Goal: Task Accomplishment & Management: Manage account settings

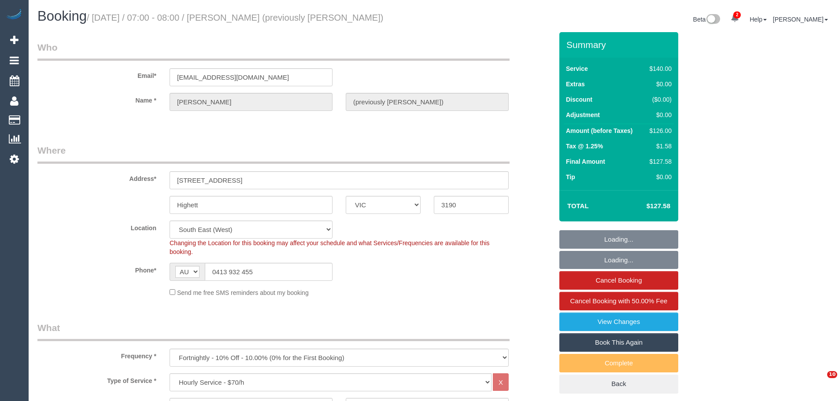
select select "VIC"
select select "number:28"
select select "number:14"
select select "number:19"
select select "number:22"
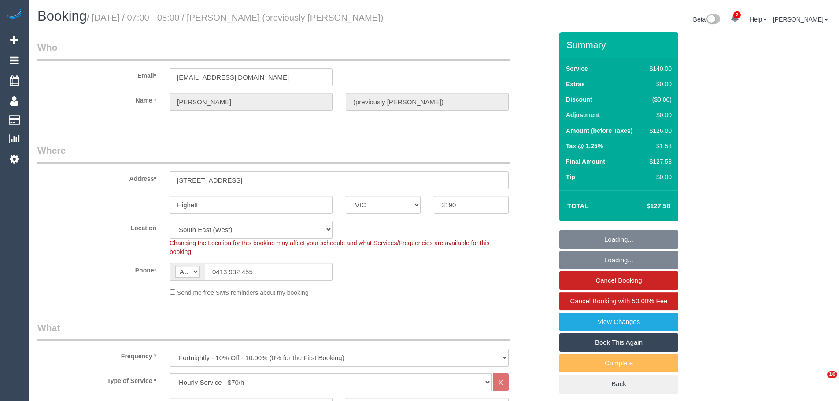
select select "object:1409"
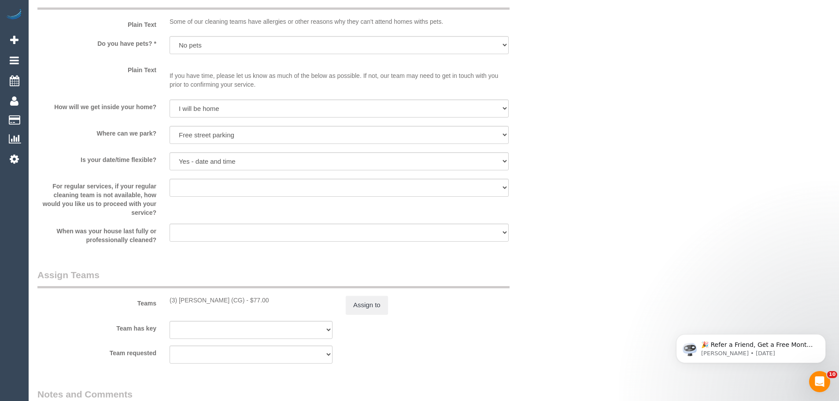
scroll to position [1190, 0]
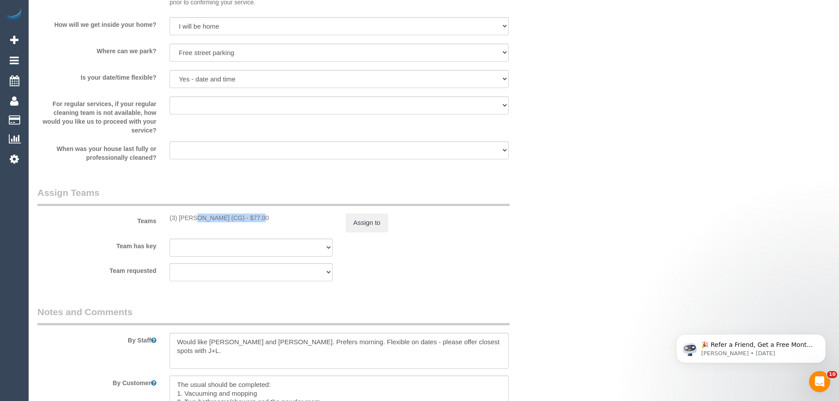
drag, startPoint x: 227, startPoint y: 219, endPoint x: 169, endPoint y: 215, distance: 58.2
click at [170, 215] on div "(3) Ashish Patel (CG) - $77.00" at bounding box center [251, 218] width 163 height 9
copy div "(3) [PERSON_NAME] (CG)"
click at [362, 225] on button "Assign to" at bounding box center [367, 223] width 42 height 19
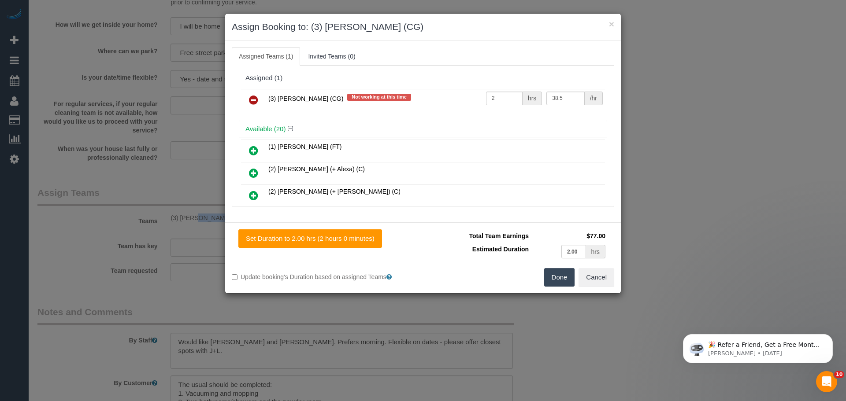
click at [254, 98] on icon at bounding box center [253, 100] width 9 height 11
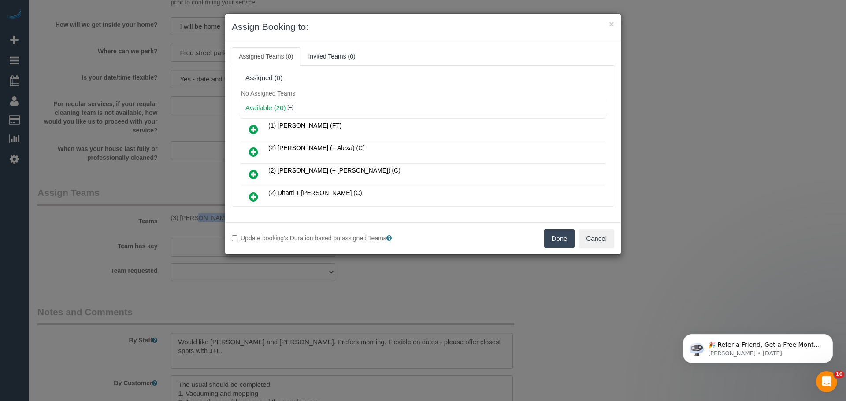
click at [555, 239] on button "Done" at bounding box center [559, 239] width 31 height 19
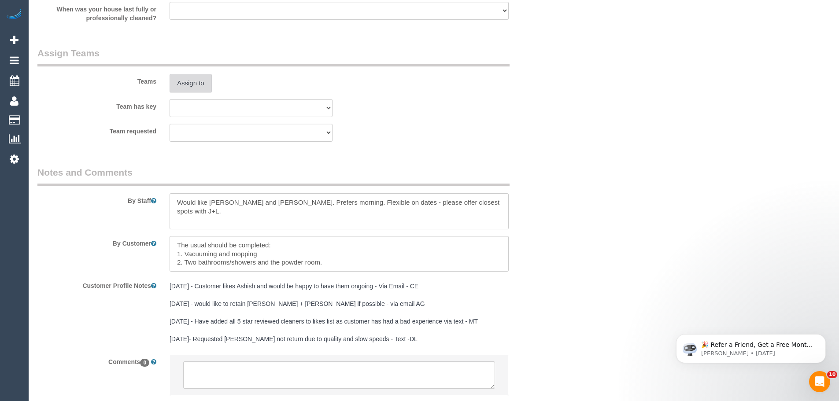
scroll to position [1388, 0]
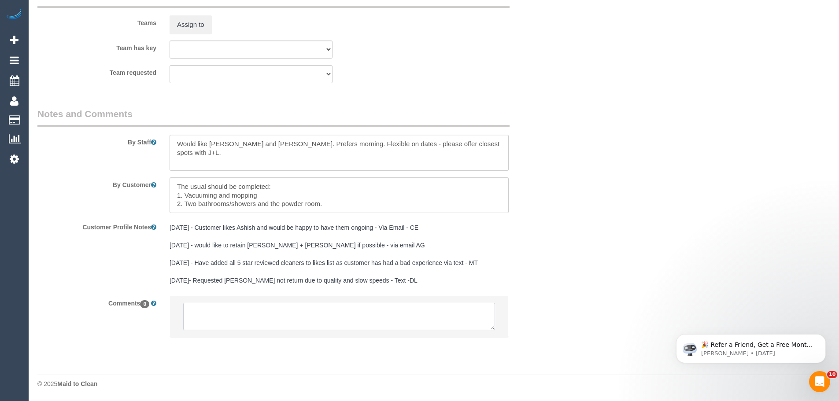
click at [227, 312] on textarea at bounding box center [339, 316] width 312 height 27
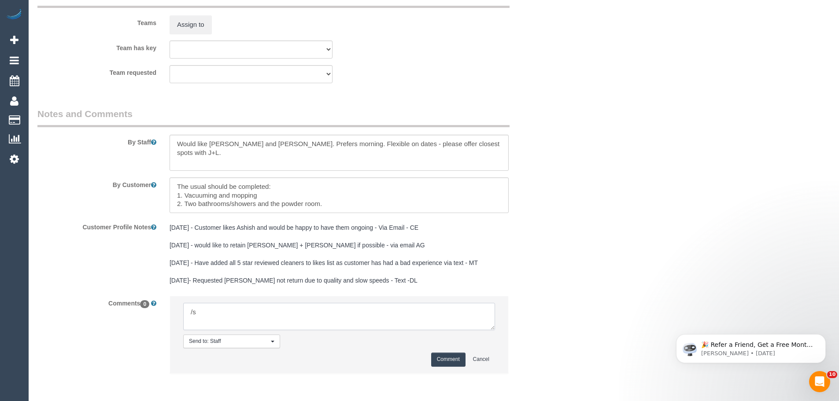
type textarea "/"
paste textarea "Cleaner(s) Unassigned: Reason Unassigned: Contact via: Which message sent: Addi…"
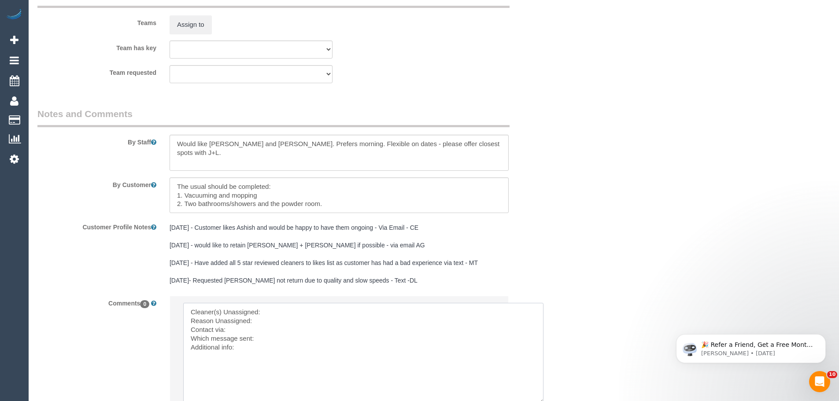
drag, startPoint x: 494, startPoint y: 328, endPoint x: 543, endPoint y: 401, distance: 88.6
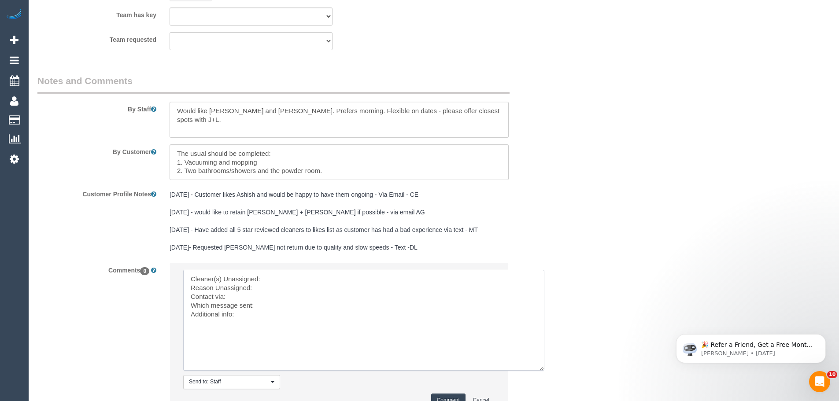
scroll to position [1476, 0]
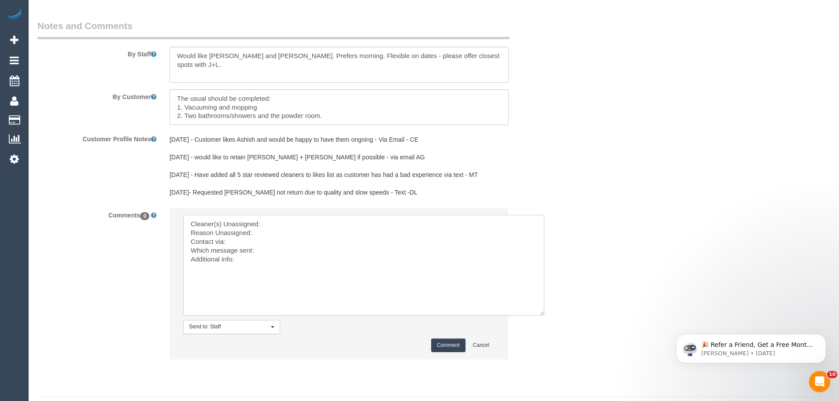
click at [286, 218] on textarea at bounding box center [363, 265] width 361 height 101
paste textarea "(3) [PERSON_NAME] (CG)"
type textarea "Cleaner(s) Unassigned: (3) Ashish Patel (CG) Reason Unassigned: Cleaner has fev…"
click at [453, 341] on button "Comment" at bounding box center [448, 346] width 34 height 14
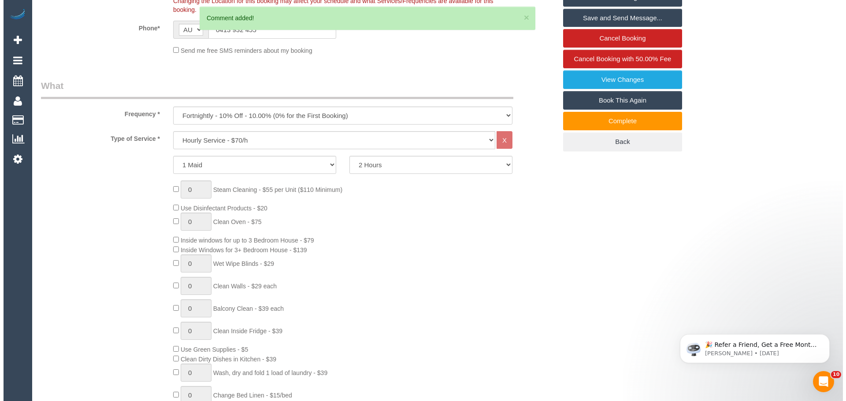
scroll to position [0, 0]
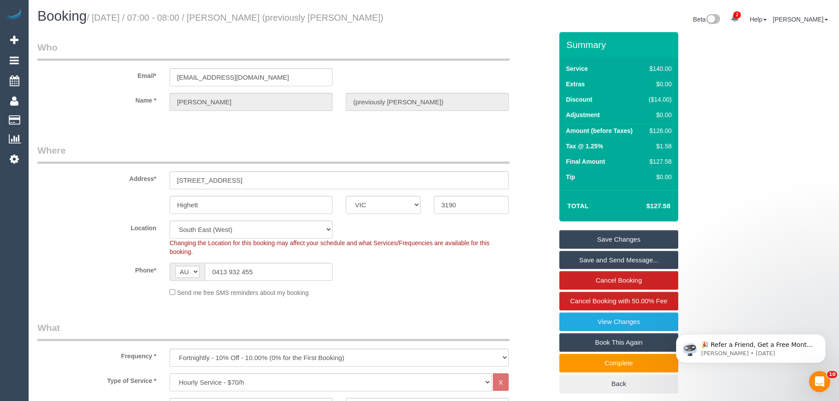
click at [608, 238] on link "Save Changes" at bounding box center [619, 239] width 119 height 19
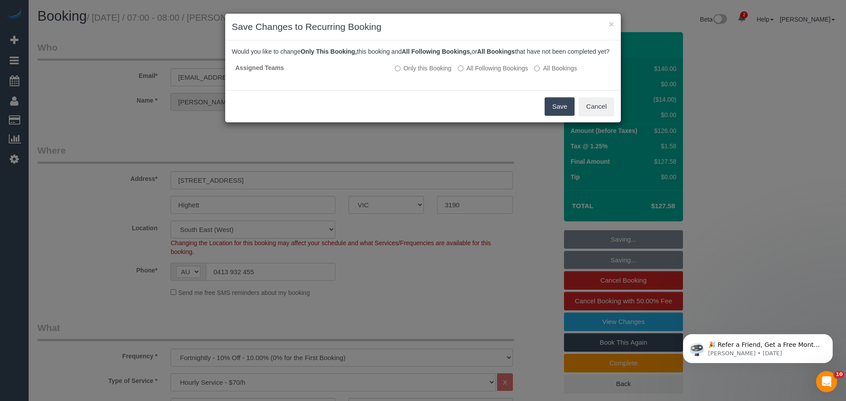
click at [553, 116] on button "Save" at bounding box center [560, 106] width 30 height 19
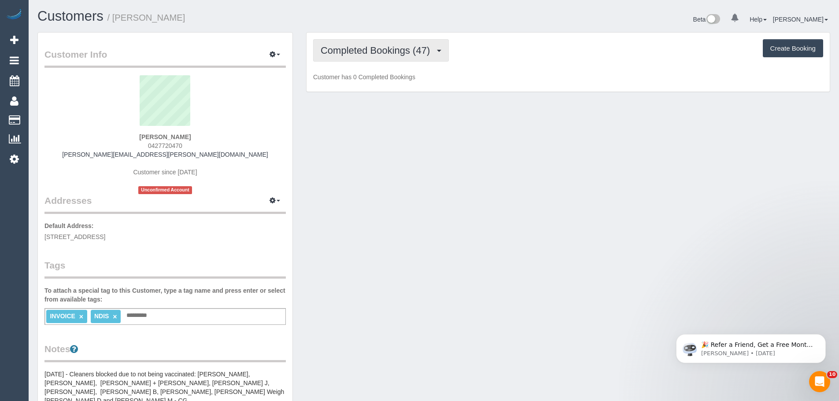
click at [359, 51] on span "Completed Bookings (47)" at bounding box center [378, 50] width 114 height 11
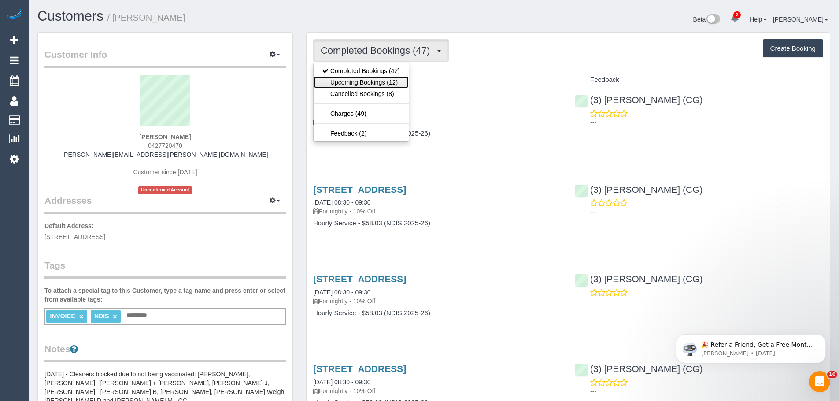
click at [382, 83] on link "Upcoming Bookings (12)" at bounding box center [361, 82] width 95 height 11
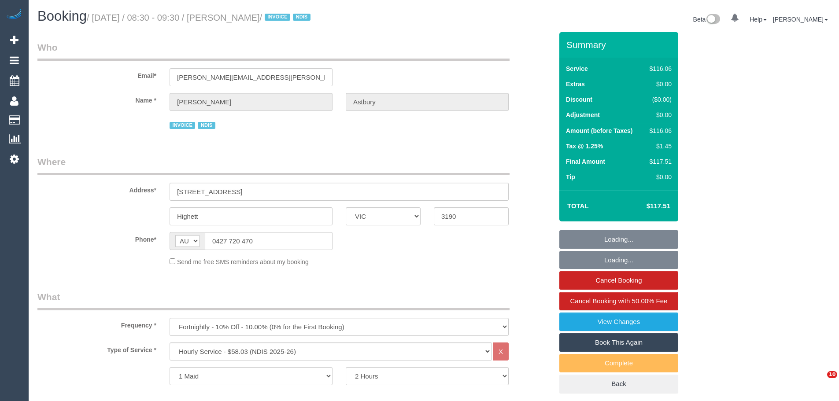
select select "VIC"
select select "object:763"
select select "number:28"
select select "number:14"
select select "number:19"
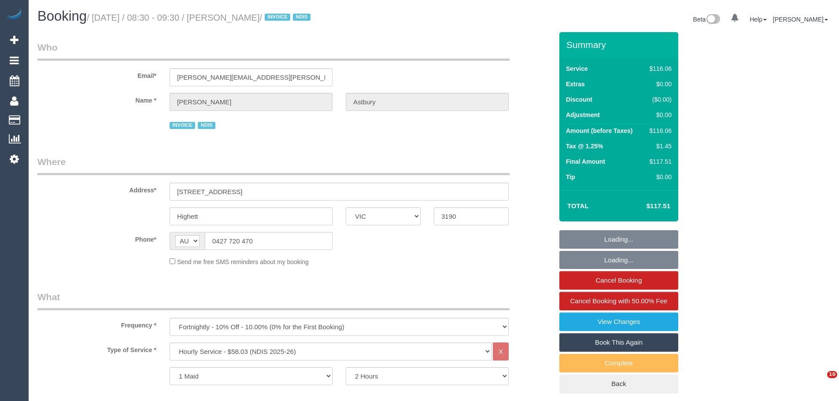
select select "number:25"
select select "number:35"
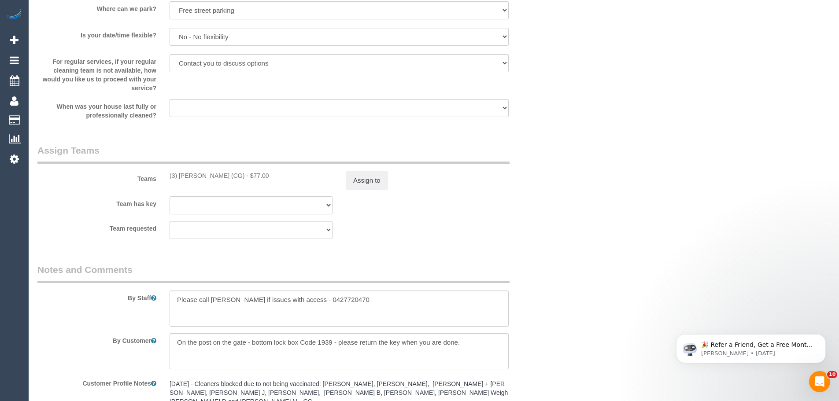
scroll to position [1057, 0]
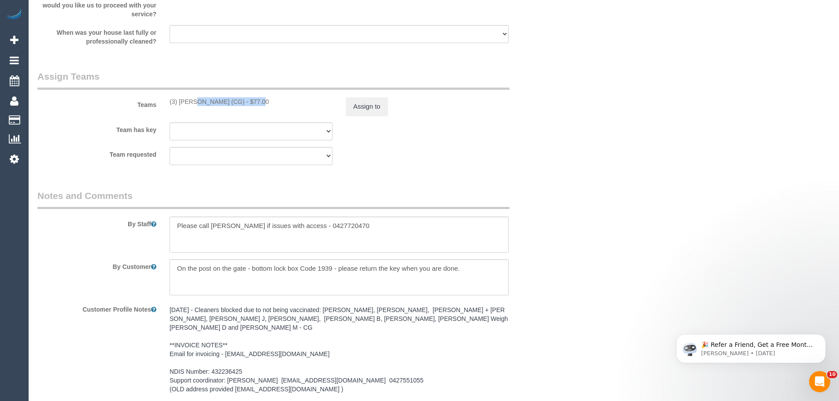
drag, startPoint x: 227, startPoint y: 103, endPoint x: 166, endPoint y: 99, distance: 61.4
click at [166, 99] on div "(3) Ashish Patel (CG) - $77.00" at bounding box center [251, 101] width 176 height 9
copy div "(3) [PERSON_NAME] (CG)"
click at [363, 101] on button "Assign to" at bounding box center [367, 106] width 42 height 19
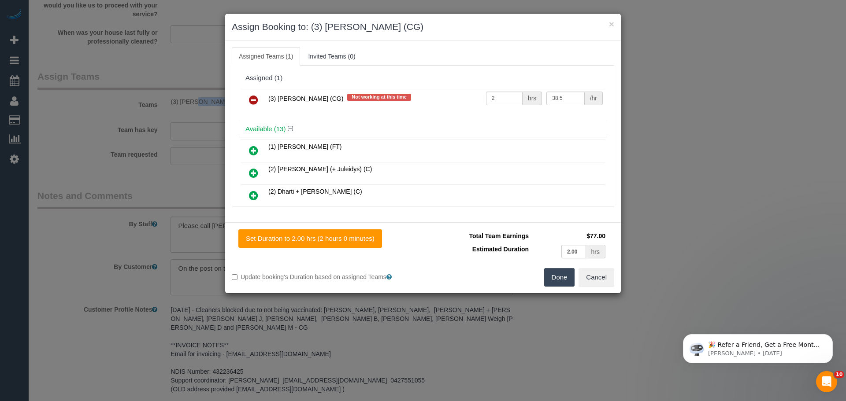
click at [252, 97] on icon at bounding box center [253, 100] width 9 height 11
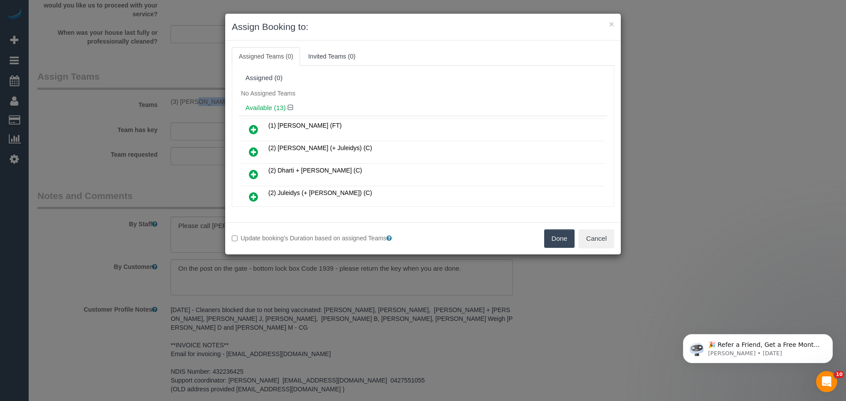
click at [556, 237] on button "Done" at bounding box center [559, 239] width 31 height 19
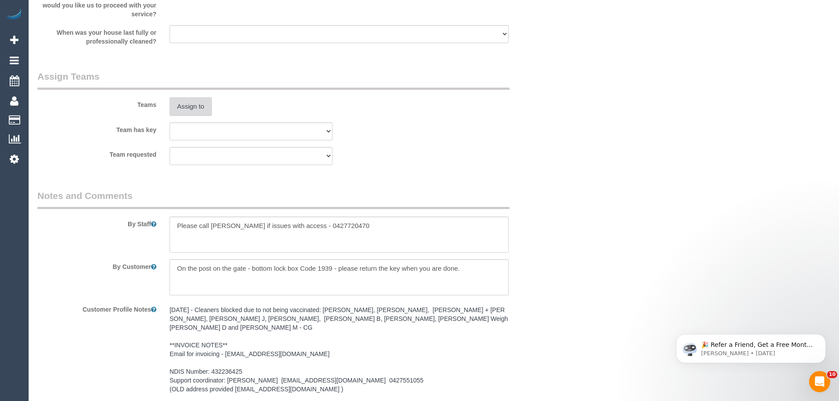
scroll to position [1157, 0]
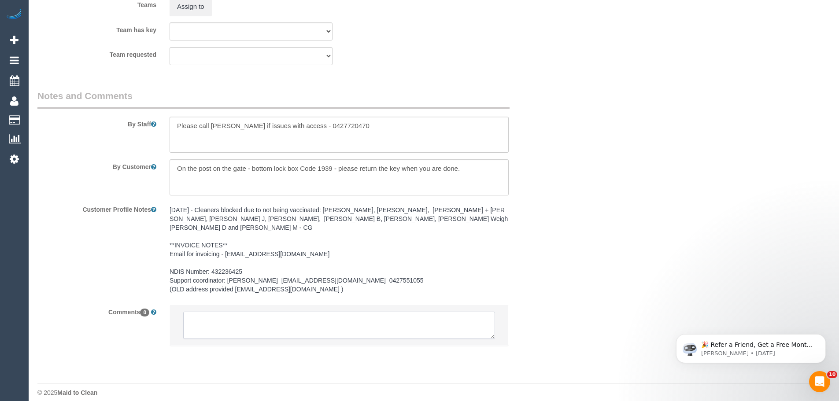
click at [282, 318] on textarea at bounding box center [339, 325] width 312 height 27
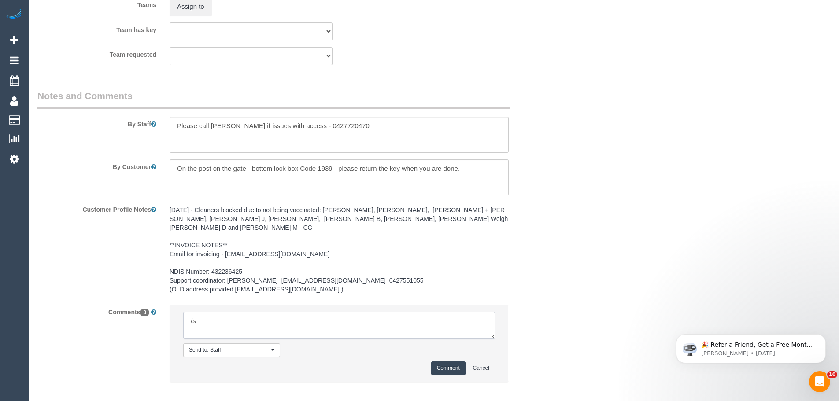
type textarea "/"
paste textarea "Cleaner(s) Unassigned: Reason Unassigned: Contact via: Which message sent: Addi…"
drag, startPoint x: 491, startPoint y: 326, endPoint x: 510, endPoint y: 367, distance: 45.1
click at [495, 339] on textarea at bounding box center [339, 325] width 312 height 27
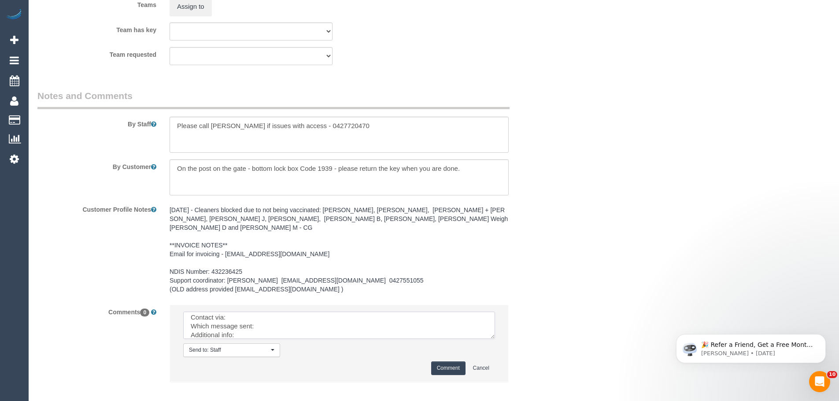
scroll to position [0, 0]
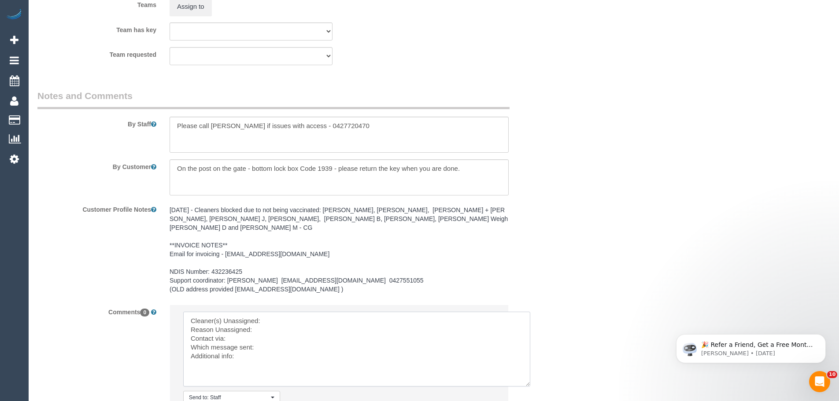
click at [290, 312] on textarea at bounding box center [356, 349] width 347 height 75
paste textarea "(3) [PERSON_NAME] (CG)"
click at [274, 323] on textarea at bounding box center [356, 349] width 347 height 75
click at [257, 330] on textarea at bounding box center [356, 349] width 347 height 75
click at [264, 341] on textarea at bounding box center [356, 349] width 347 height 75
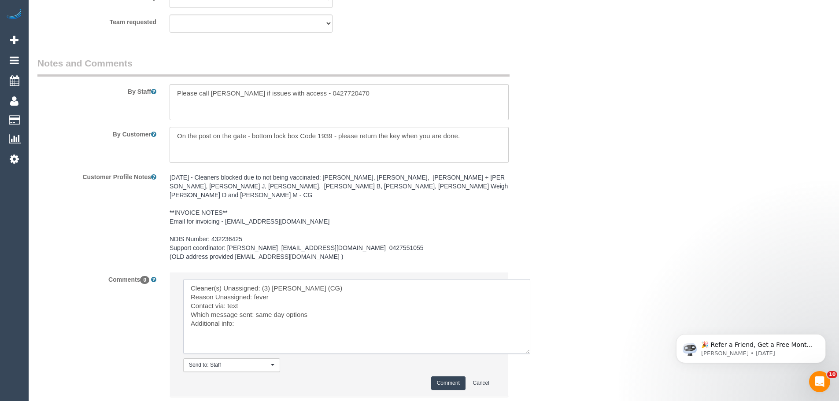
scroll to position [1241, 0]
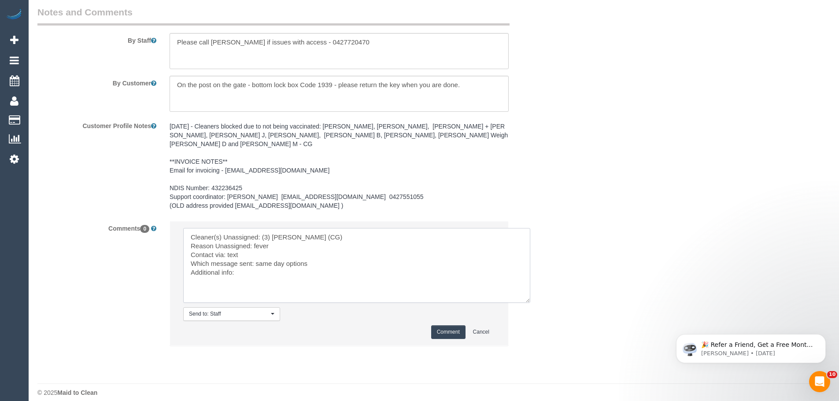
drag, startPoint x: 172, startPoint y: 222, endPoint x: 37, endPoint y: 163, distance: 147.9
click at [37, 160] on sui-booking-comments "By Staff By Customer Customer Profile Notes 26/07/2023 - Cleaners blocked due t…" at bounding box center [294, 180] width 515 height 349
type textarea "Cleaner(s) Unassigned: (3) [PERSON_NAME] (CG) Reason Unassigned: fever Contact …"
click at [448, 326] on button "Comment" at bounding box center [448, 333] width 34 height 14
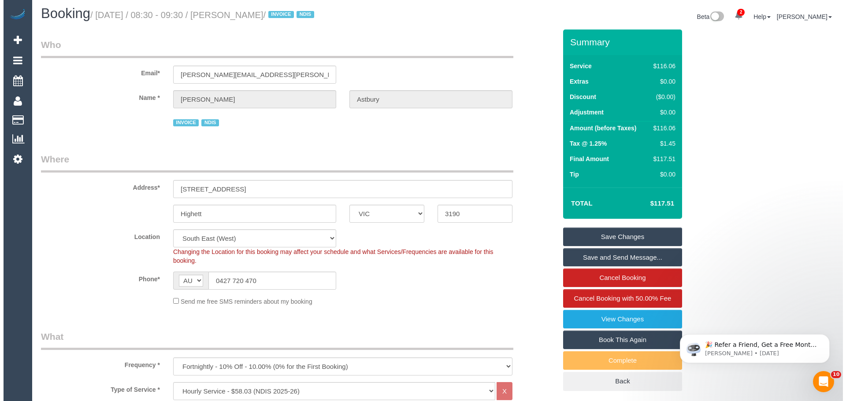
scroll to position [0, 0]
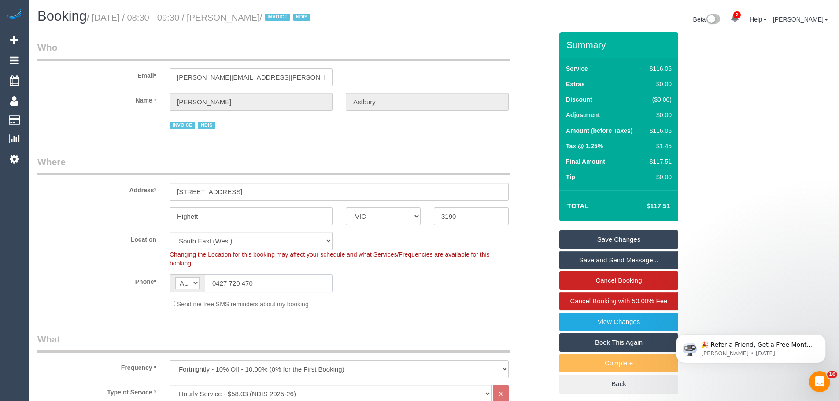
drag, startPoint x: 270, startPoint y: 280, endPoint x: 81, endPoint y: 284, distance: 189.0
click at [88, 285] on div "Phone* AF AL DZ AD AO AI AQ AG AR AM AW AU AT AZ BS BH BD BB BY BE BZ BJ BM BT …" at bounding box center [295, 283] width 529 height 18
click at [634, 243] on link "Save Changes" at bounding box center [619, 239] width 119 height 19
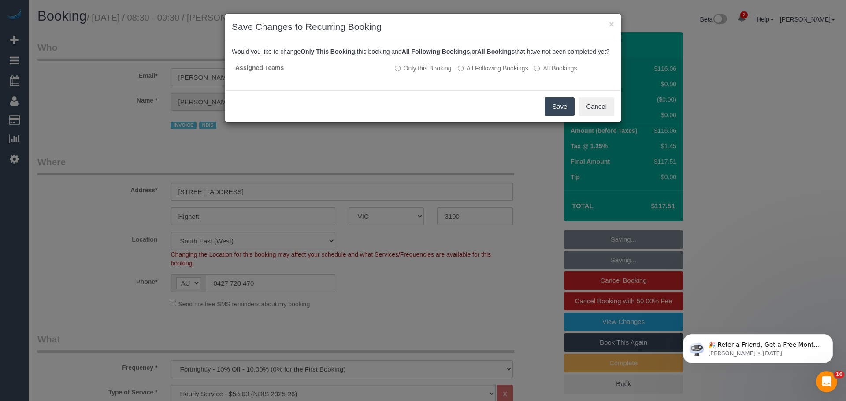
click at [550, 116] on button "Save" at bounding box center [560, 106] width 30 height 19
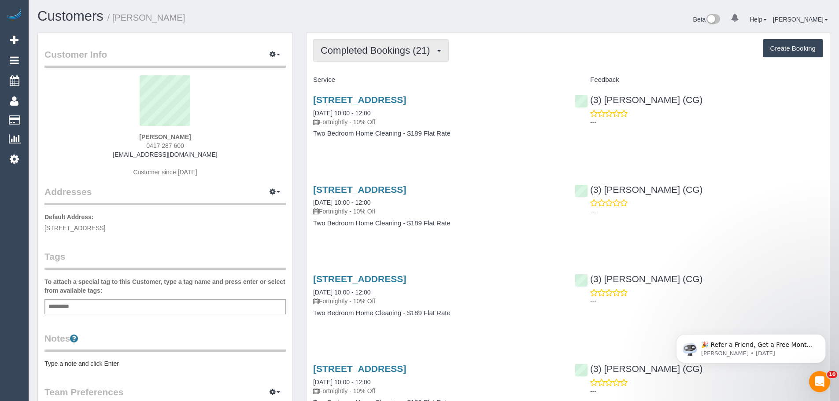
click at [367, 47] on span "Completed Bookings (21)" at bounding box center [378, 50] width 114 height 11
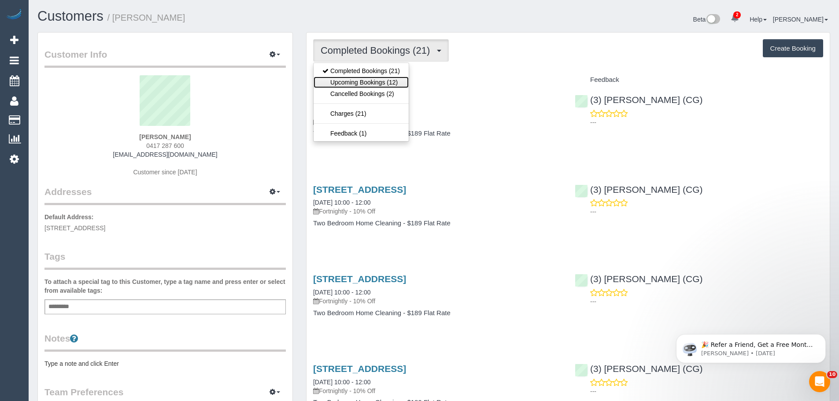
click at [373, 83] on link "Upcoming Bookings (12)" at bounding box center [361, 82] width 95 height 11
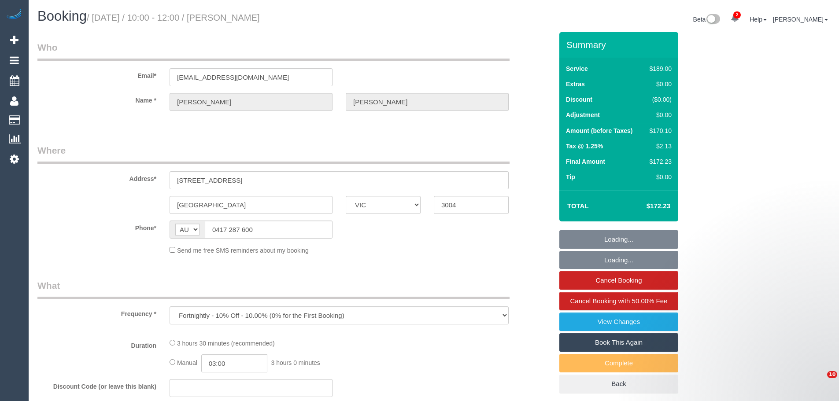
select select "VIC"
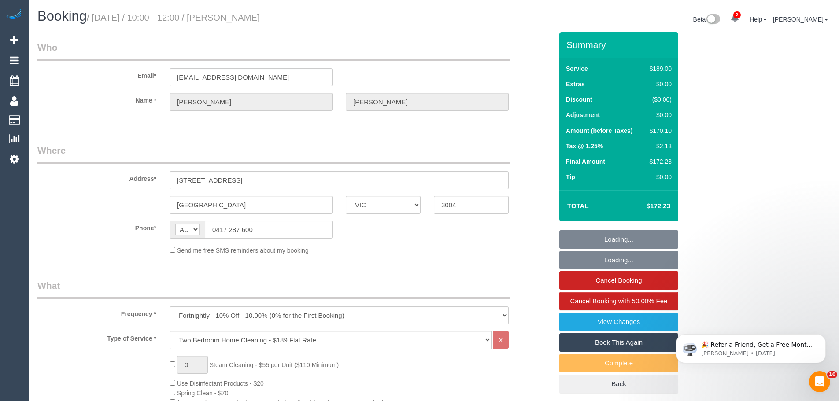
select select "string:stripe-pm_1Q8YSY2GScqysDRVjZbb1lWL"
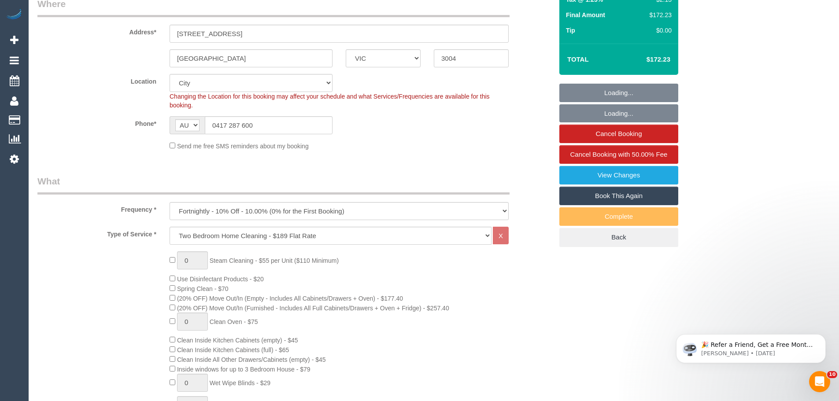
select select "number:27"
select select "number:14"
select select "number:21"
select select "number:36"
select select "number:34"
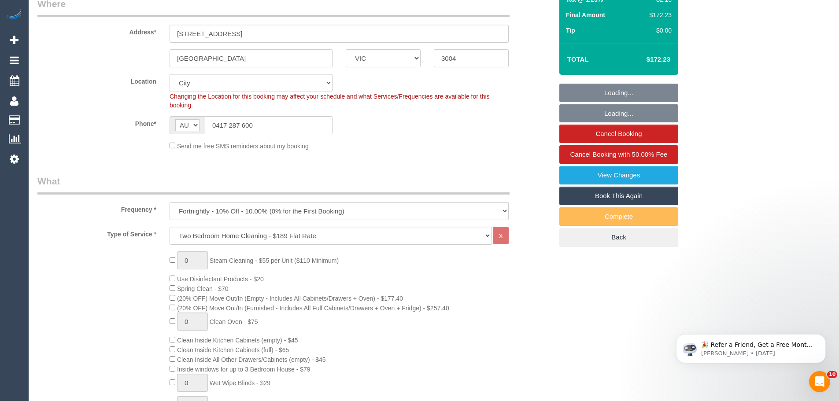
select select "number:11"
select select "object:1236"
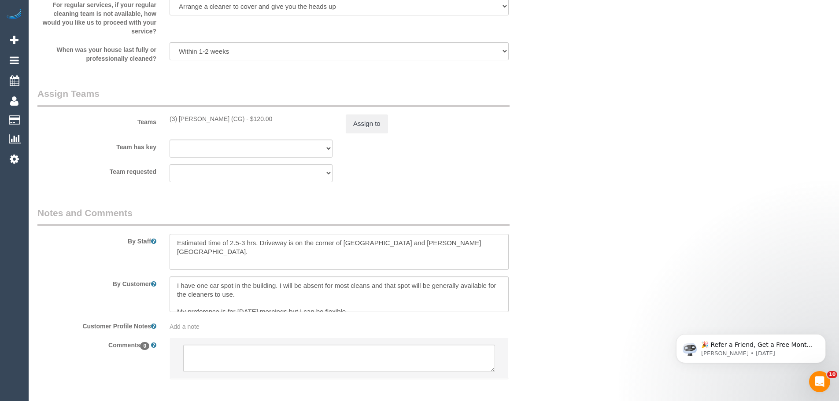
scroll to position [1310, 0]
click at [362, 126] on button "Assign to" at bounding box center [367, 126] width 42 height 19
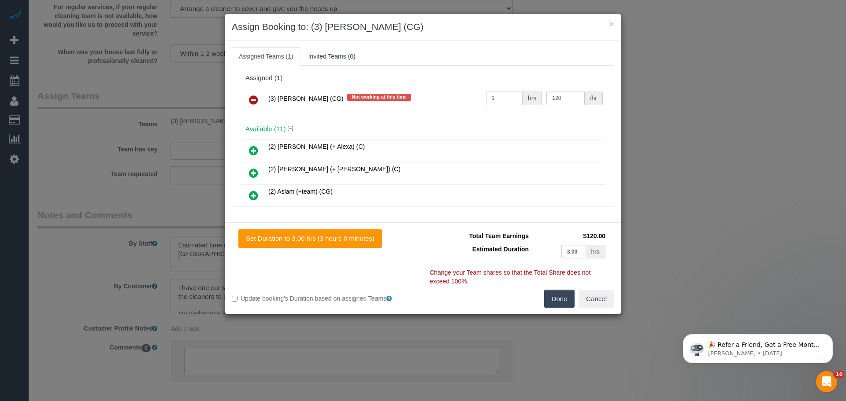
click at [257, 100] on icon at bounding box center [253, 100] width 9 height 11
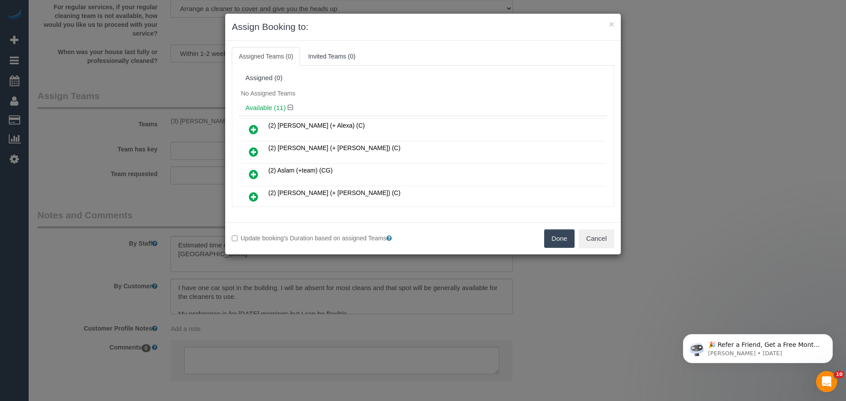
click at [570, 243] on button "Done" at bounding box center [559, 239] width 31 height 19
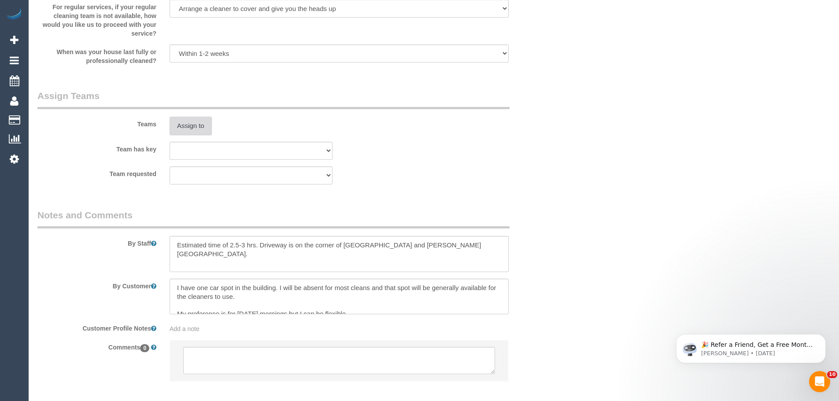
scroll to position [1354, 0]
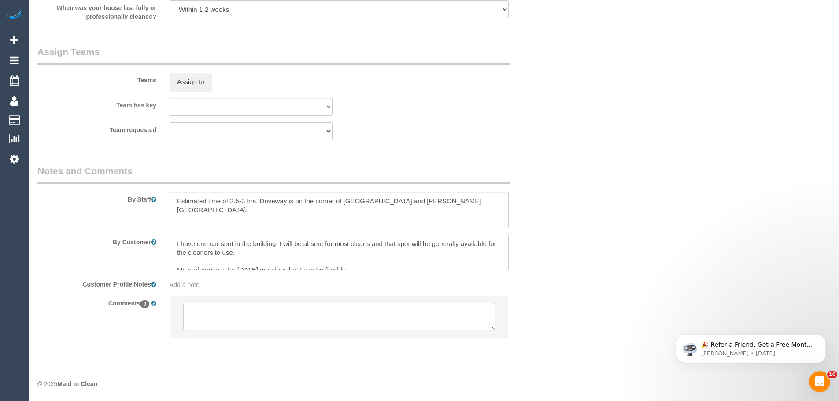
click at [304, 319] on textarea at bounding box center [339, 316] width 312 height 27
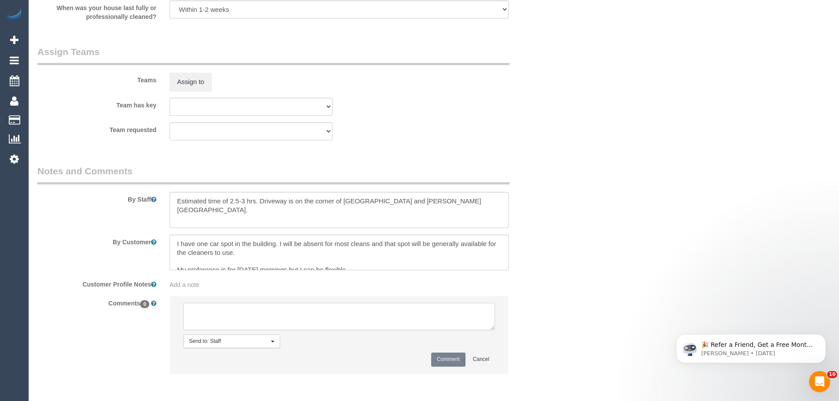
paste textarea "Cleaner(s) Unassigned: (3) [PERSON_NAME] (CG) Reason Unassigned: fever Contact …"
drag, startPoint x: 256, startPoint y: 318, endPoint x: 319, endPoint y: 318, distance: 63.9
click at [319, 318] on textarea at bounding box center [339, 316] width 312 height 27
type textarea "Cleaner(s) Unassigned: (3) [PERSON_NAME] (CG) Reason Unassigned: fever Contact …"
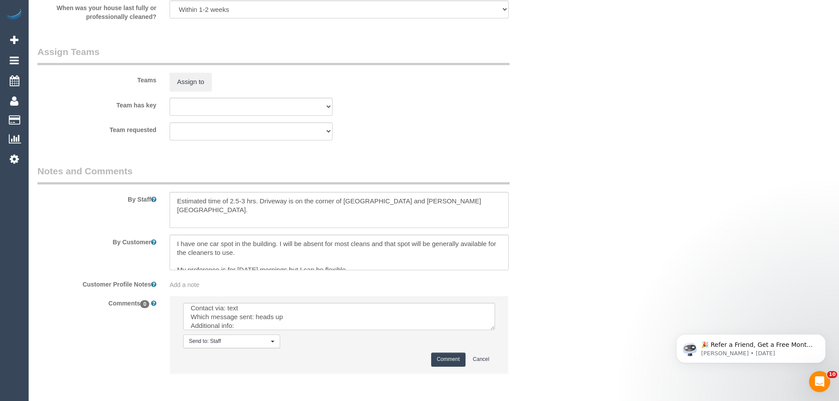
click at [448, 359] on button "Comment" at bounding box center [448, 360] width 34 height 14
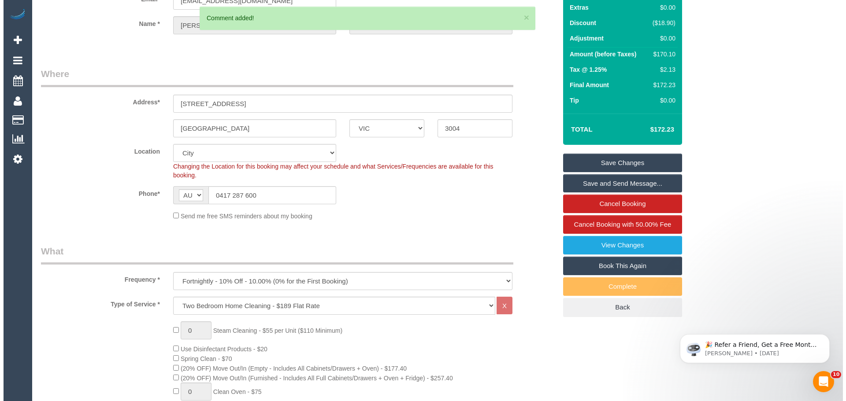
scroll to position [0, 0]
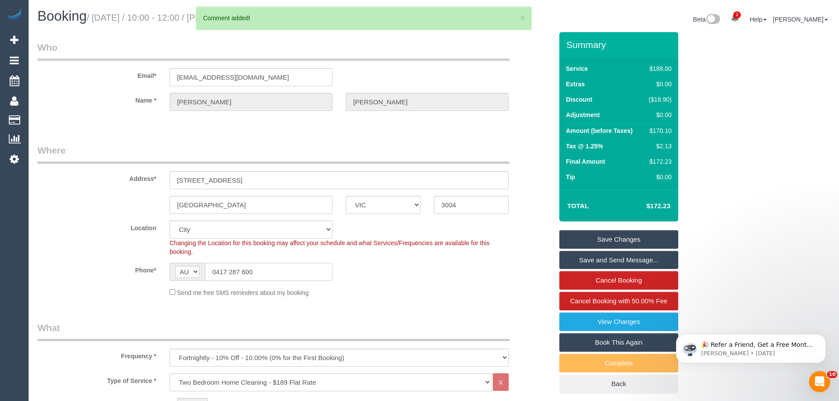
drag, startPoint x: 279, startPoint y: 272, endPoint x: 116, endPoint y: 273, distance: 163.0
click at [116, 273] on div "Phone* AF AL DZ AD AO AI AQ AG AR AM AW AU AT AZ BS BH BD BB BY BE BZ BJ BM BT …" at bounding box center [295, 272] width 529 height 18
click at [645, 239] on link "Save Changes" at bounding box center [619, 239] width 119 height 19
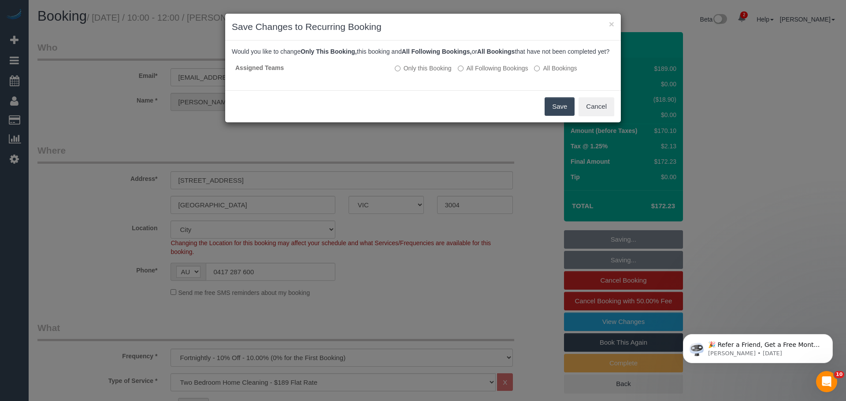
click at [560, 111] on button "Save" at bounding box center [560, 106] width 30 height 19
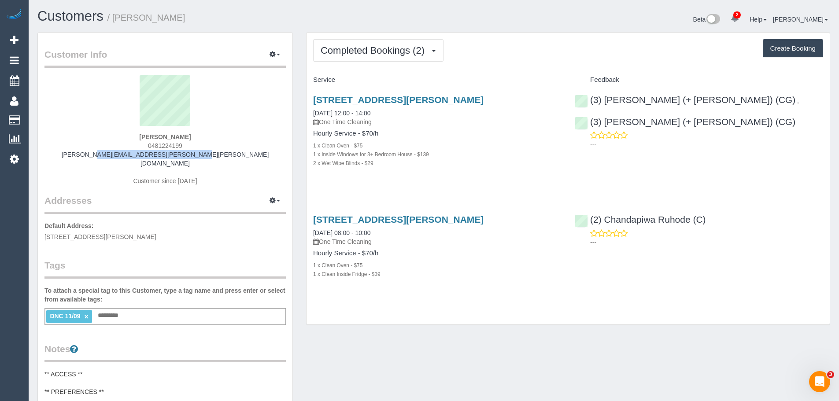
drag, startPoint x: 216, startPoint y: 152, endPoint x: 79, endPoint y: 156, distance: 137.1
click at [79, 156] on div "[PERSON_NAME] 0481224199 [PERSON_NAME][EMAIL_ADDRESS][PERSON_NAME][PERSON_NAME]…" at bounding box center [164, 134] width 241 height 119
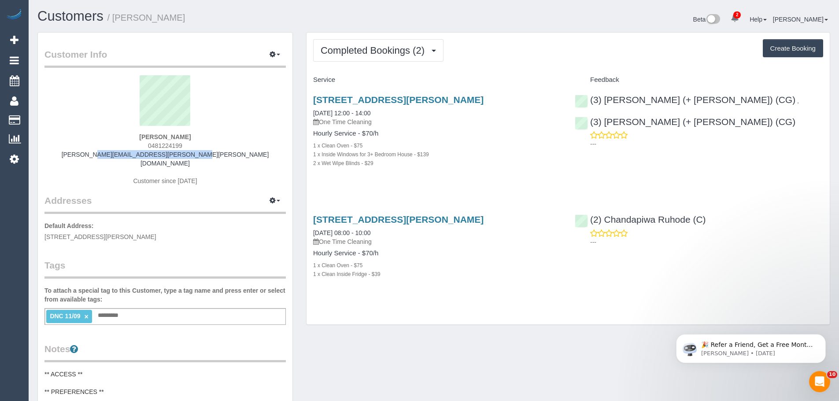
copy link "[PERSON_NAME][EMAIL_ADDRESS][PERSON_NAME][PERSON_NAME][DOMAIN_NAME]"
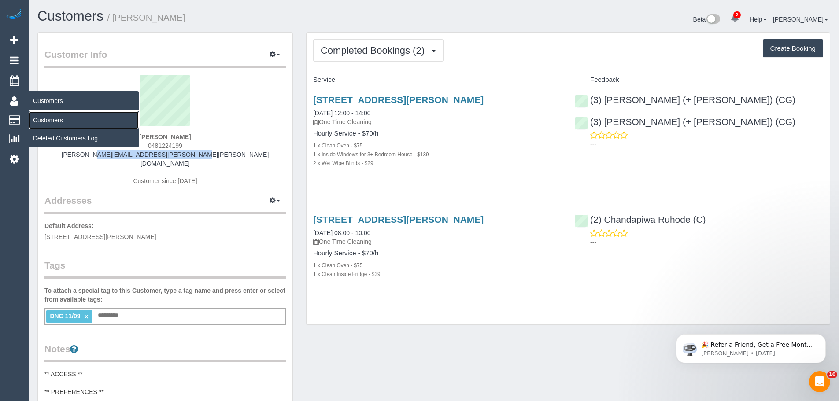
drag, startPoint x: 41, startPoint y: 122, endPoint x: 69, endPoint y: 111, distance: 30.3
click at [41, 122] on link "Customers" at bounding box center [84, 120] width 110 height 18
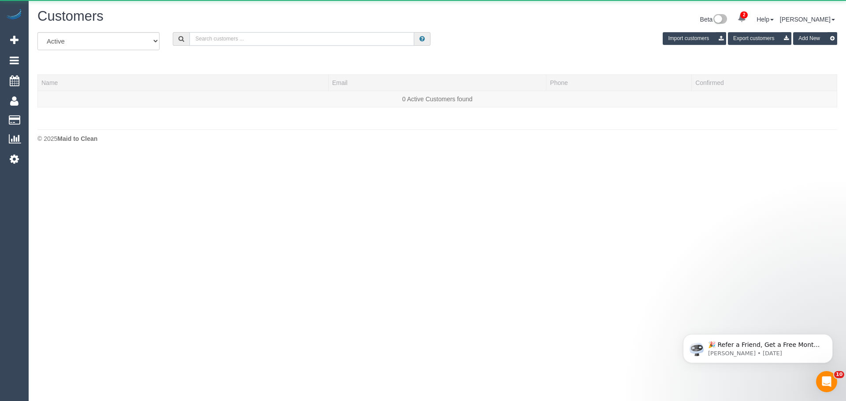
click at [302, 39] on input "text" at bounding box center [301, 39] width 225 height 14
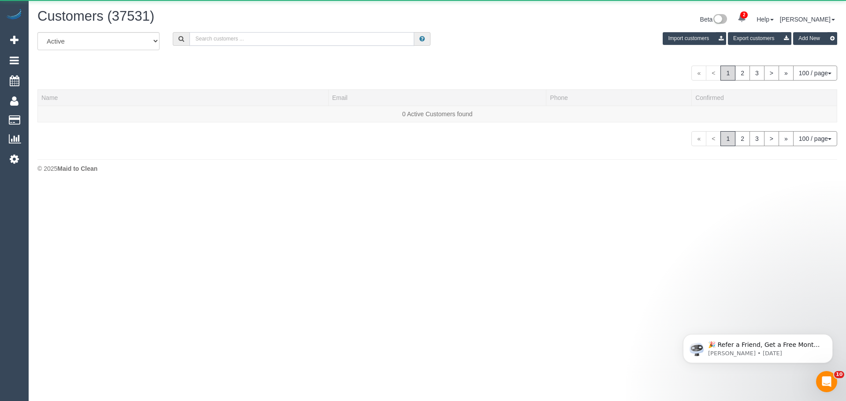
paste input "[PHONE_NUMBER]"
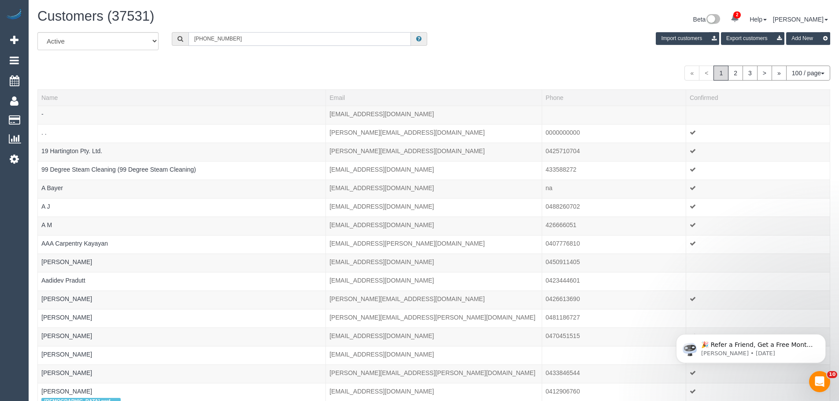
drag, startPoint x: 203, startPoint y: 38, endPoint x: 129, endPoint y: 41, distance: 74.5
click at [129, 41] on div "All Active Archived [PHONE_NUMBER] Import customers Export customers Add New" at bounding box center [434, 44] width 806 height 25
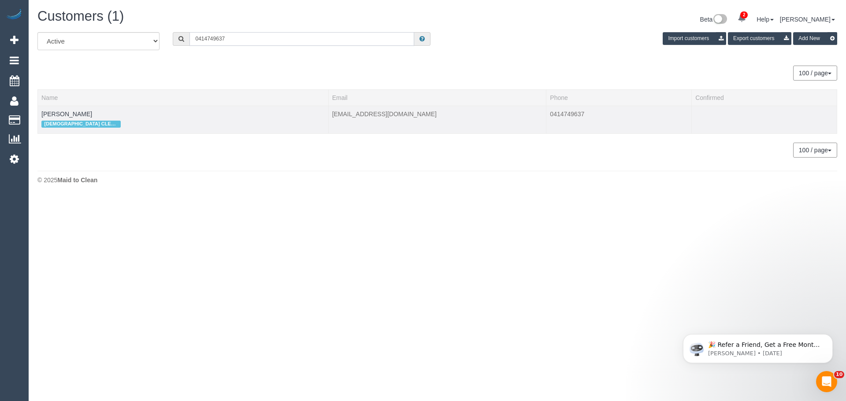
type input "0414749637"
click at [51, 110] on td "[PERSON_NAME] [DEMOGRAPHIC_DATA] CLEANERS ONLY OR M/F TEAM" at bounding box center [183, 120] width 291 height 28
click at [54, 116] on link "[PERSON_NAME]" at bounding box center [66, 114] width 51 height 7
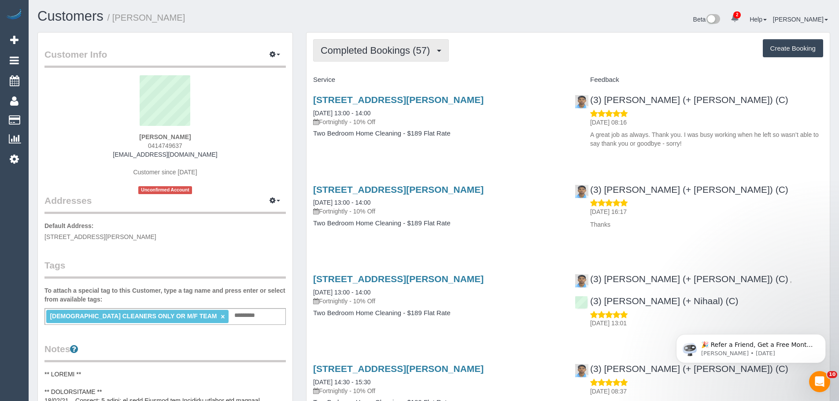
click at [388, 57] on button "Completed Bookings (57)" at bounding box center [381, 50] width 136 height 22
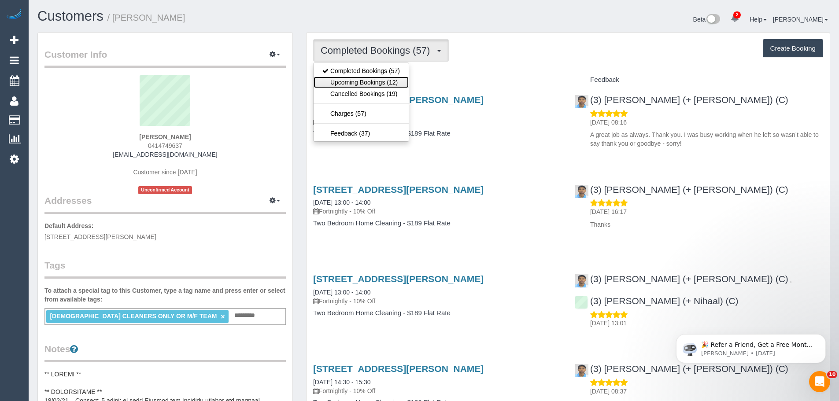
click at [373, 85] on link "Upcoming Bookings (12)" at bounding box center [361, 82] width 95 height 11
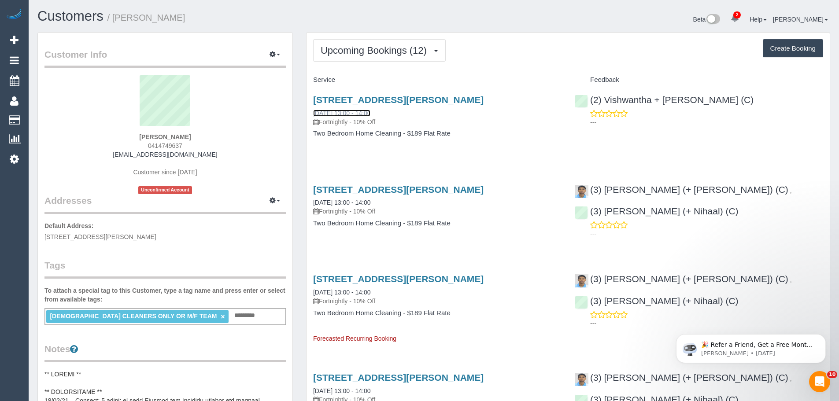
click at [357, 113] on link "15/09/2025 13:00 - 14:00" at bounding box center [341, 113] width 57 height 7
drag, startPoint x: 394, startPoint y: 38, endPoint x: 392, endPoint y: 52, distance: 14.2
click at [392, 54] on span "Upcoming Bookings (12)" at bounding box center [376, 50] width 111 height 11
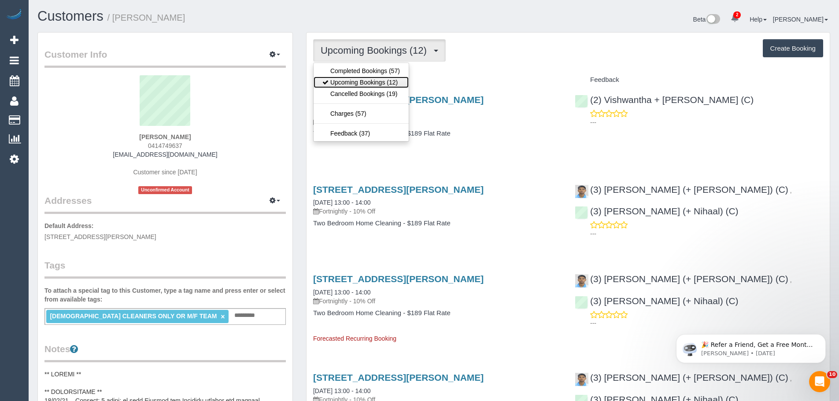
click at [375, 79] on link "Upcoming Bookings (12)" at bounding box center [361, 82] width 95 height 11
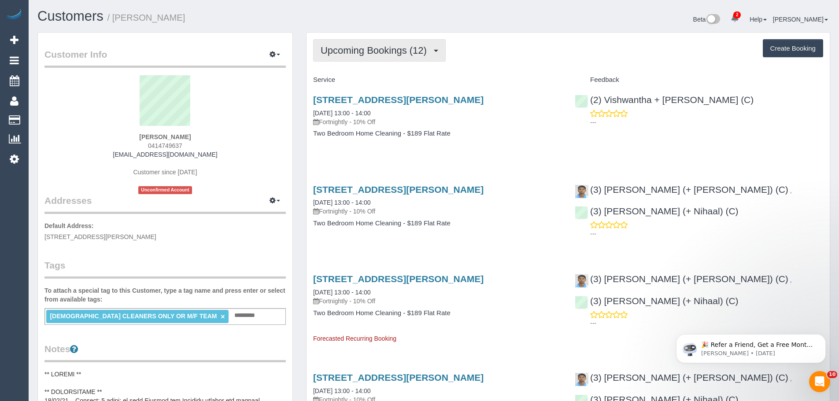
click at [409, 51] on span "Upcoming Bookings (12)" at bounding box center [376, 50] width 111 height 11
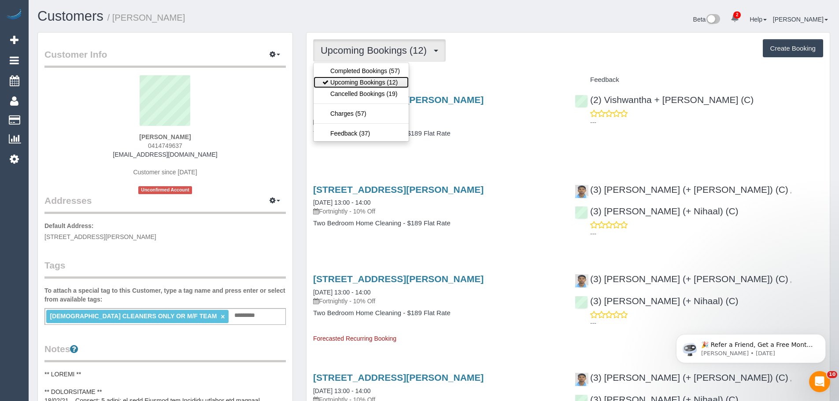
click at [380, 85] on link "Upcoming Bookings (12)" at bounding box center [361, 82] width 95 height 11
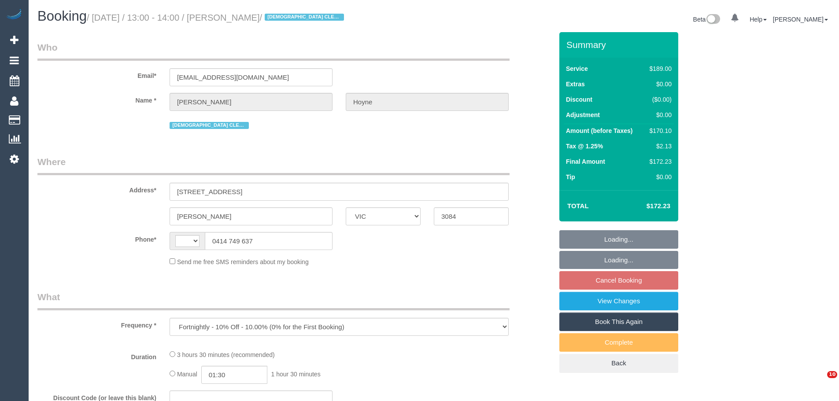
select select "VIC"
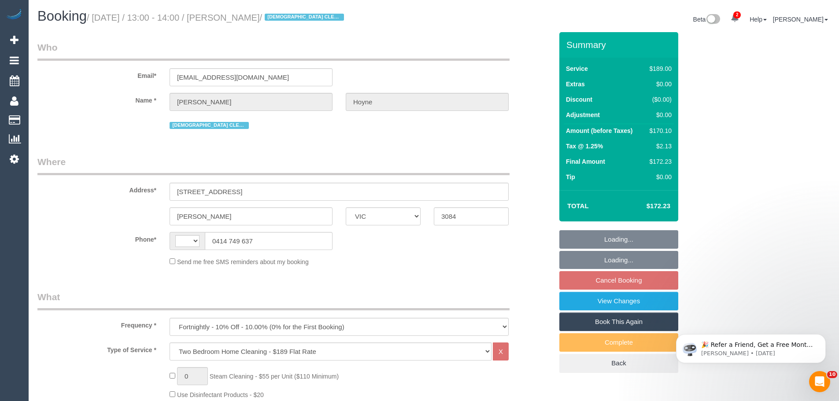
select select "string:AU"
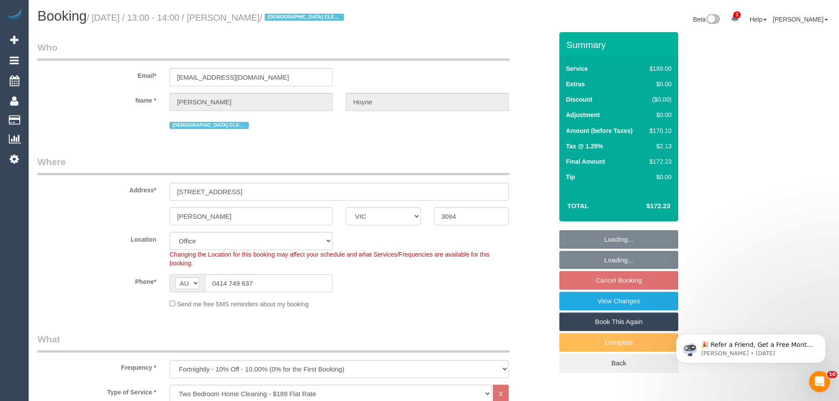
select select "object:878"
select select "string:stripe-pm_1Lho2v2GScqysDRVG32spKLD"
select select "number:27"
select select "number:14"
select select "number:19"
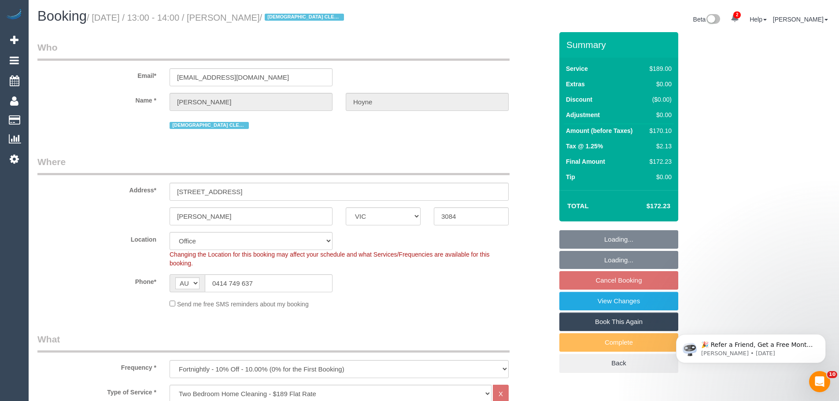
select select "number:22"
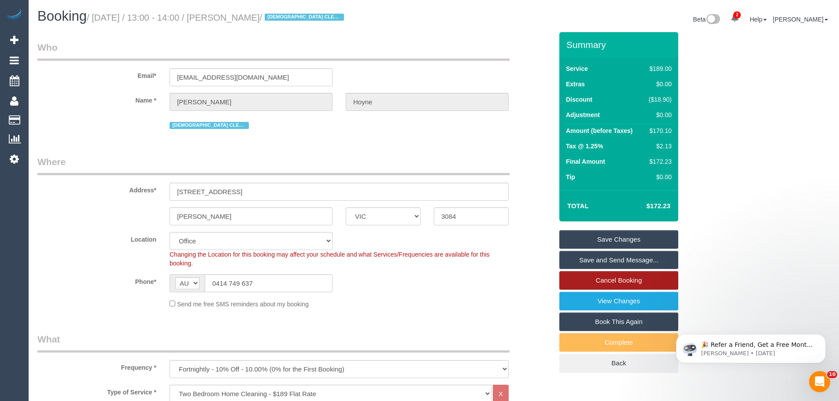
click at [628, 281] on link "Cancel Booking" at bounding box center [619, 280] width 119 height 19
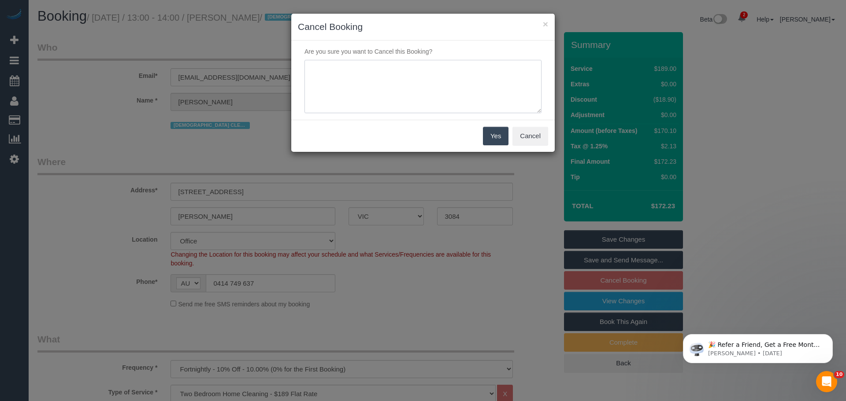
click at [426, 90] on textarea at bounding box center [422, 87] width 237 height 54
type textarea "customer prefers to skip while nihaal and shweta are not available (SDC) - via …"
click at [498, 133] on button "Yes" at bounding box center [496, 136] width 26 height 19
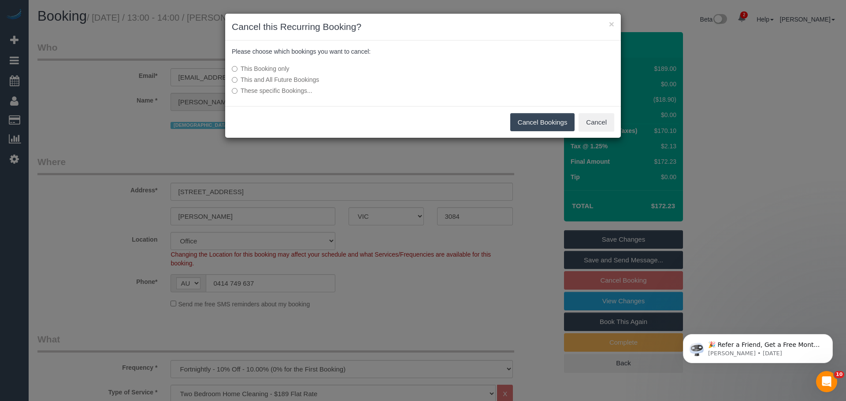
click at [548, 124] on button "Cancel Bookings" at bounding box center [542, 122] width 65 height 19
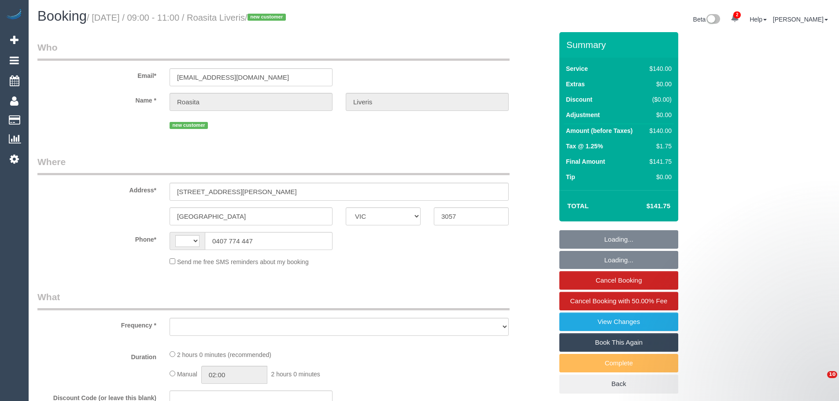
select select "VIC"
select select "string:AU"
select select "number:27"
select select "number:14"
select select "number:19"
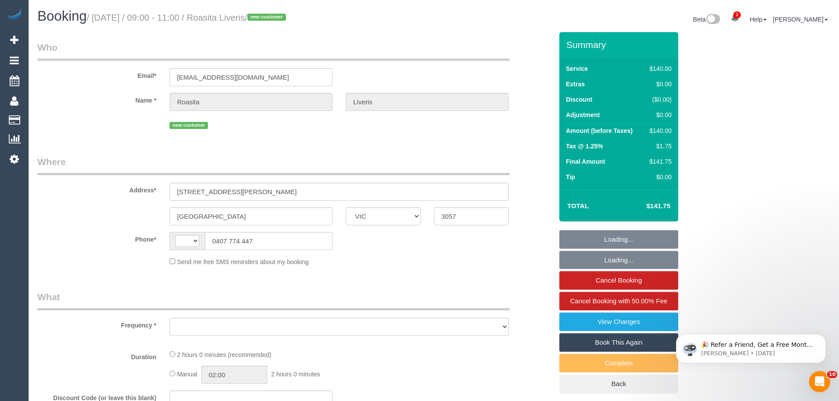
select select "number:25"
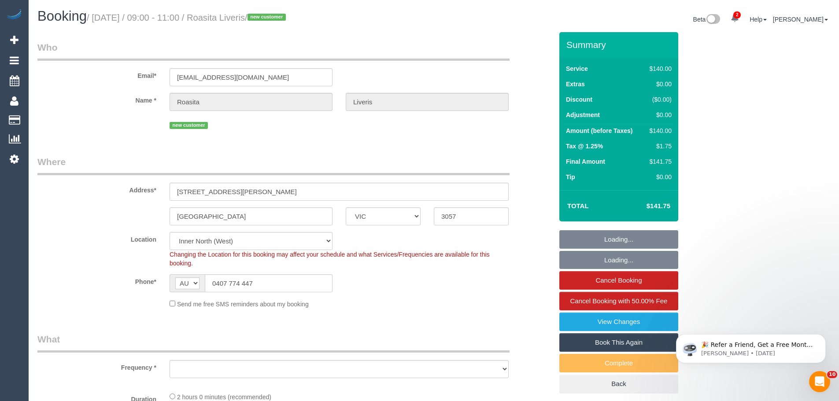
select select "object:1790"
select select "string:stripe-pm_1S5E1g2GScqysDRV1BhDzoQY"
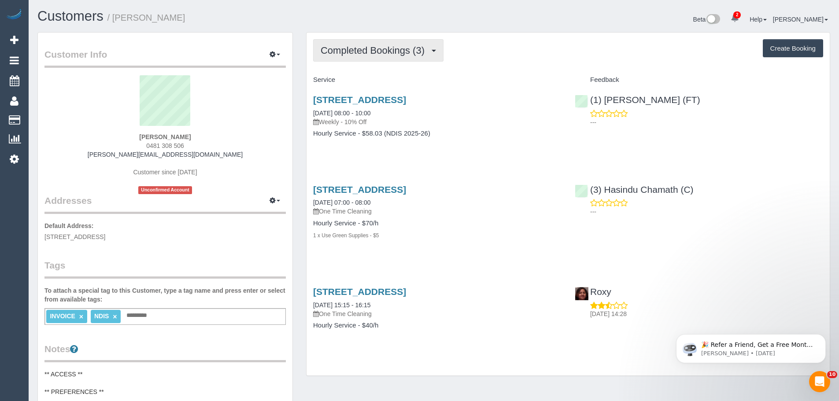
click at [375, 46] on span "Completed Bookings (3)" at bounding box center [375, 50] width 108 height 11
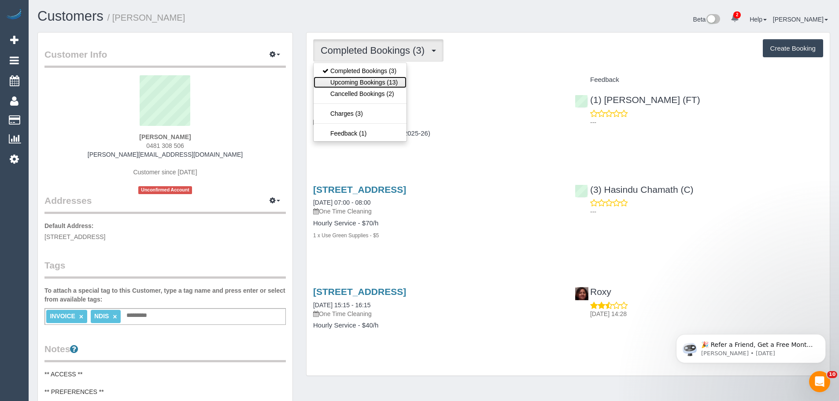
click at [363, 83] on link "Upcoming Bookings (13)" at bounding box center [360, 82] width 93 height 11
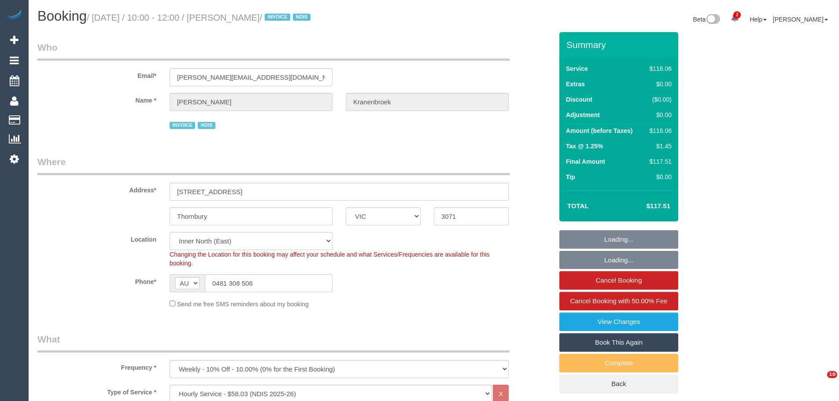
select select "VIC"
select select "string:check"
select select "number:29"
select select "number:14"
select select "number:19"
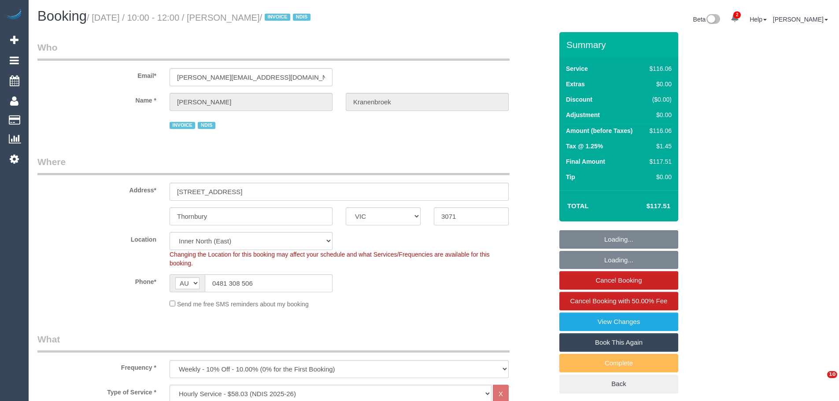
select select "number:23"
select select "number:34"
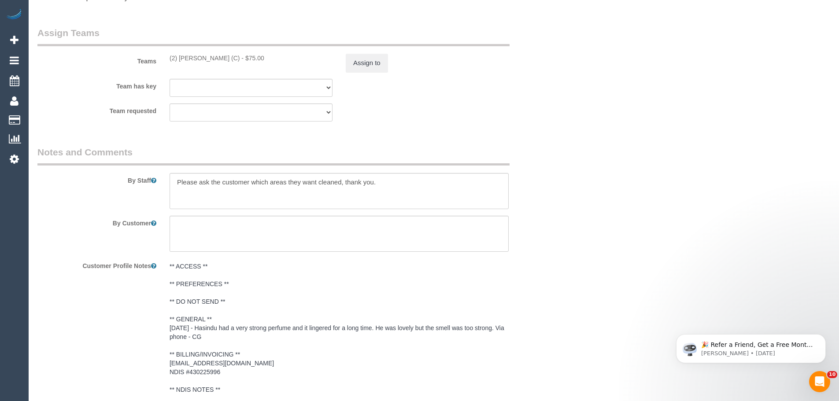
scroll to position [1101, 0]
drag, startPoint x: 226, startPoint y: 61, endPoint x: 166, endPoint y: 63, distance: 60.4
click at [166, 63] on div "Teams (2) [PERSON_NAME] (C) - $75.00 Assign to" at bounding box center [295, 49] width 529 height 46
copy div "(2) [PERSON_NAME] (C)"
click at [368, 63] on button "Assign to" at bounding box center [367, 62] width 42 height 19
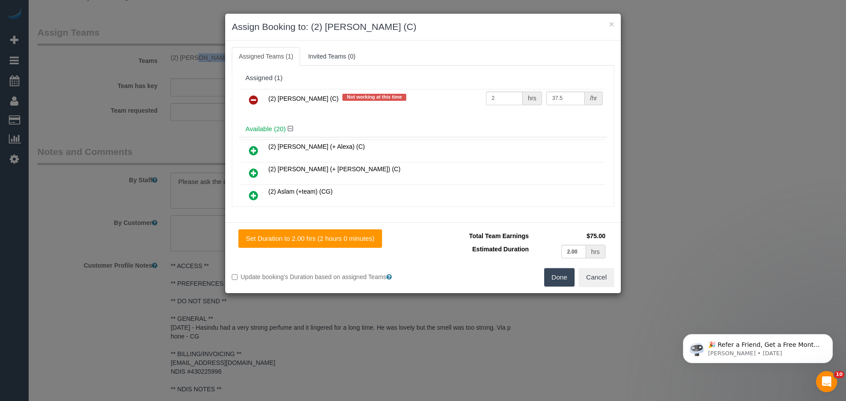
click at [255, 98] on icon at bounding box center [253, 100] width 9 height 11
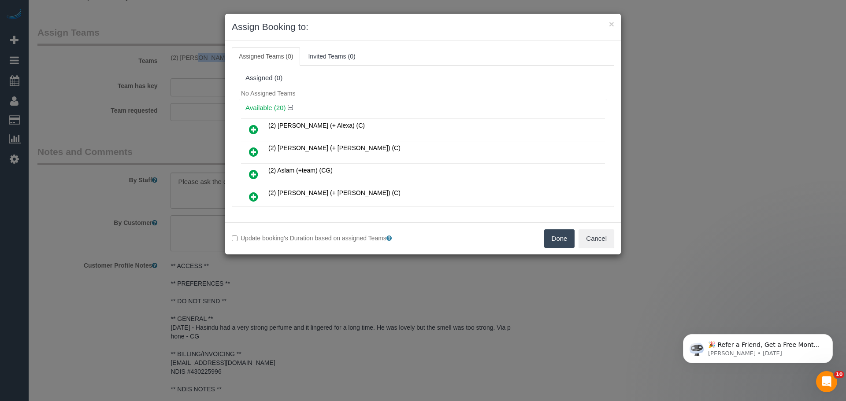
click at [556, 235] on button "Done" at bounding box center [559, 239] width 31 height 19
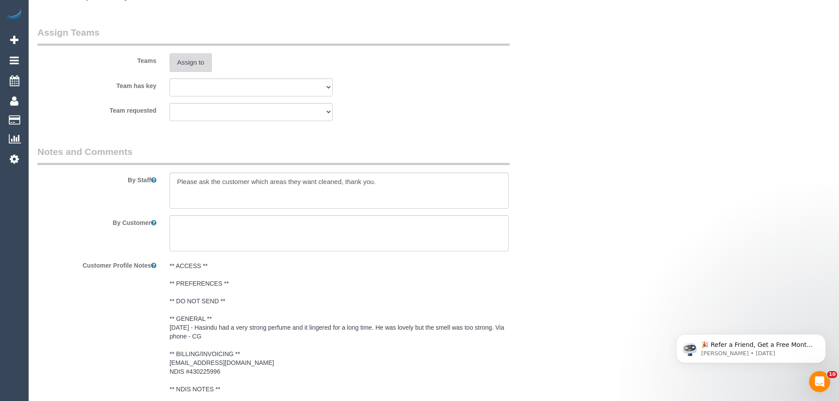
scroll to position [1210, 0]
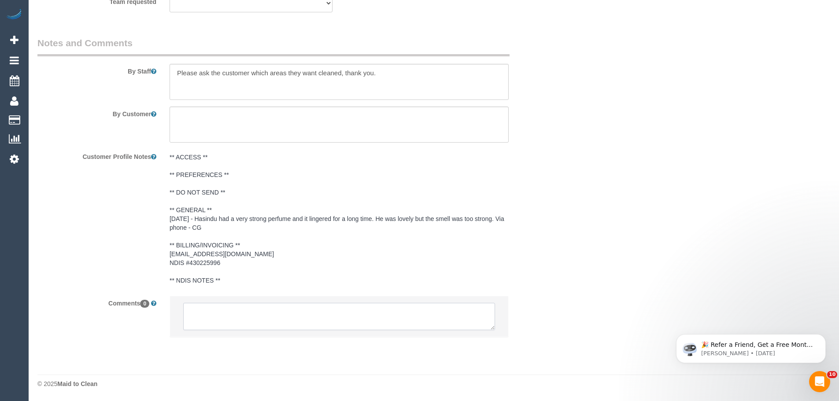
click at [261, 320] on textarea at bounding box center [339, 316] width 312 height 27
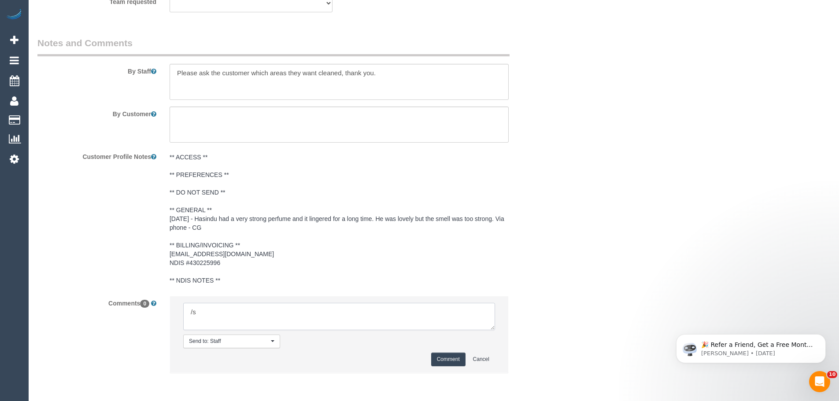
type textarea "/"
paste textarea "Cleaner(s) Unassigned: Reason Unassigned: Contact via: Which message sent: Addi…"
drag, startPoint x: 491, startPoint y: 326, endPoint x: 559, endPoint y: 398, distance: 99.1
click at [495, 330] on textarea at bounding box center [339, 316] width 312 height 27
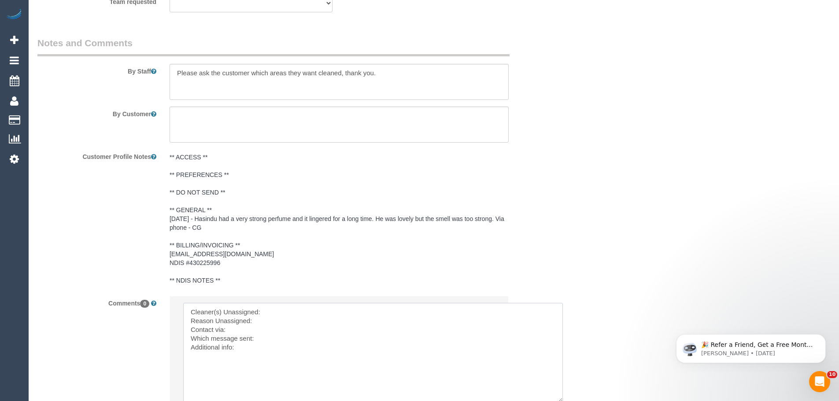
click at [340, 311] on textarea at bounding box center [373, 353] width 380 height 100
paste textarea "(2) Uzair Saleem (C)"
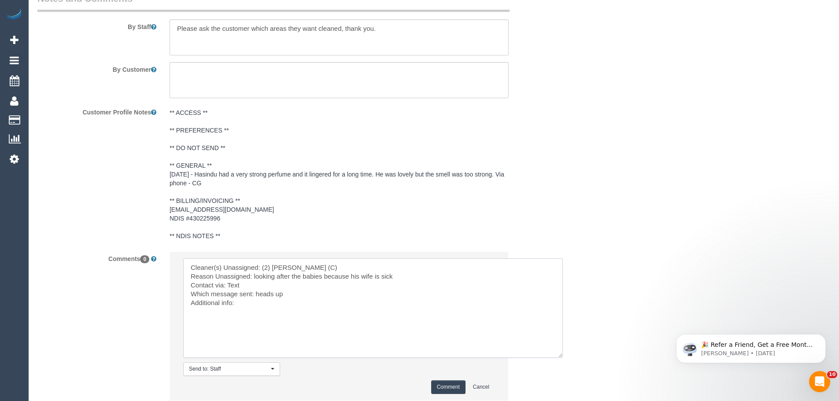
scroll to position [1319, 0]
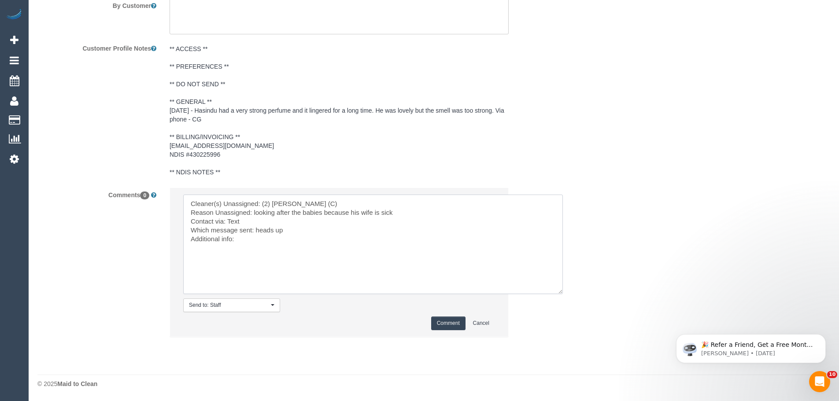
type textarea "Cleaner(s) Unassigned: (2) Uzair Saleem (C) Reason Unassigned: looking after th…"
click at [453, 321] on button "Comment" at bounding box center [448, 324] width 34 height 14
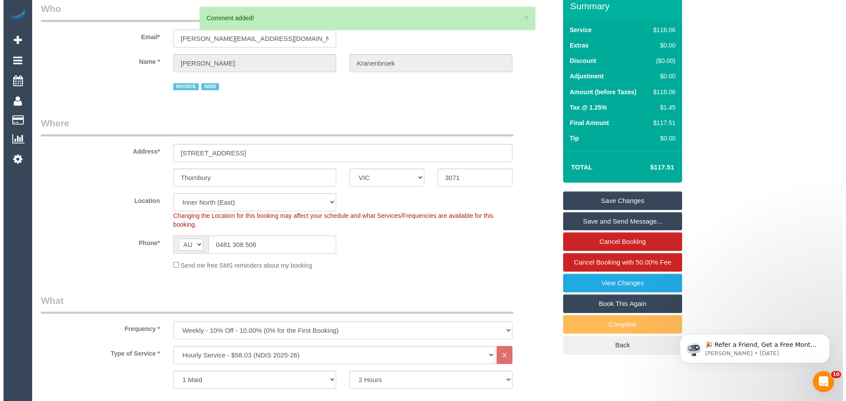
scroll to position [0, 0]
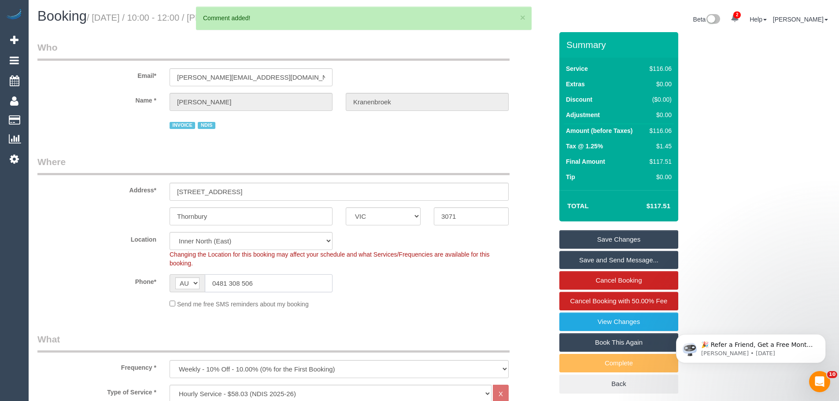
drag, startPoint x: 274, startPoint y: 290, endPoint x: 104, endPoint y: 281, distance: 170.8
click at [102, 282] on div "Phone* AF AL DZ AD AO AI AQ AG AR AM AW AU AT AZ BS BH BD BB BY BE BZ BJ BM BT …" at bounding box center [295, 283] width 529 height 18
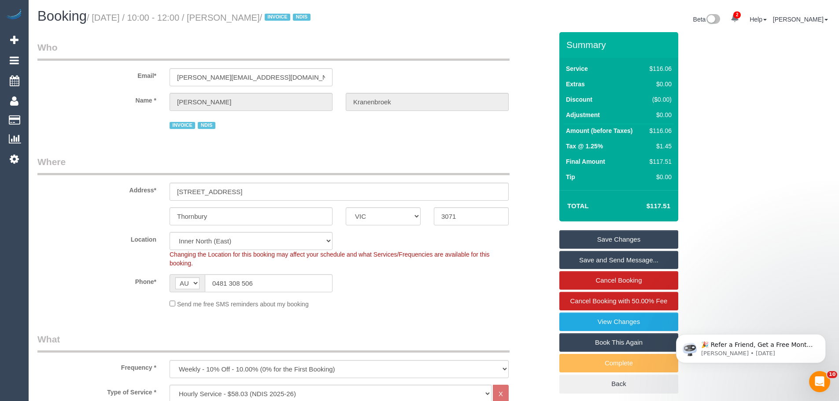
click at [652, 238] on link "Save Changes" at bounding box center [619, 239] width 119 height 19
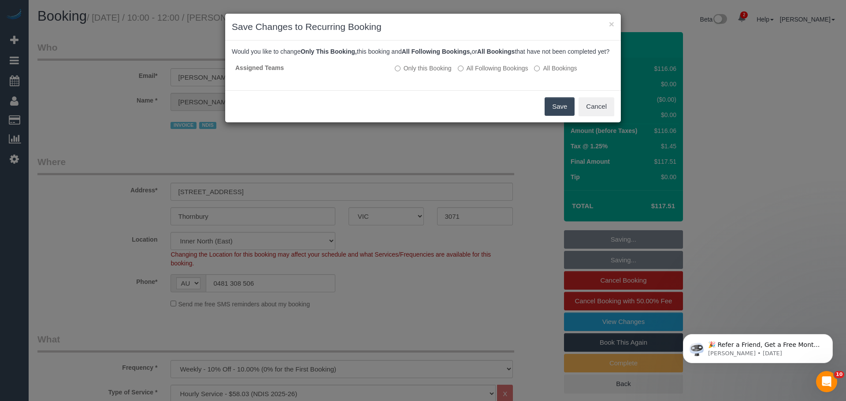
click at [550, 116] on button "Save" at bounding box center [560, 106] width 30 height 19
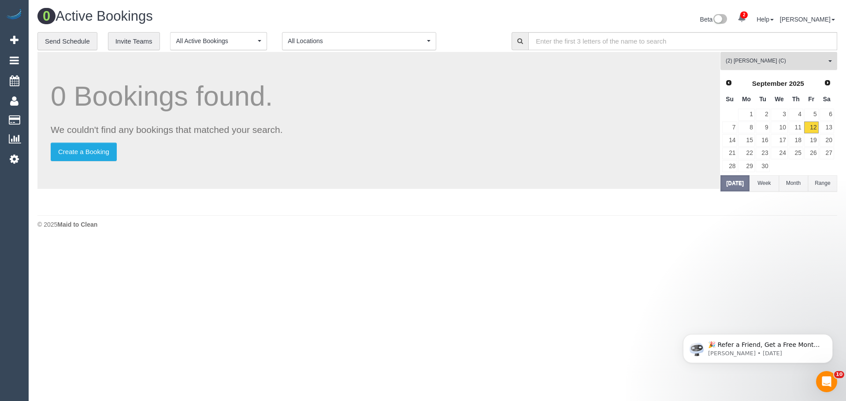
click at [770, 64] on span "(2) Uzair Saleem (C)" at bounding box center [776, 60] width 100 height 7
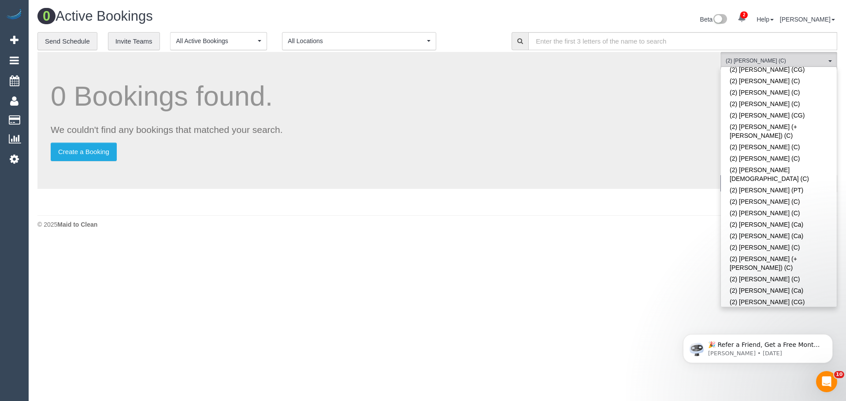
click at [769, 331] on link "(2) Uzair Saleem (C)" at bounding box center [779, 336] width 116 height 11
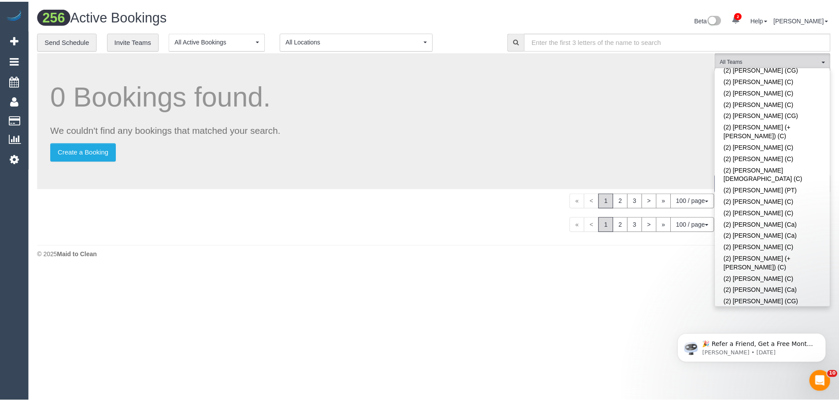
scroll to position [2657, 0]
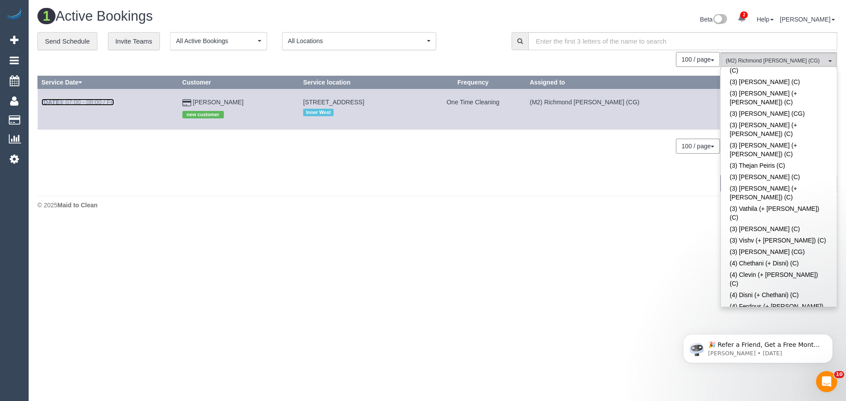
click at [112, 104] on link "Sep 12th / 07:00 - 08:00 / Fri" at bounding box center [77, 102] width 73 height 7
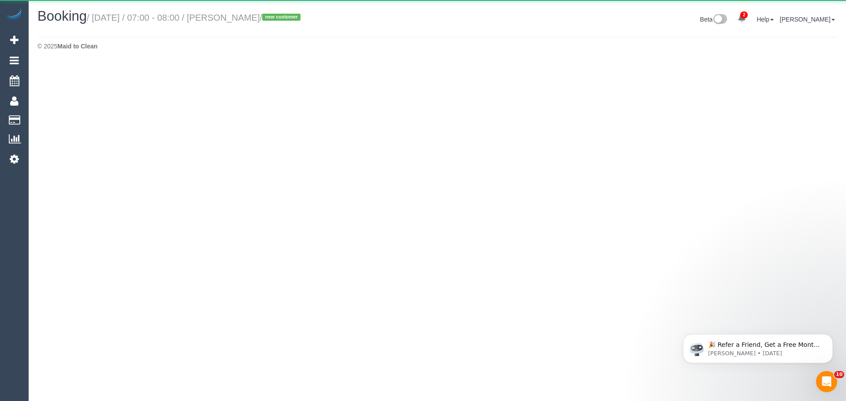
select select "VIC"
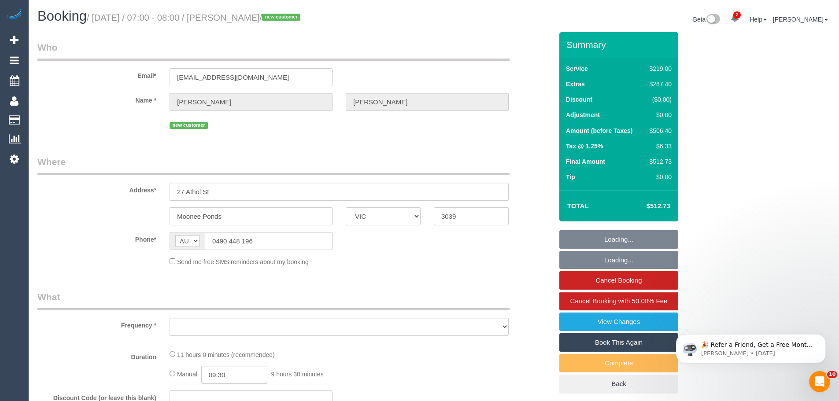
select select "object:6863"
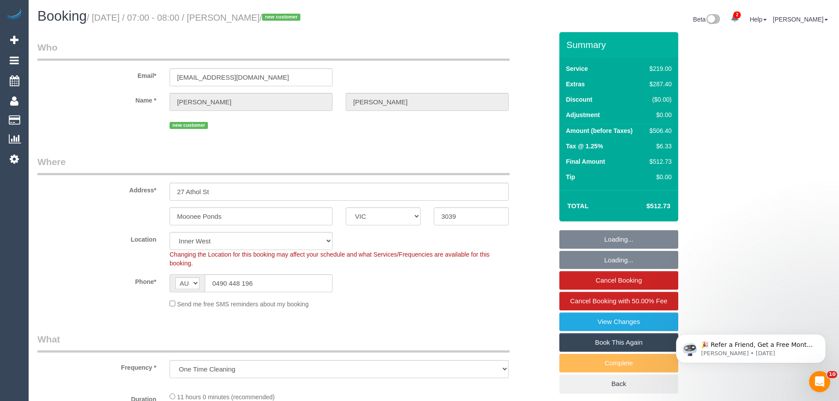
select select "string:stripe-pm_1S5KZF2GScqysDRVonbyMLnx"
select select "number:28"
select select "number:15"
select select "number:19"
select select "number:25"
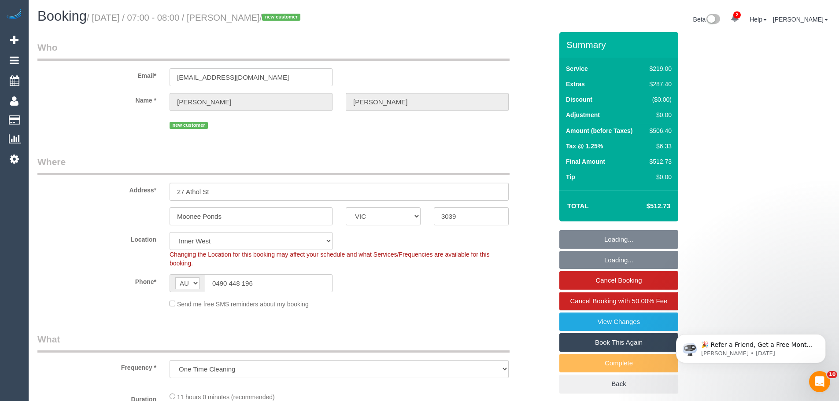
select select "number:12"
select select "object:7812"
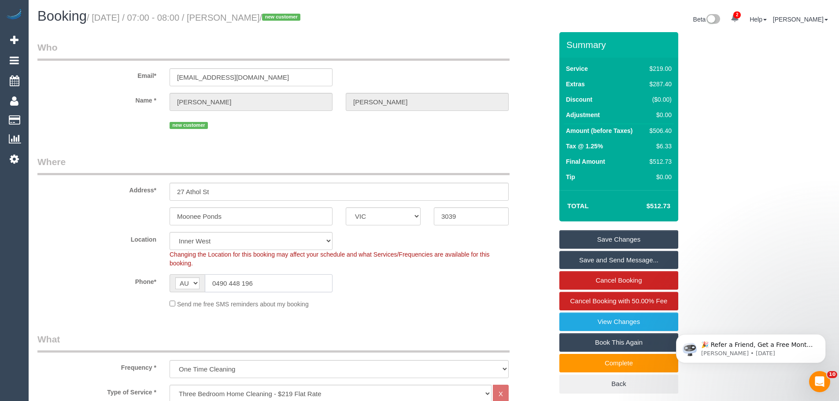
drag, startPoint x: 247, startPoint y: 286, endPoint x: 129, endPoint y: 283, distance: 118.1
click at [129, 283] on div "Phone* AF AL DZ AD AO AI AQ AG AR AM AW AU AT AZ BS BH BD BB BY BE BZ BJ BM BT …" at bounding box center [295, 283] width 529 height 18
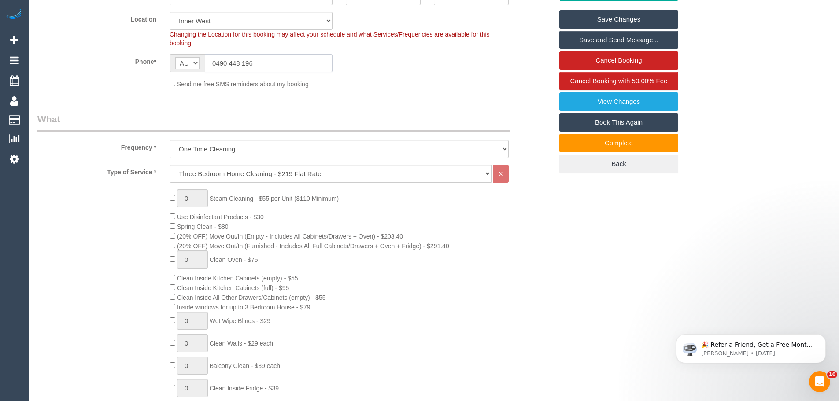
scroll to position [132, 0]
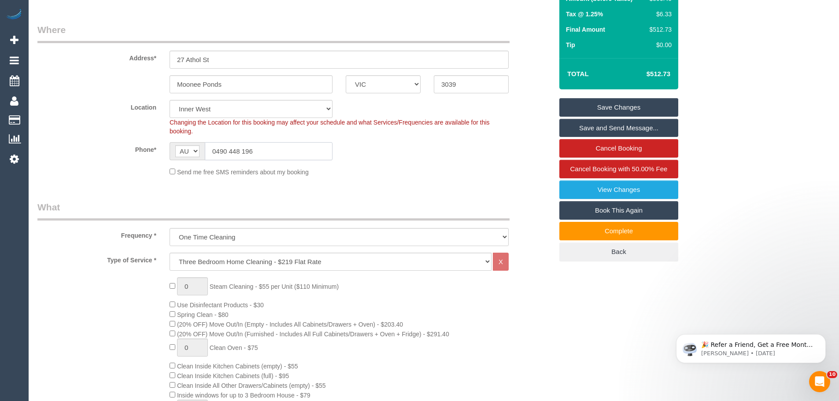
click at [268, 149] on input "0490 448 196" at bounding box center [269, 151] width 128 height 18
click at [271, 152] on input "0490 448 196" at bounding box center [269, 151] width 128 height 18
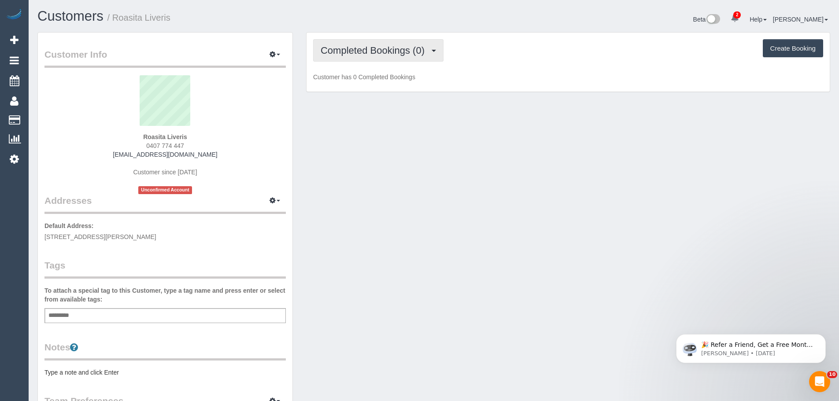
click at [382, 56] on span "Completed Bookings (0)" at bounding box center [375, 50] width 108 height 11
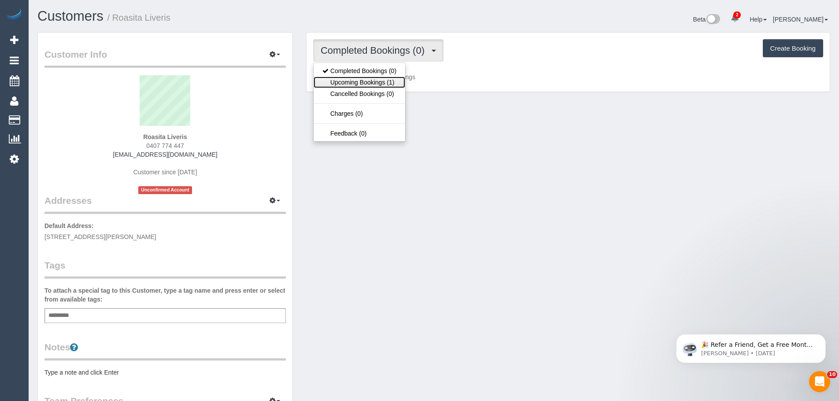
click at [374, 80] on link "Upcoming Bookings (1)" at bounding box center [360, 82] width 92 height 11
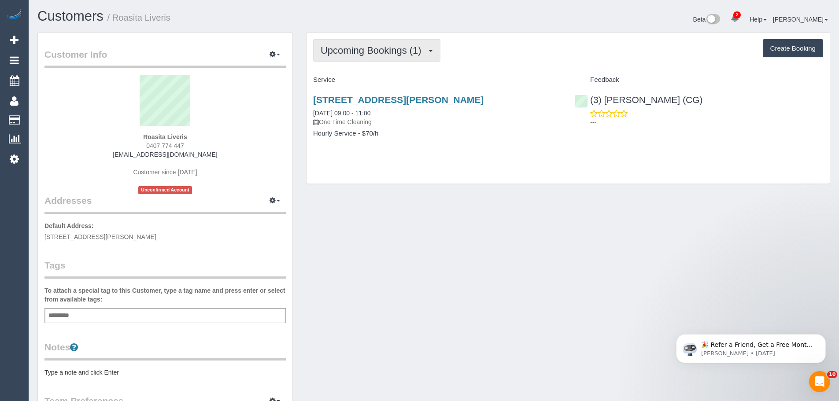
click at [389, 51] on span "Upcoming Bookings (1)" at bounding box center [373, 50] width 105 height 11
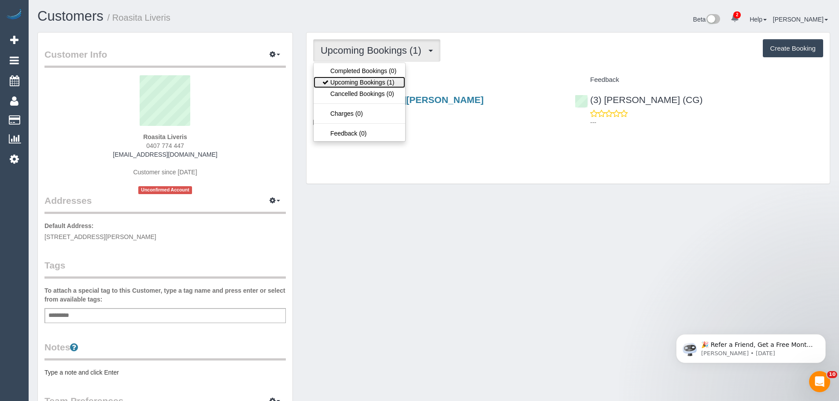
click at [353, 84] on link "Upcoming Bookings (1)" at bounding box center [360, 82] width 92 height 11
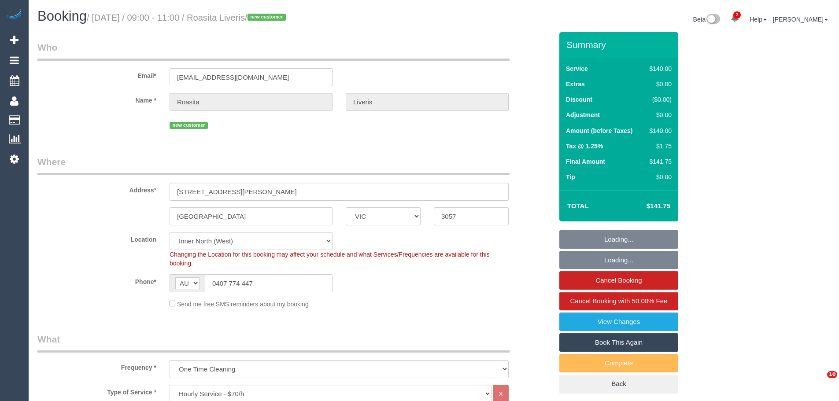
select select "VIC"
select select "number:27"
select select "number:14"
select select "number:19"
select select "number:25"
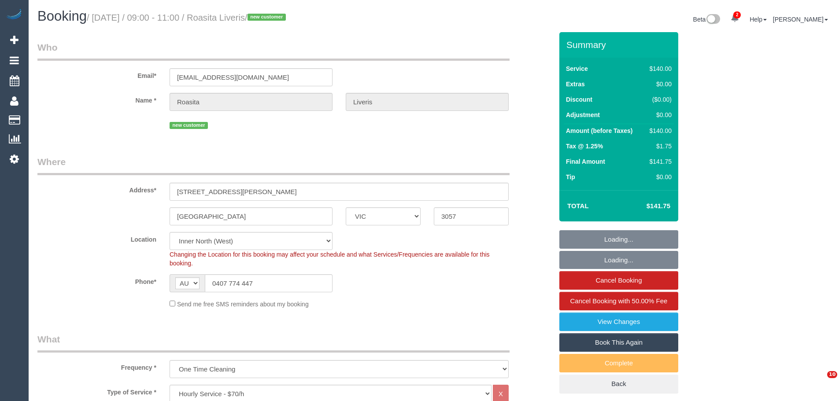
select select "object:897"
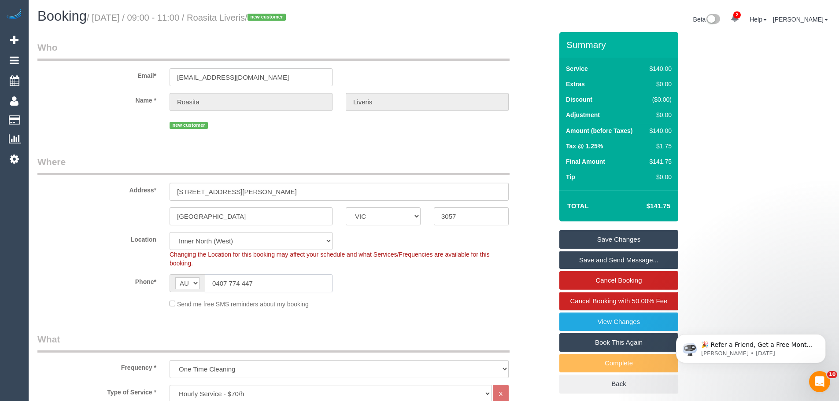
drag, startPoint x: 267, startPoint y: 289, endPoint x: 116, endPoint y: 281, distance: 151.3
click at [125, 281] on div "Phone* AF AL DZ AD AO AI AQ AG AR AM AW AU AT AZ BS BH BD BB BY BE BZ BJ BM BT …" at bounding box center [295, 283] width 529 height 18
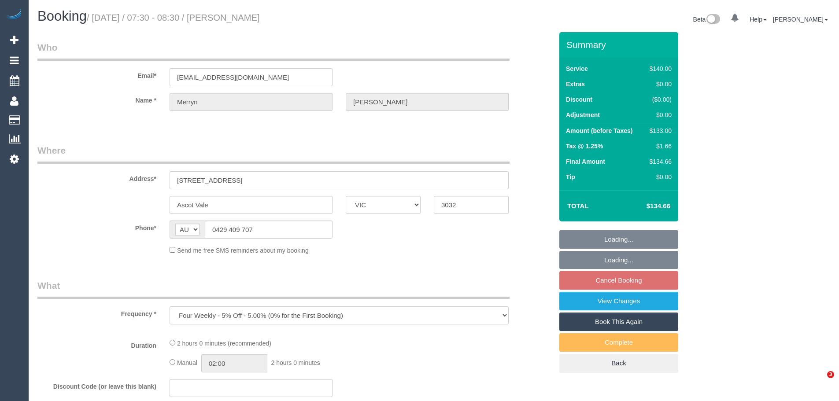
select select "VIC"
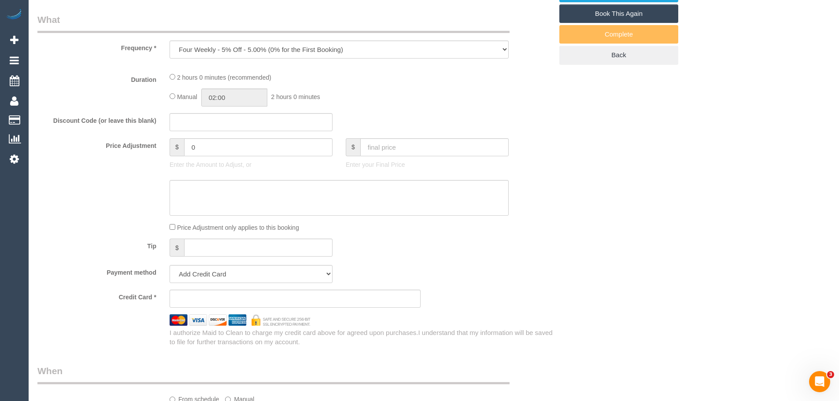
select select "string:stripe-card_1EOFL62GScqysDRVRJRfyJ1P"
select select "number:27"
select select "number:14"
select select "number:19"
select select "number:22"
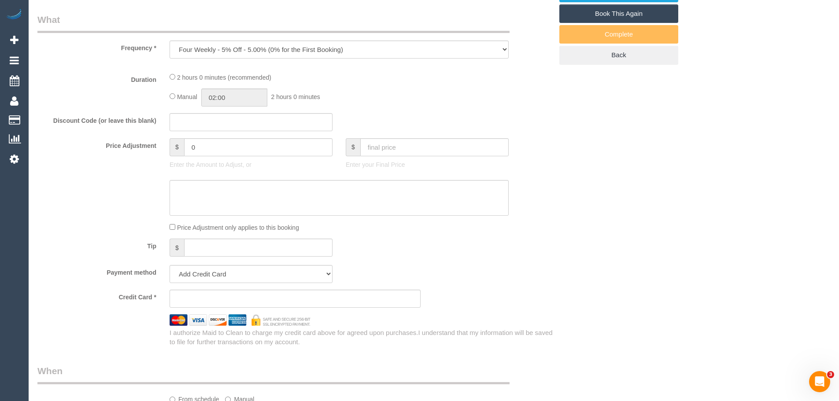
select select "number:33"
select select "number:26"
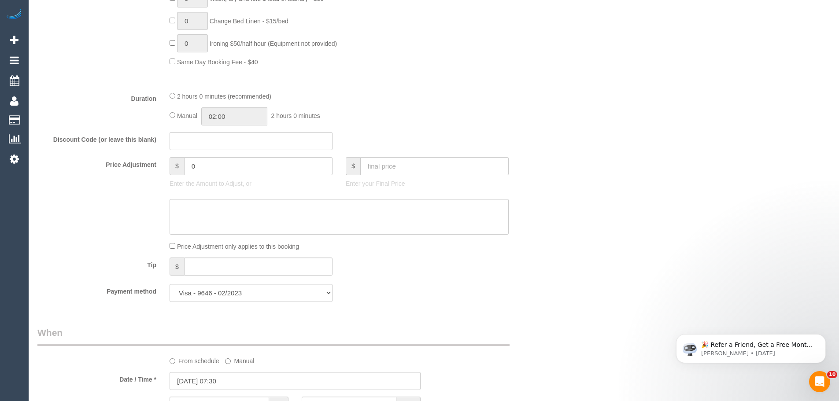
select select "object:1565"
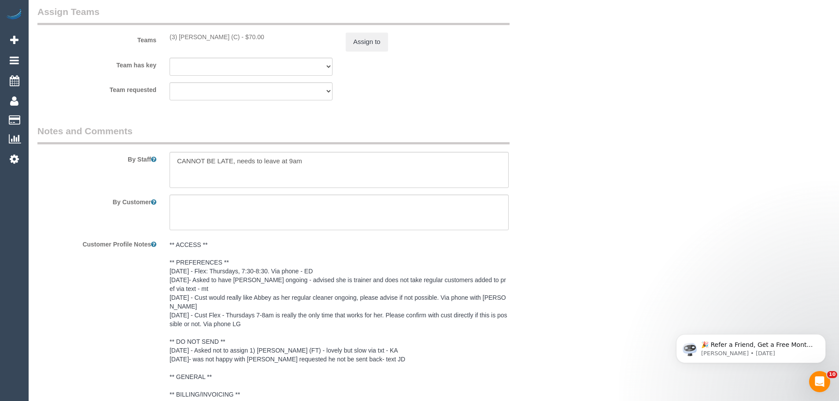
scroll to position [1454, 0]
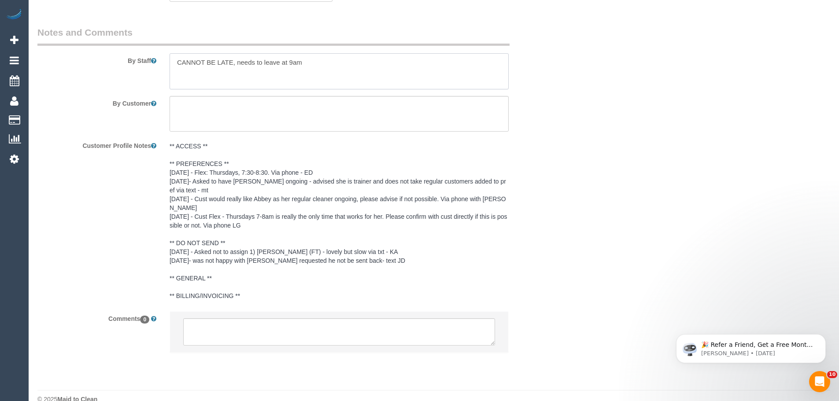
drag, startPoint x: 233, startPoint y: 63, endPoint x: 316, endPoint y: 65, distance: 83.3
click at [315, 65] on textarea at bounding box center [339, 71] width 339 height 36
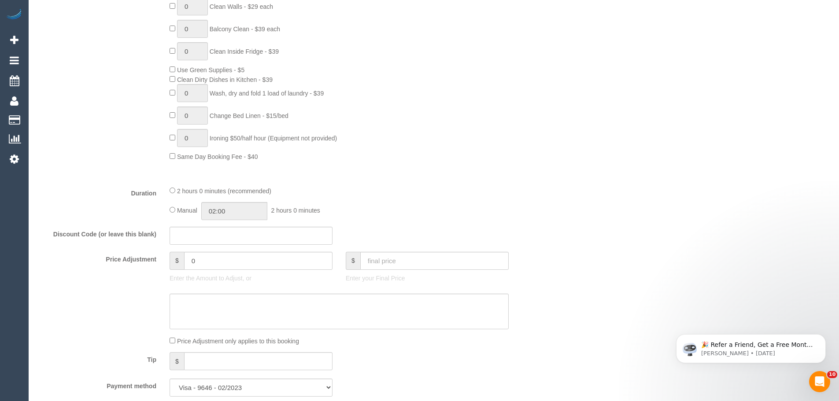
scroll to position [220, 0]
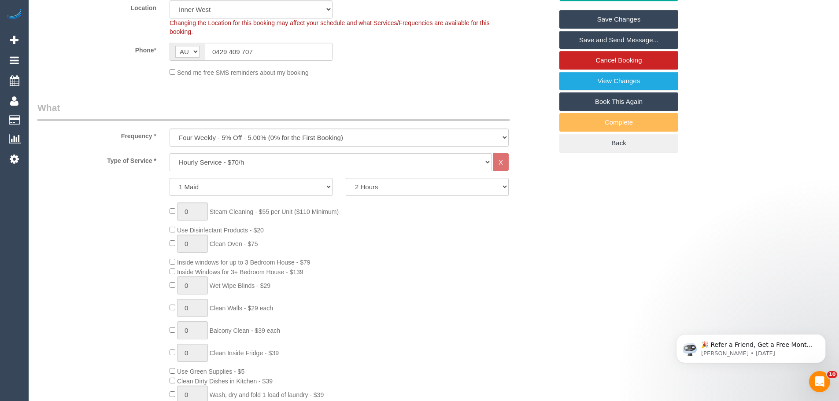
type textarea "CANNOT BE LATE"
click at [588, 17] on link "Save Changes" at bounding box center [619, 19] width 119 height 19
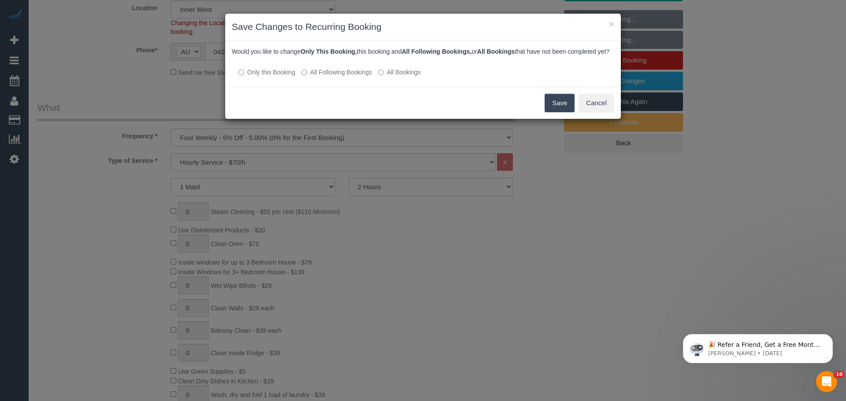
click at [330, 77] on label "All Following Bookings" at bounding box center [336, 72] width 70 height 9
click at [549, 112] on button "Save" at bounding box center [560, 103] width 30 height 19
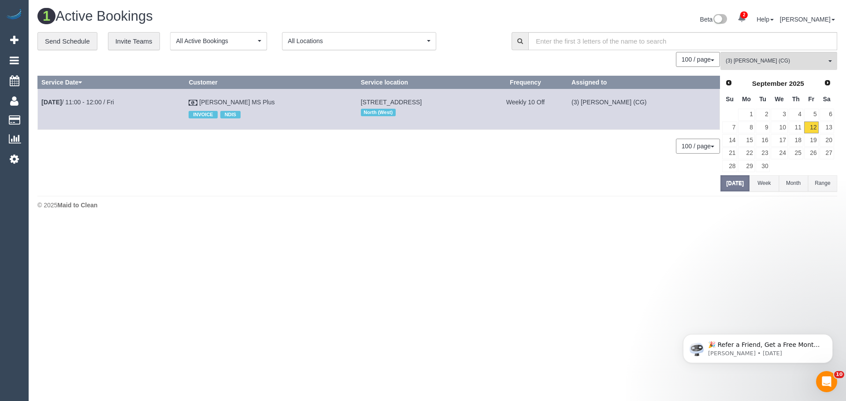
click at [256, 195] on div "1 Active Bookings Beta 2 Your Notifications You have 0 alerts × You have 2 to c…" at bounding box center [437, 111] width 817 height 222
click at [792, 57] on span "(3) [PERSON_NAME] (CG)" at bounding box center [776, 60] width 100 height 7
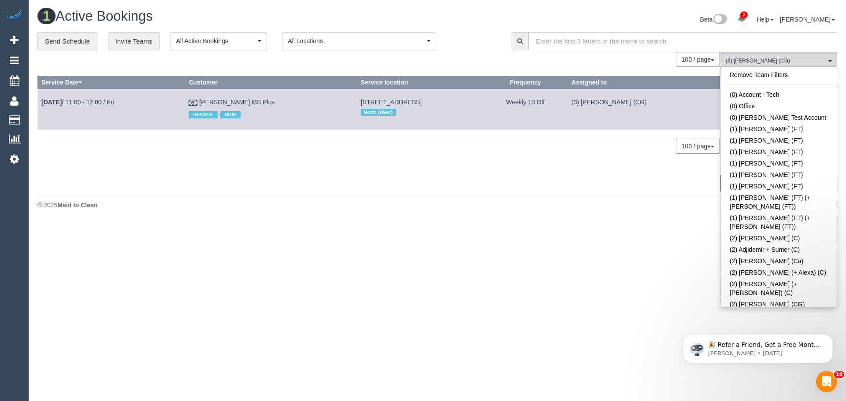
scroll to position [1477, 0]
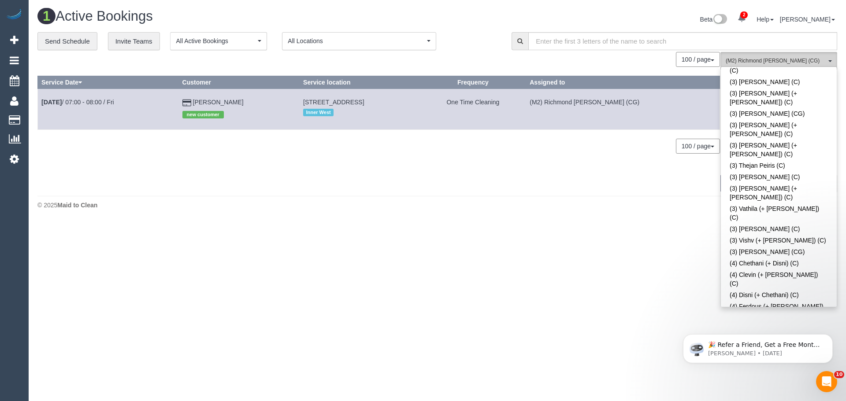
click at [774, 55] on button "(M2) Richmond [PERSON_NAME] (CG) All Teams" at bounding box center [778, 61] width 117 height 18
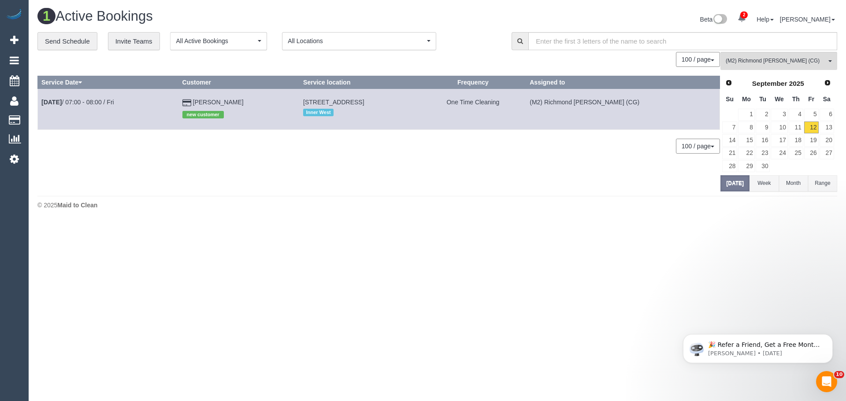
drag, startPoint x: 189, startPoint y: 108, endPoint x: 37, endPoint y: 101, distance: 152.2
click at [37, 101] on div "**********" at bounding box center [437, 111] width 813 height 159
click at [237, 105] on link "[PERSON_NAME]" at bounding box center [218, 102] width 51 height 7
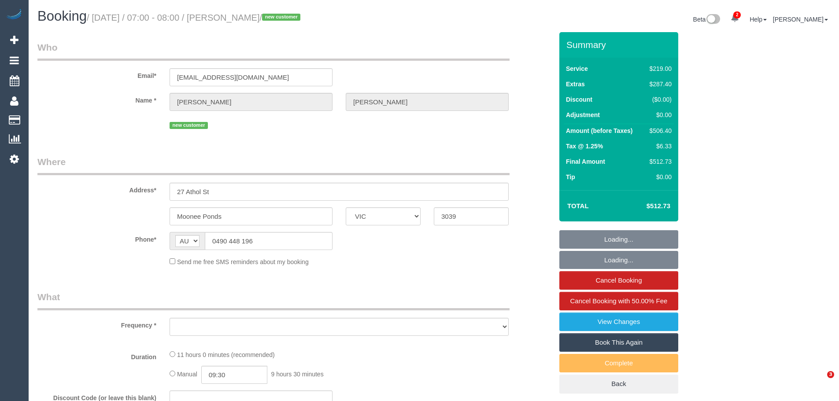
select select "VIC"
select select "number:28"
select select "number:15"
select select "number:19"
select select "number:25"
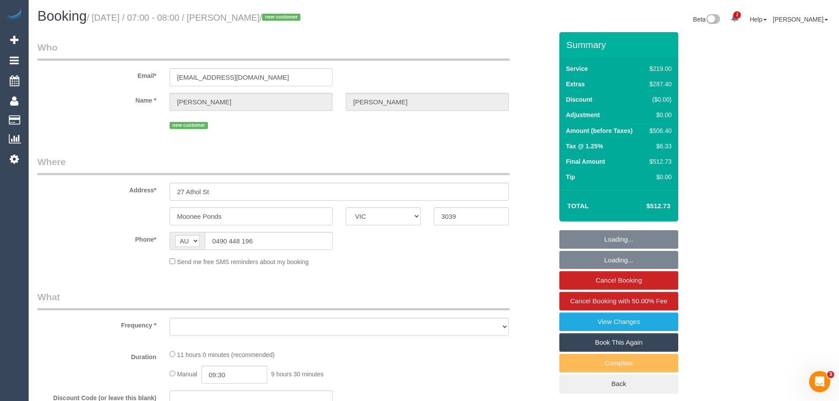
select select "number:12"
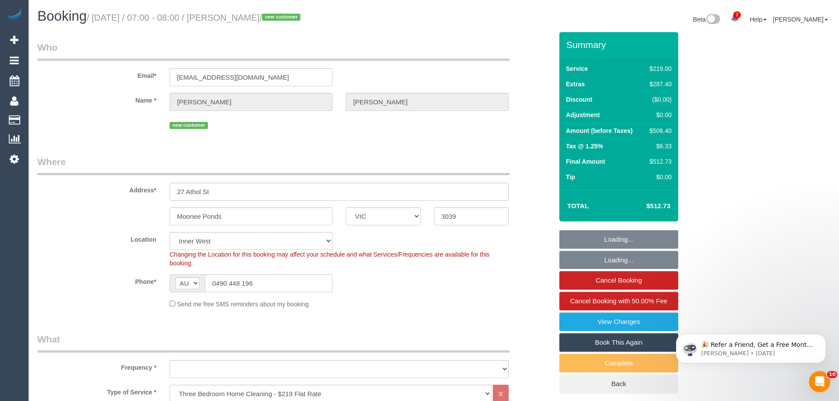
select select "object:827"
select select "string:stripe-pm_1S5KZF2GScqysDRVonbyMLnx"
select select "object:1534"
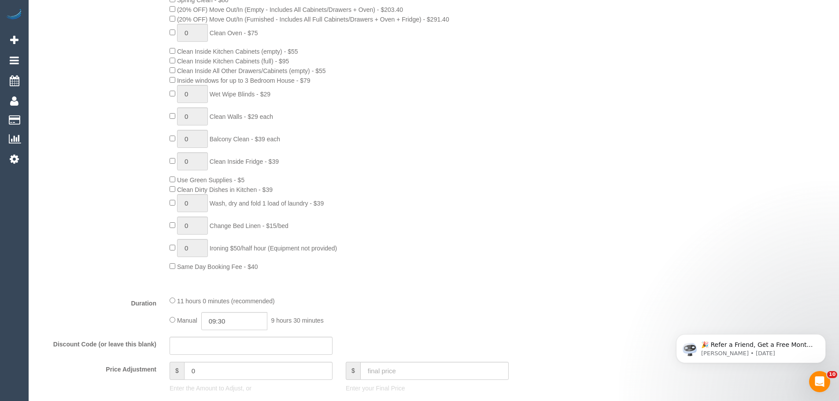
scroll to position [352, 0]
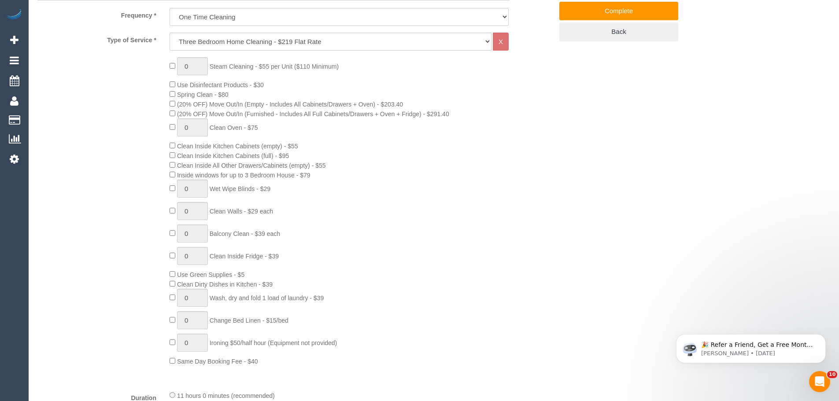
drag, startPoint x: 182, startPoint y: 104, endPoint x: 500, endPoint y: 118, distance: 318.4
click at [500, 118] on div "0 Steam Cleaning - $55 per Unit ($110 Minimum) Use Disinfectant Products - $30 …" at bounding box center [361, 211] width 397 height 309
drag, startPoint x: 179, startPoint y: 105, endPoint x: 481, endPoint y: 116, distance: 302.0
click at [481, 116] on div "0 Steam Cleaning - $55 per Unit ($110 Minimum) Use Disinfectant Products - $30 …" at bounding box center [361, 211] width 397 height 309
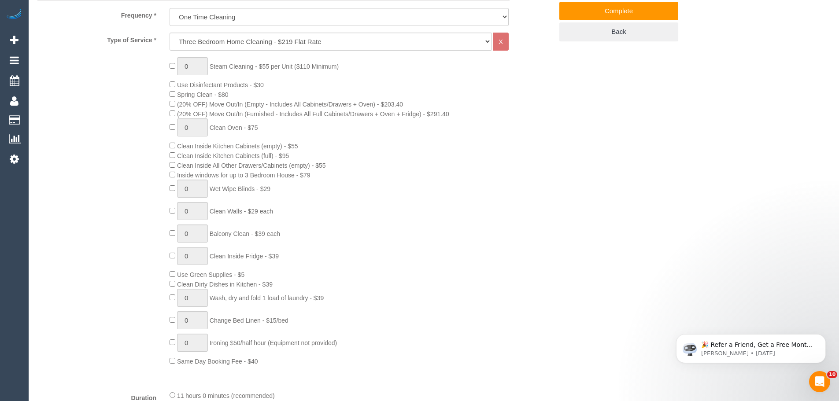
click at [482, 115] on div "0 Steam Cleaning - $55 per Unit ($110 Minimum) Use Disinfectant Products - $30 …" at bounding box center [361, 211] width 397 height 309
click at [407, 112] on span "(20% OFF) Move Out/In (Furnished - Includes All Full Cabinets/Drawers + Oven + …" at bounding box center [313, 114] width 272 height 7
drag, startPoint x: 182, startPoint y: 104, endPoint x: 453, endPoint y: 116, distance: 272.1
click at [453, 116] on div "0 Steam Cleaning - $55 per Unit ($110 Minimum) Use Disinfectant Products - $30 …" at bounding box center [361, 211] width 397 height 309
click at [181, 103] on span "(20% OFF) Move Out/In (Empty - Includes All Cabinets/Drawers + Oven) - $203.40" at bounding box center [290, 104] width 226 height 7
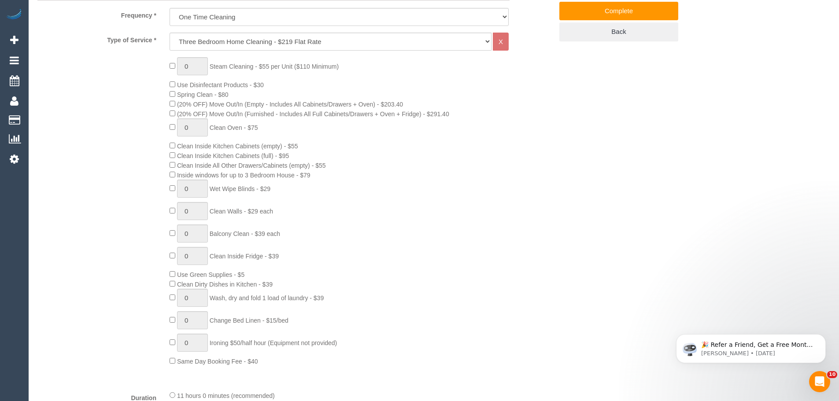
drag, startPoint x: 180, startPoint y: 105, endPoint x: 474, endPoint y: 111, distance: 293.5
click at [474, 111] on div "0 Steam Cleaning - $55 per Unit ($110 Minimum) Use Disinfectant Products - $30 …" at bounding box center [361, 211] width 397 height 309
click at [468, 126] on div "0 Steam Cleaning - $55 per Unit ($110 Minimum) Use Disinfectant Products - $30 …" at bounding box center [361, 211] width 397 height 309
click at [175, 103] on div "0 Steam Cleaning - $55 per Unit ($110 Minimum) Use Disinfectant Products - $30 …" at bounding box center [361, 211] width 397 height 309
click at [191, 109] on div "0 Steam Cleaning - $55 per Unit ($110 Minimum) Use Disinfectant Products - $30 …" at bounding box center [361, 211] width 397 height 309
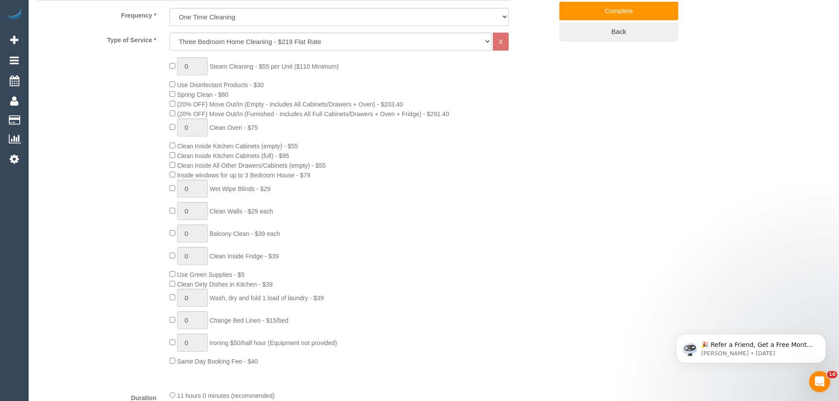
drag, startPoint x: 180, startPoint y: 105, endPoint x: 528, endPoint y: 111, distance: 348.5
click at [528, 111] on div "0 Steam Cleaning - $55 per Unit ($110 Minimum) Use Disinfectant Products - $30 …" at bounding box center [361, 211] width 397 height 309
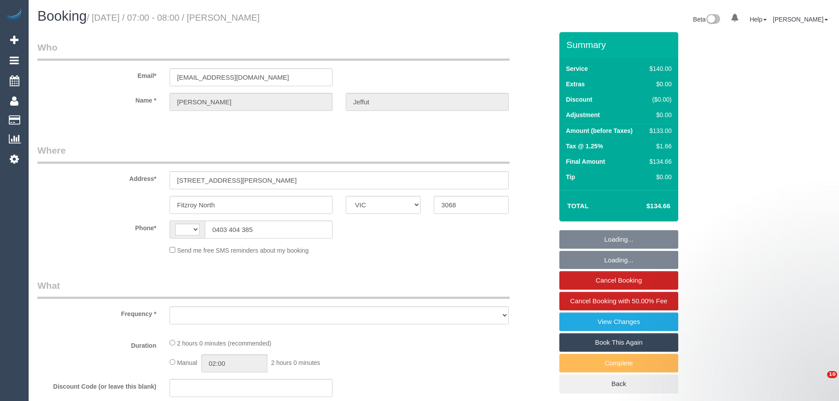
select select "VIC"
select select "string:AU"
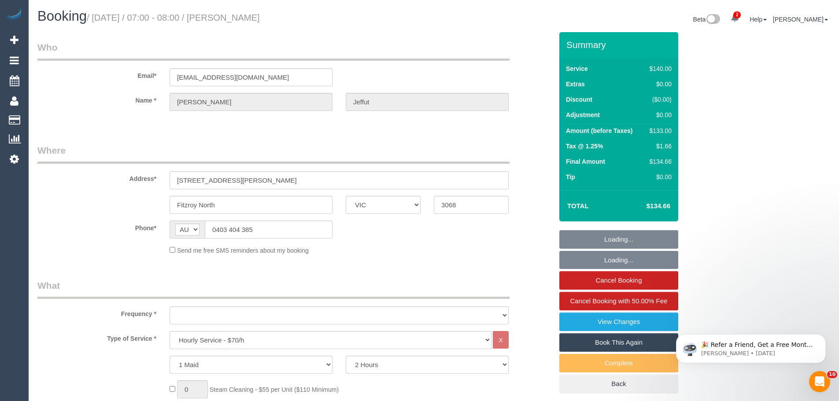
select select "object:714"
select select "string:stripe-pm_1Oa6xw2GScqysDRVVgSqSt3T"
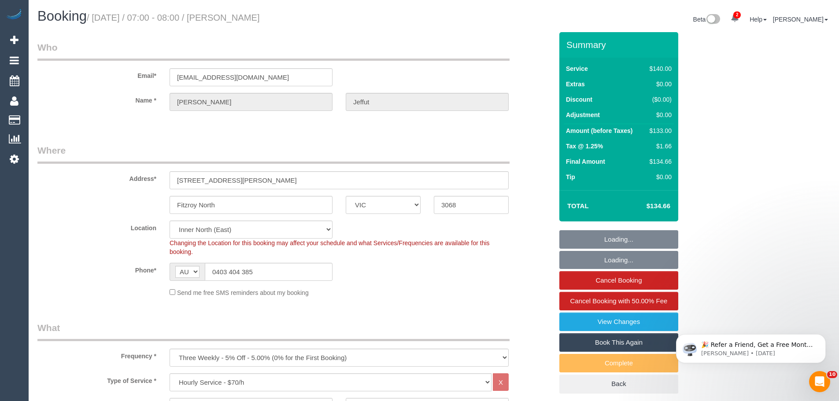
select select "number:29"
select select "number:14"
select select "number:19"
select select "number:22"
select select "object:1705"
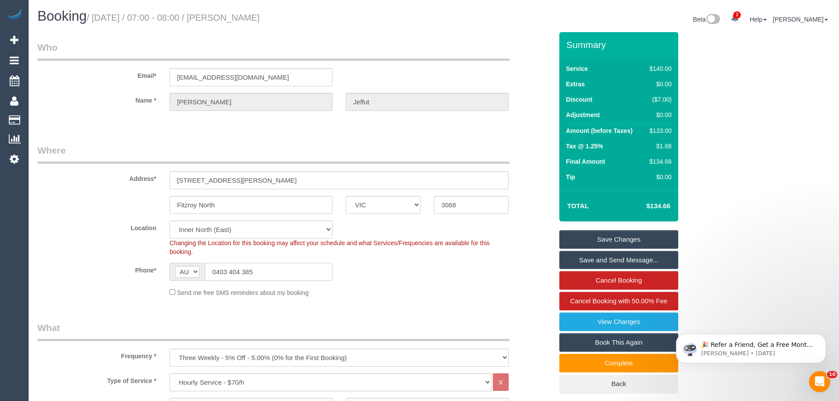
drag, startPoint x: 274, startPoint y: 271, endPoint x: 127, endPoint y: 255, distance: 147.5
click at [130, 260] on sui-booking-location "Location [GEOGRAPHIC_DATA] (North) East (South) [GEOGRAPHIC_DATA] (East) [GEOGR…" at bounding box center [294, 259] width 515 height 77
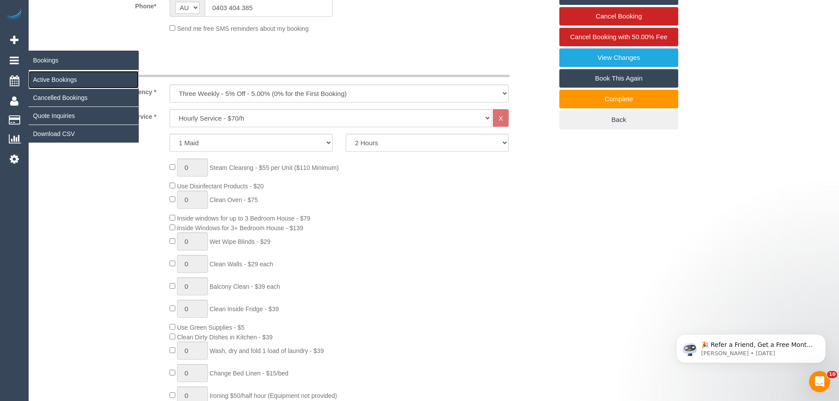
click at [46, 79] on link "Active Bookings" at bounding box center [84, 80] width 110 height 18
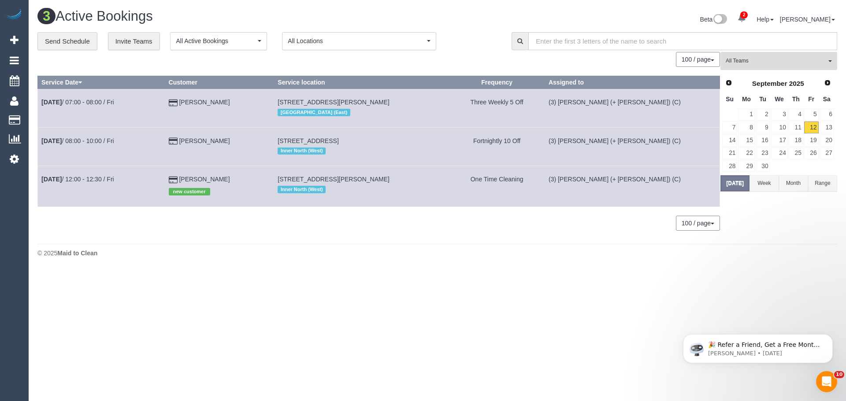
click at [760, 61] on span "All Teams" at bounding box center [776, 60] width 100 height 7
click at [764, 76] on link "Remove Team Filters" at bounding box center [779, 74] width 116 height 11
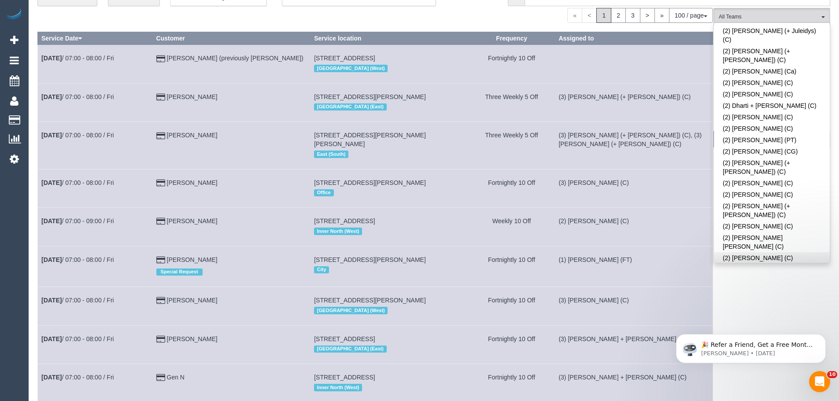
scroll to position [404, 0]
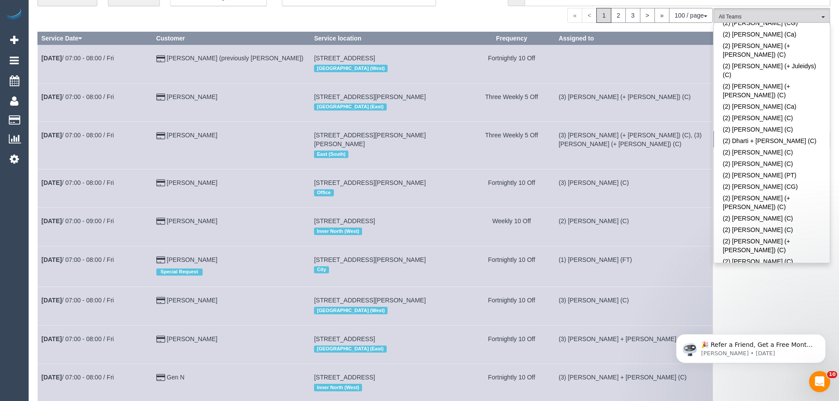
click at [765, 331] on link "(2) [PERSON_NAME] (C)" at bounding box center [772, 336] width 116 height 11
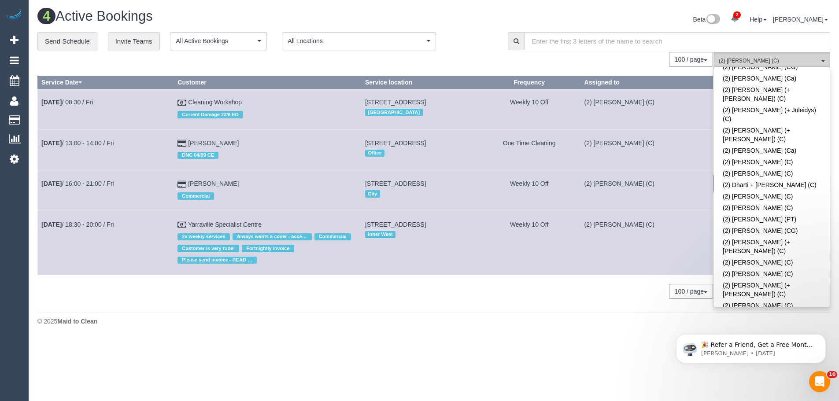
scroll to position [0, 0]
click at [786, 56] on button "(2) Kerry Welfare (C) All Teams" at bounding box center [778, 61] width 117 height 18
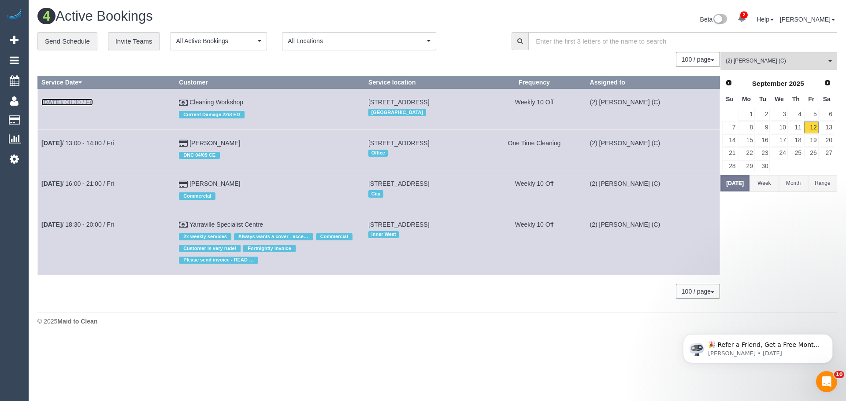
click at [62, 104] on b "Sep 12th" at bounding box center [51, 102] width 20 height 7
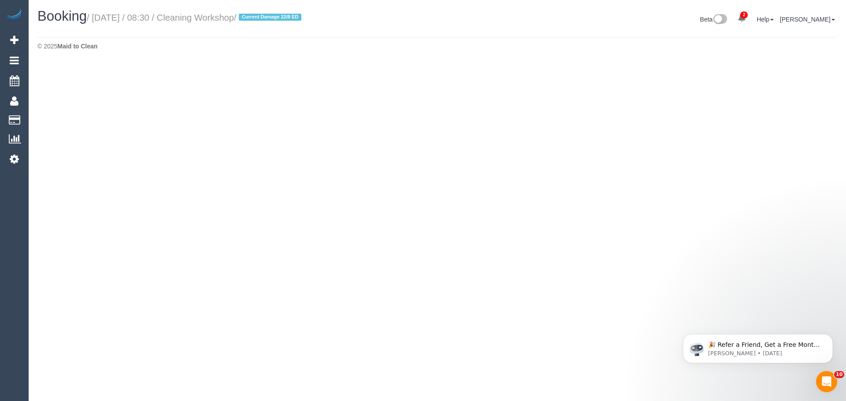
select select "VIC"
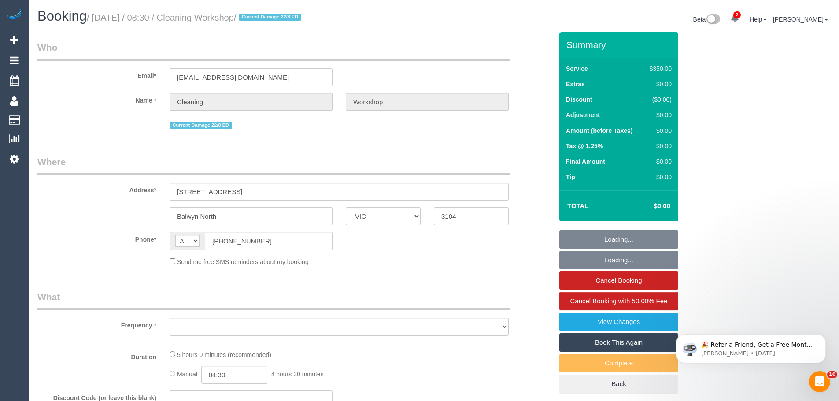
select select "object:4089"
select select "300"
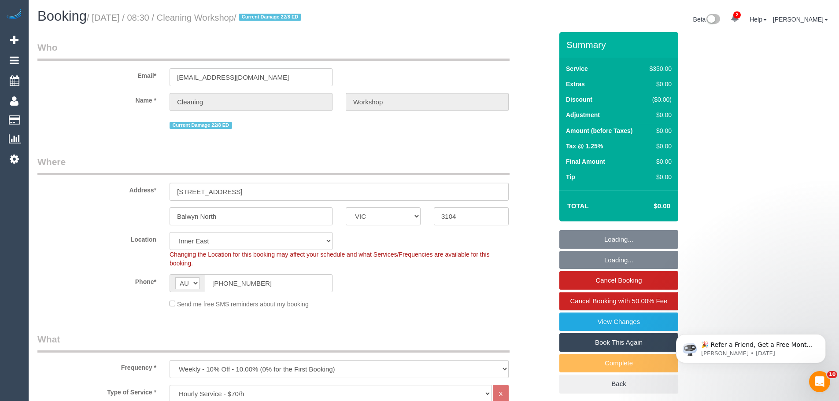
select select "number:28"
select select "object:5039"
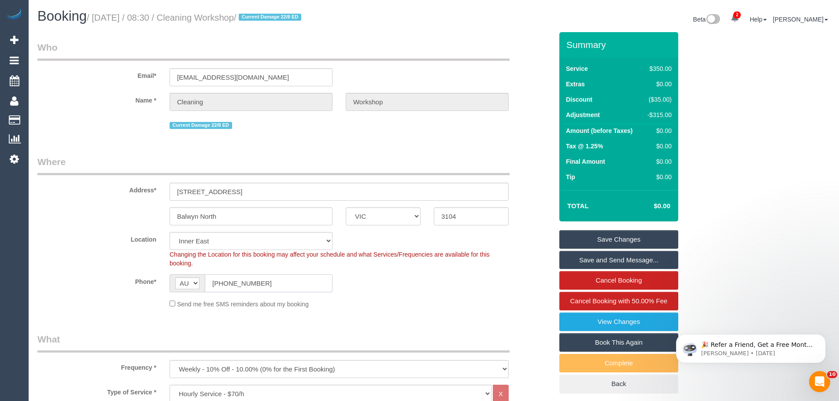
drag, startPoint x: 278, startPoint y: 282, endPoint x: 131, endPoint y: 284, distance: 147.6
click at [131, 284] on div "Phone* AF AL DZ AD AO AI AQ AG AR AM AW AU AT AZ BS BH BD BB BY BE BZ BJ BM BT …" at bounding box center [295, 283] width 529 height 18
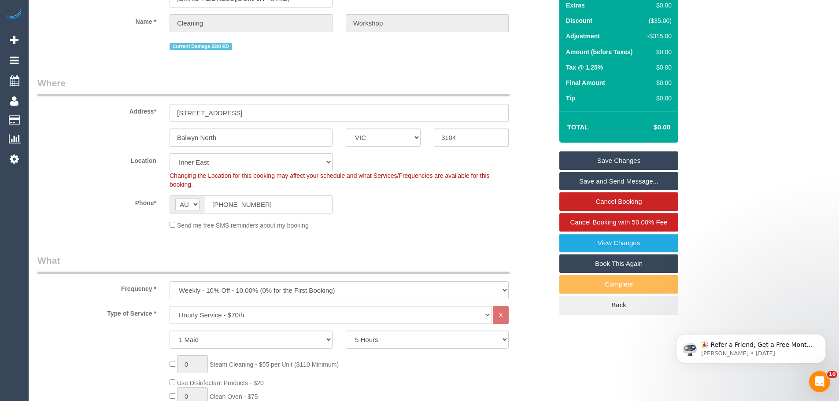
scroll to position [88, 0]
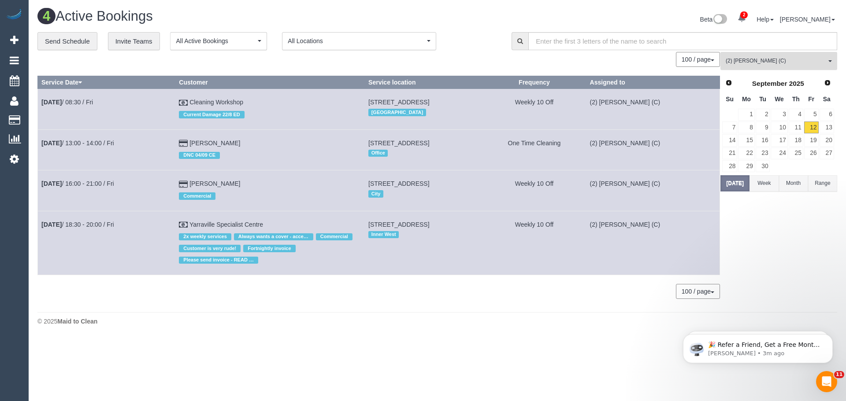
click at [745, 67] on button "(2) Kerry Welfare (C) All Teams" at bounding box center [778, 61] width 117 height 18
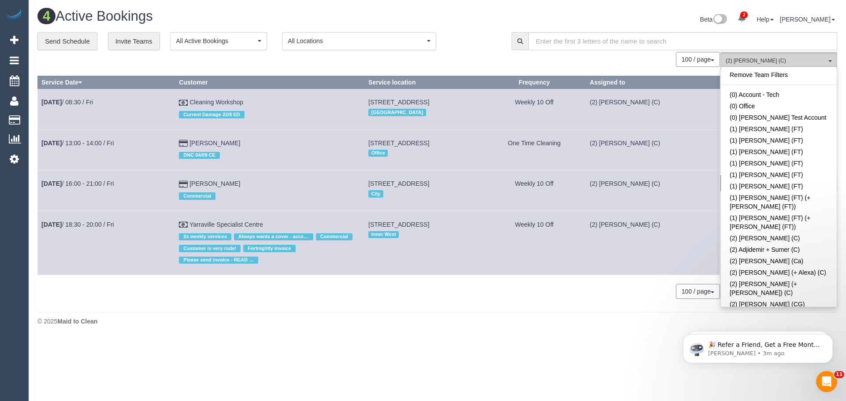
scroll to position [492, 0]
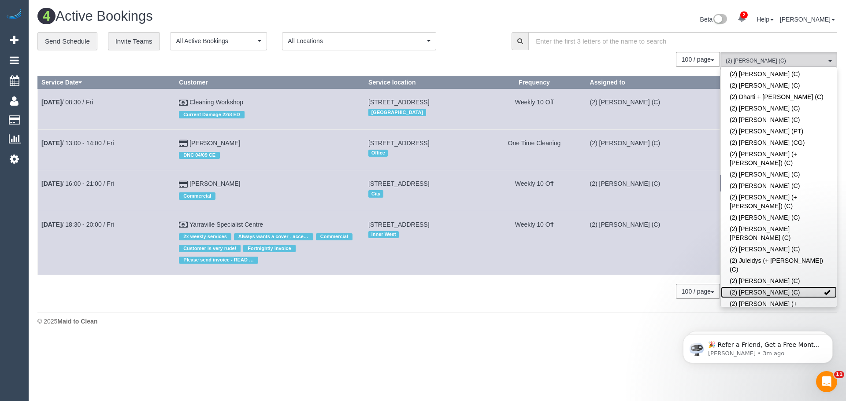
click at [766, 287] on link "(2) [PERSON_NAME] (C)" at bounding box center [779, 292] width 116 height 11
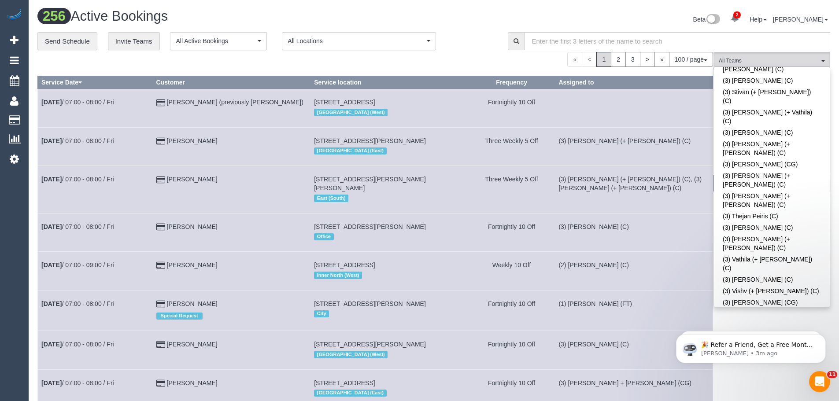
scroll to position [2607, 0]
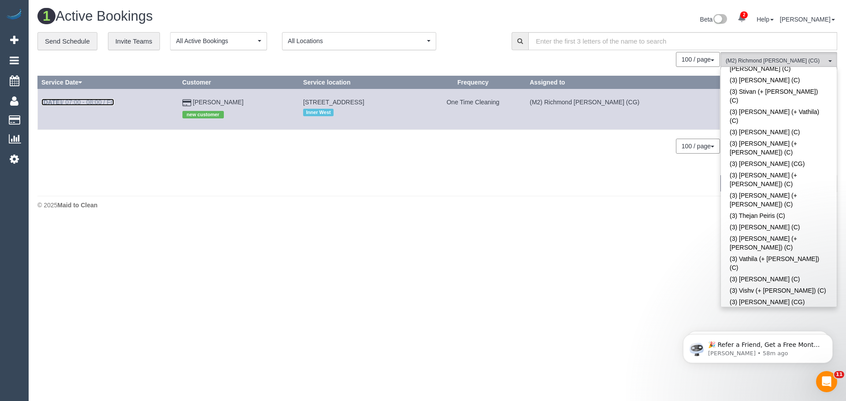
click at [101, 102] on link "Sep 12th / 07:00 - 08:00 / Fri" at bounding box center [77, 102] width 73 height 7
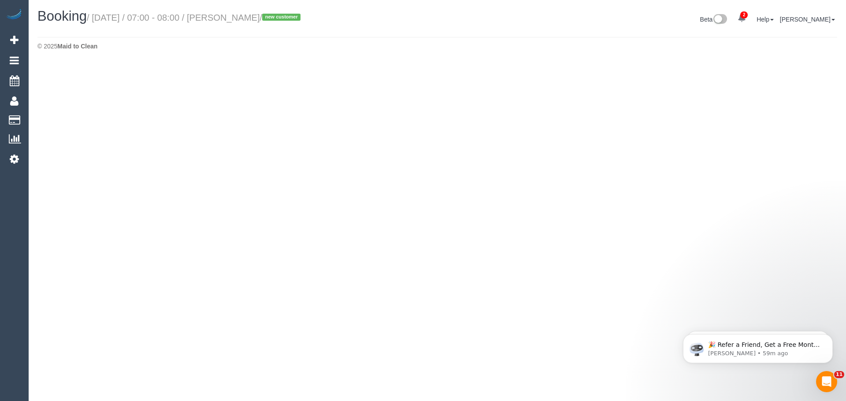
select select "VIC"
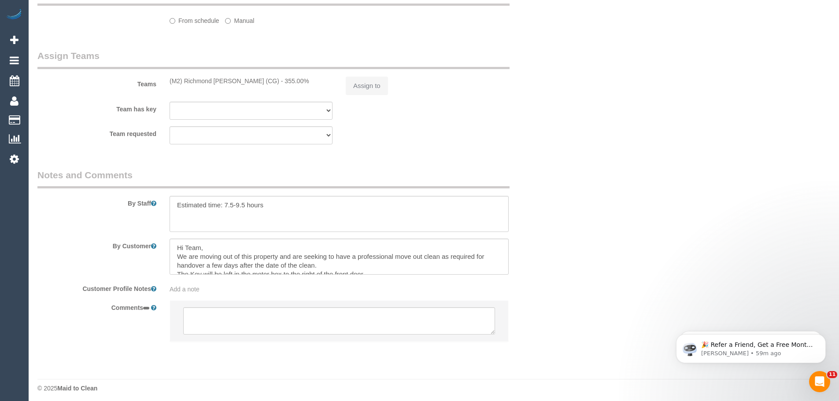
select select "object:7347"
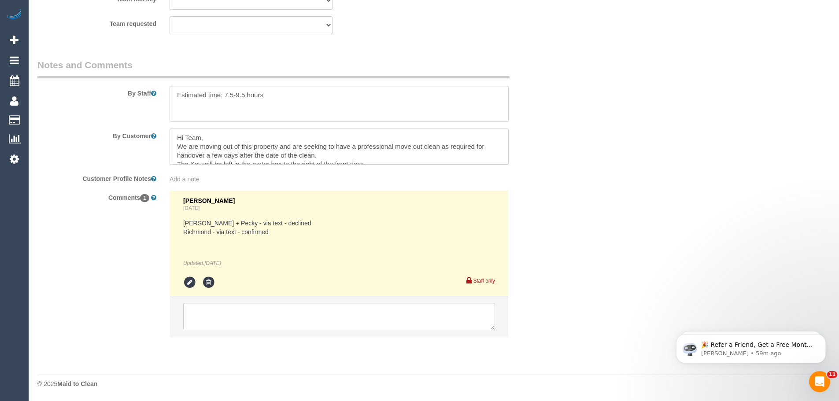
select select "string:stripe-pm_1S5KZF2GScqysDRVonbyMLnx"
select select "number:28"
select select "number:15"
select select "number:19"
select select "number:25"
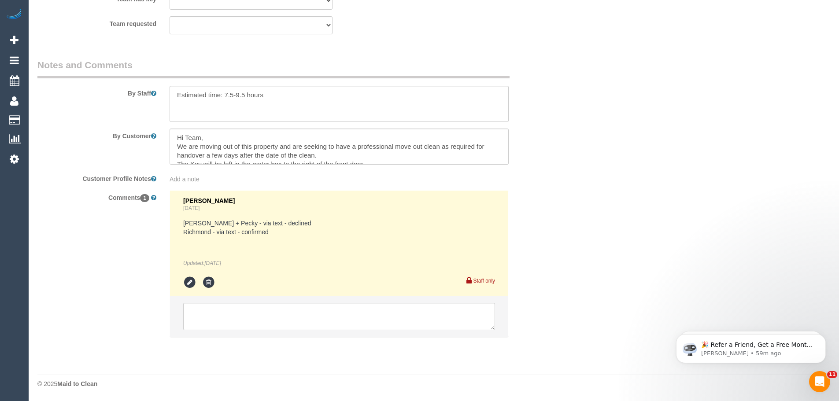
select select "number:12"
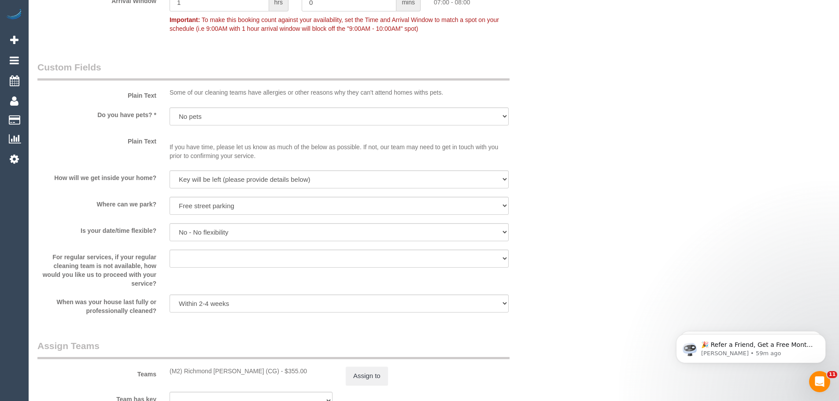
select select "object:8284"
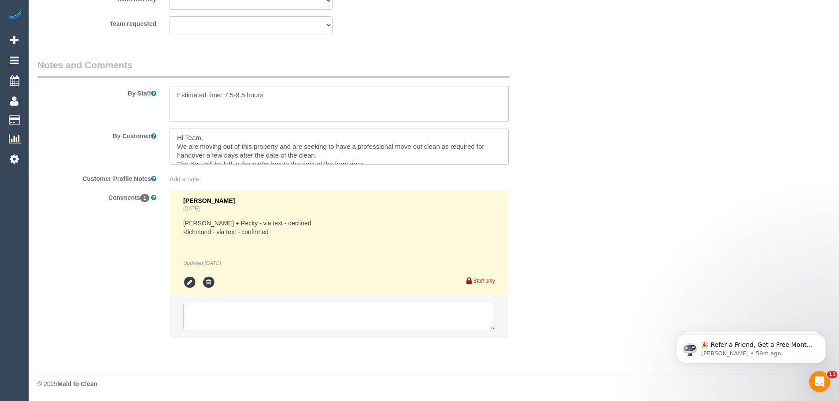
click at [222, 314] on textarea at bounding box center [339, 316] width 312 height 27
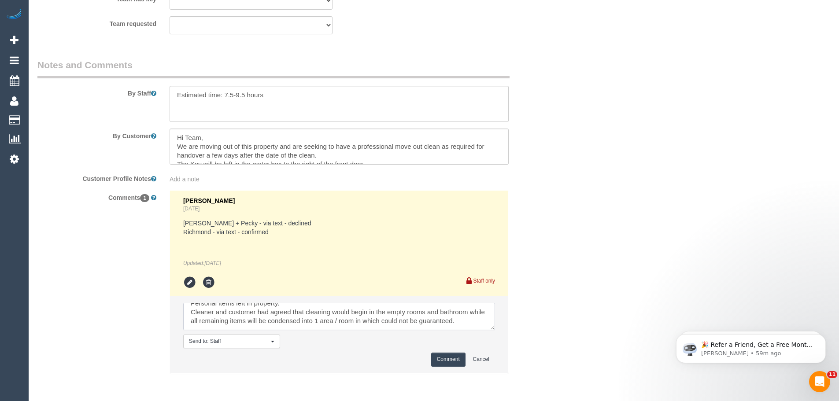
scroll to position [22, 0]
drag, startPoint x: 256, startPoint y: 327, endPoint x: 78, endPoint y: 236, distance: 199.6
click at [78, 236] on div "Comments 1 Jessica Trentin 2 days ago Daniel + Pecky - via text - declined Rich…" at bounding box center [295, 286] width 529 height 193
type textarea "Personal items left in property. Cleaner and customer had agreed that cleaning …"
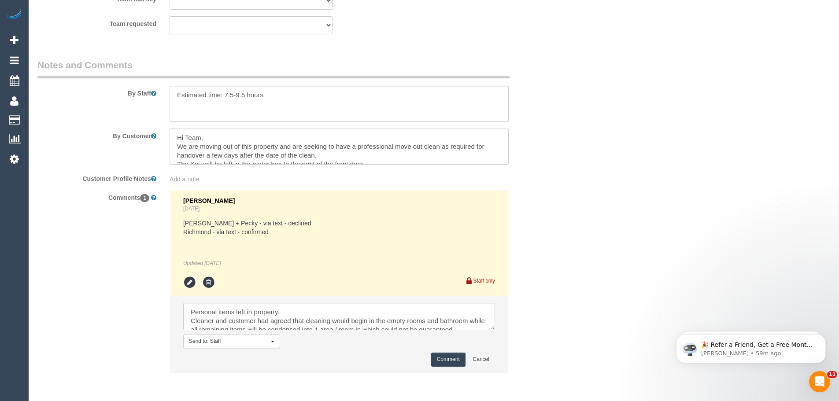
click at [442, 358] on button "Comment" at bounding box center [448, 360] width 34 height 14
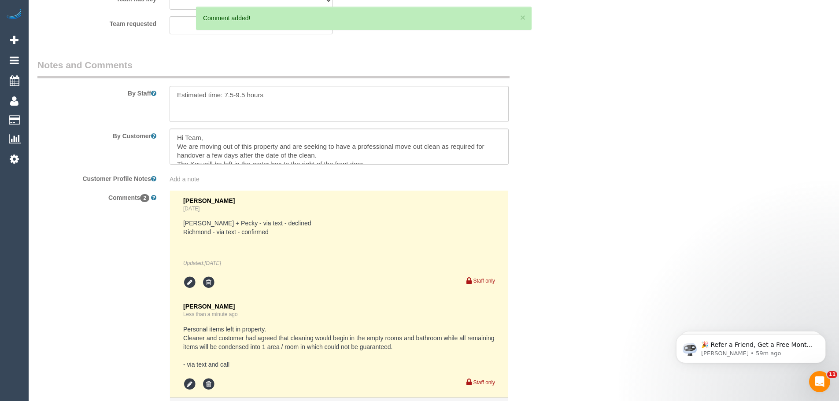
click at [203, 178] on div "Add a note" at bounding box center [339, 179] width 339 height 9
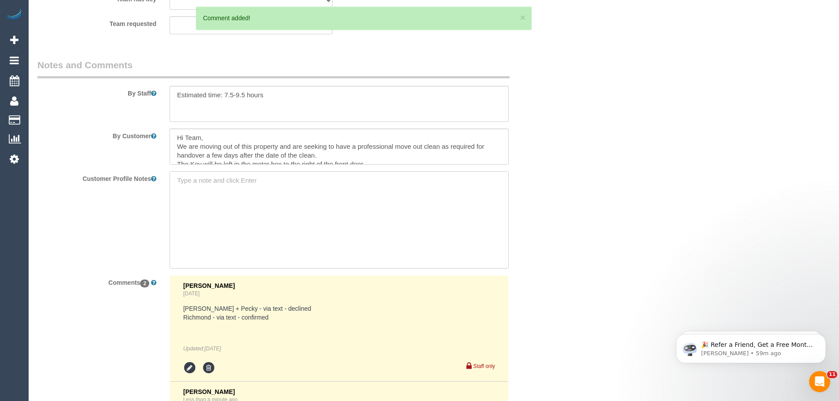
click at [205, 193] on textarea at bounding box center [339, 219] width 339 height 97
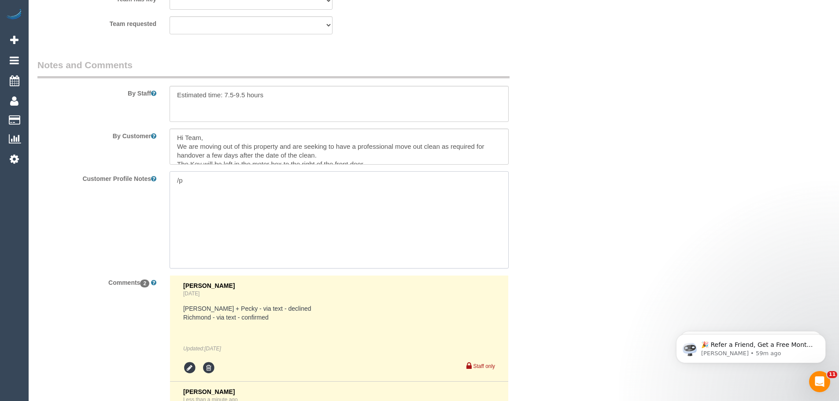
type textarea "/"
paste textarea "** ACCESS ** ** PREFERENCES ** ** DO NOT SEND ** ** GENERAL ** ** BILLING/INVOI…"
click at [250, 206] on textarea "** ACCESS ** ** PREFERENCES ** ** DO NOT SEND ** ** GENERAL ** ** BILLING/INVOI…" at bounding box center [339, 219] width 339 height 97
paste textarea "Personal items left in property. Cleaner and customer had agreed that cleaning …"
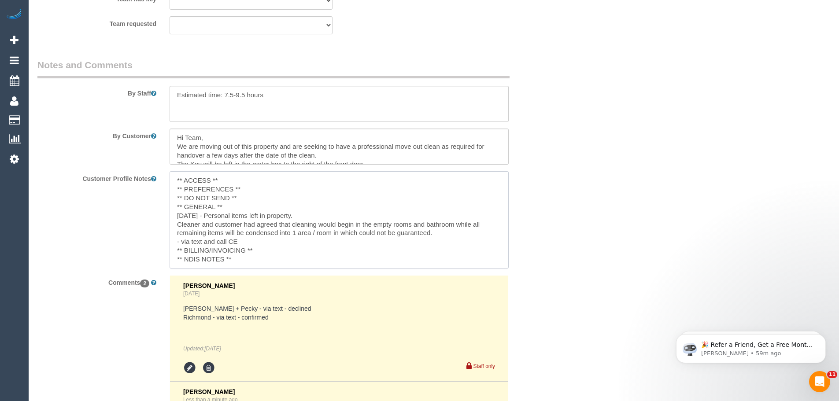
type textarea "** ACCESS ** ** PREFERENCES ** ** DO NOT SEND ** ** GENERAL ** 12/09/2025 - Per…"
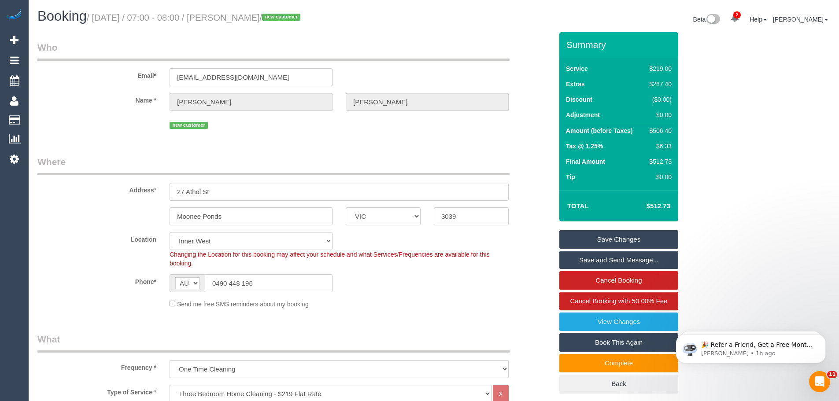
click at [618, 239] on link "Save Changes" at bounding box center [619, 239] width 119 height 19
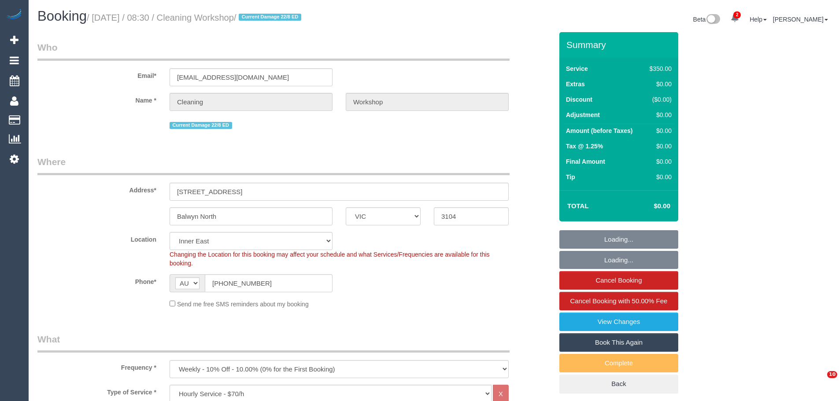
select select "VIC"
select select "300"
select select "number:28"
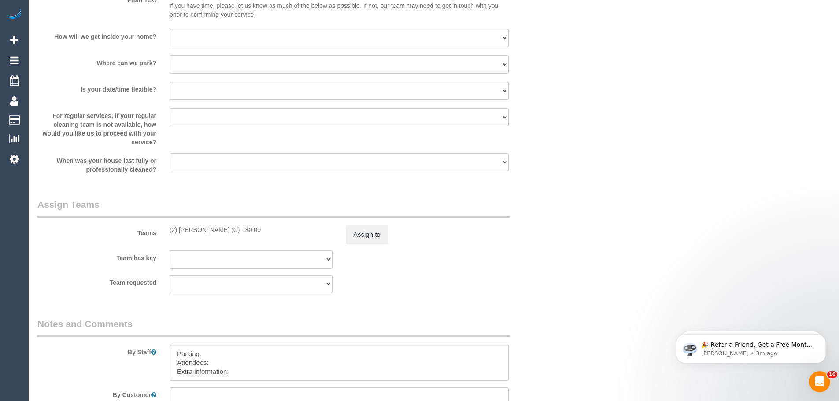
scroll to position [1082, 0]
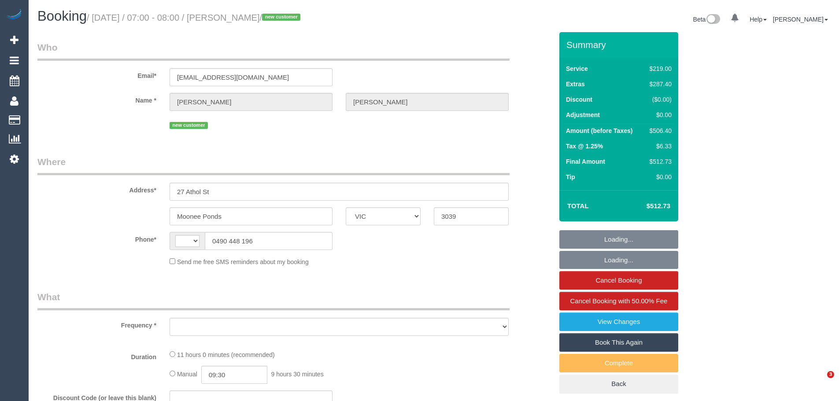
select select "VIC"
select select "string:AU"
select select "object:583"
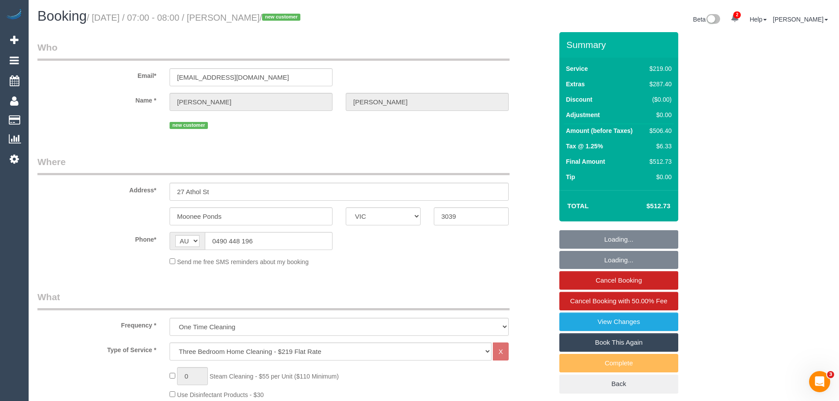
select select "string:stripe-pm_1S5KZF2GScqysDRVonbyMLnx"
select select "number:28"
select select "number:15"
select select "number:19"
select select "number:25"
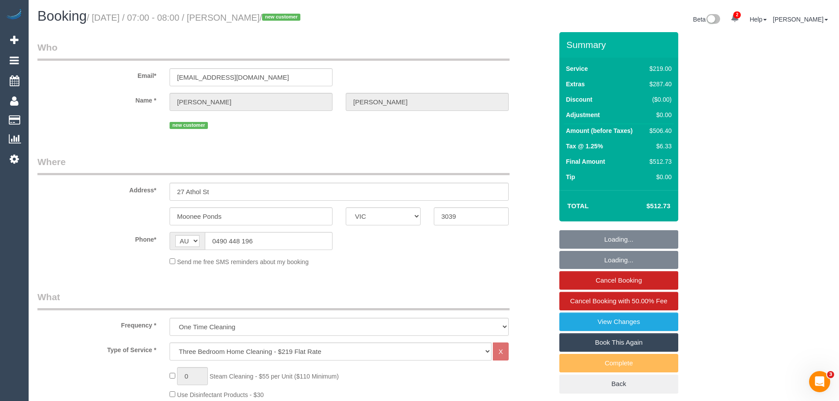
select select "number:12"
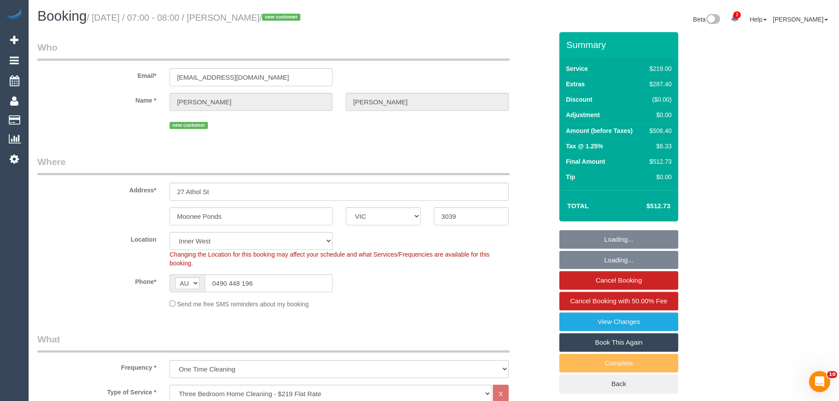
select select "object:1520"
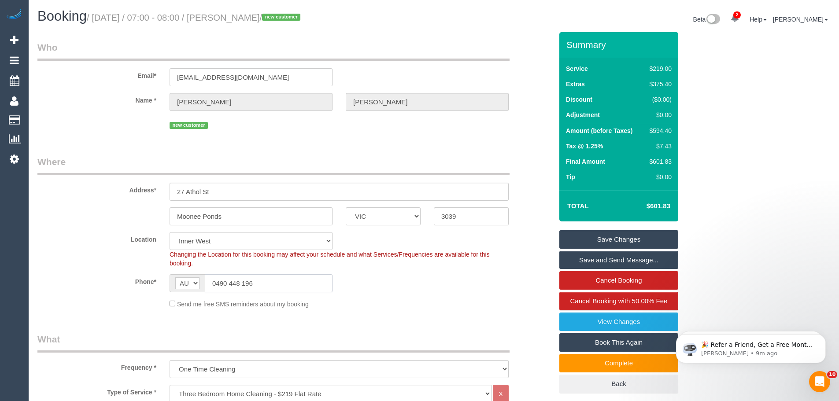
drag, startPoint x: 266, startPoint y: 281, endPoint x: 107, endPoint y: 272, distance: 159.3
click at [107, 272] on sui-booking-location "Location [GEOGRAPHIC_DATA] (North) East (South) [GEOGRAPHIC_DATA] (East) [GEOGR…" at bounding box center [294, 270] width 515 height 77
click at [288, 281] on input "0490 448 196" at bounding box center [269, 283] width 128 height 18
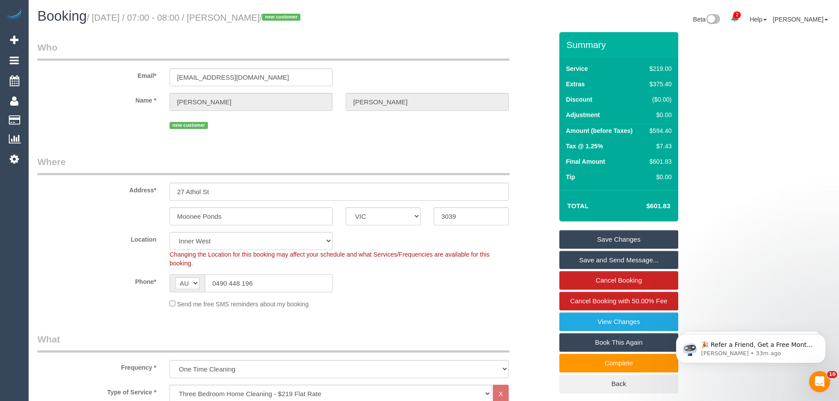
click at [295, 283] on input "0490 448 196" at bounding box center [269, 283] width 128 height 18
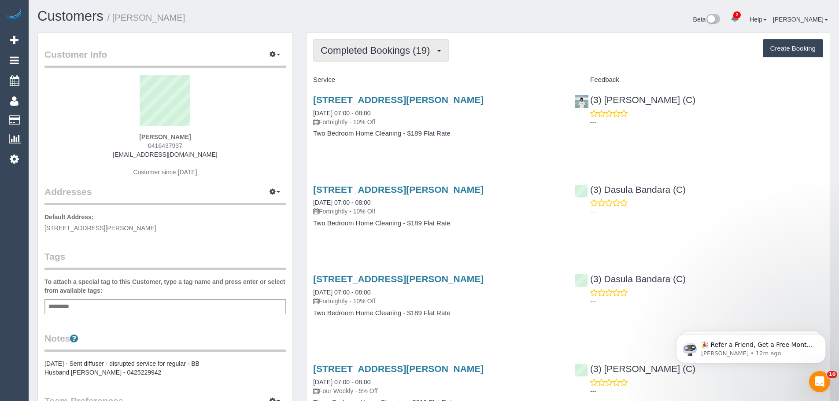
click at [392, 55] on span "Completed Bookings (19)" at bounding box center [378, 50] width 114 height 11
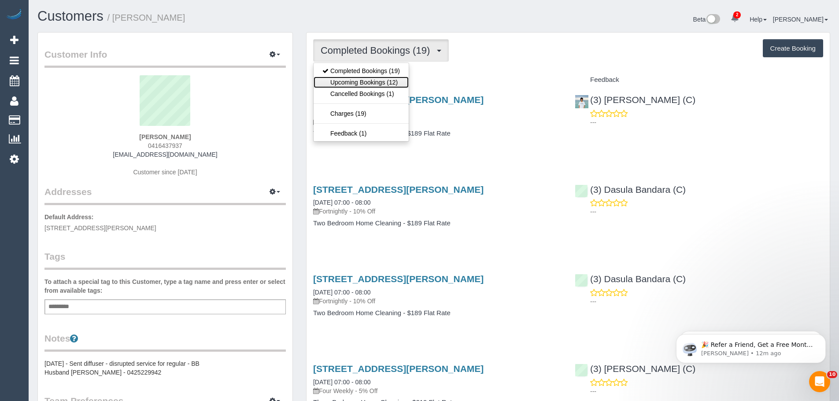
click at [393, 85] on link "Upcoming Bookings (12)" at bounding box center [361, 82] width 95 height 11
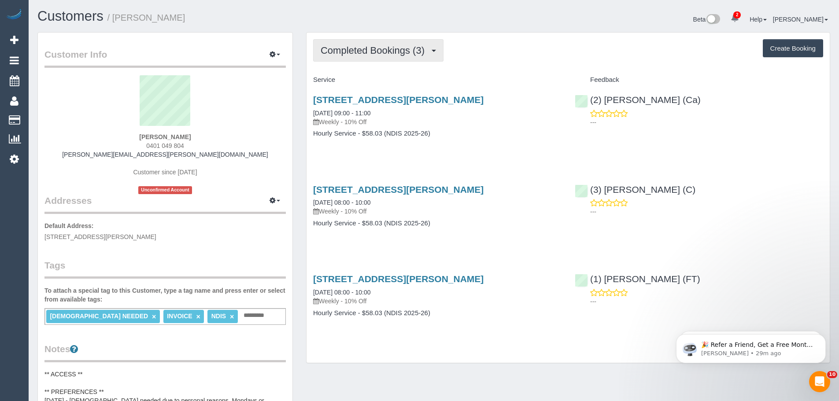
click at [398, 56] on span "Completed Bookings (3)" at bounding box center [375, 50] width 108 height 11
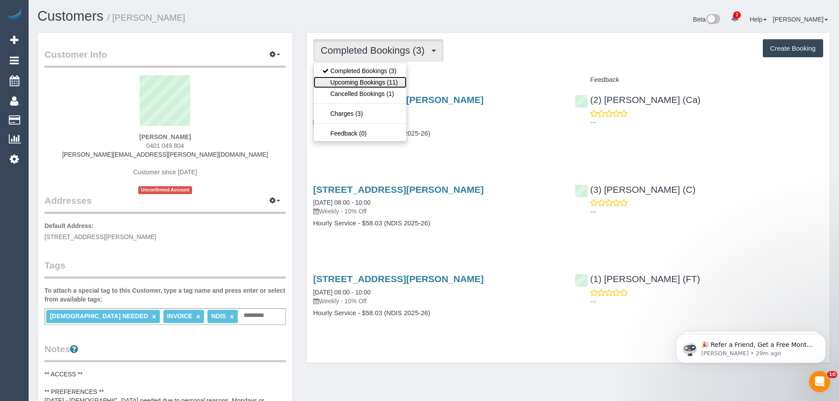
click at [370, 82] on link "Upcoming Bookings (11)" at bounding box center [360, 82] width 93 height 11
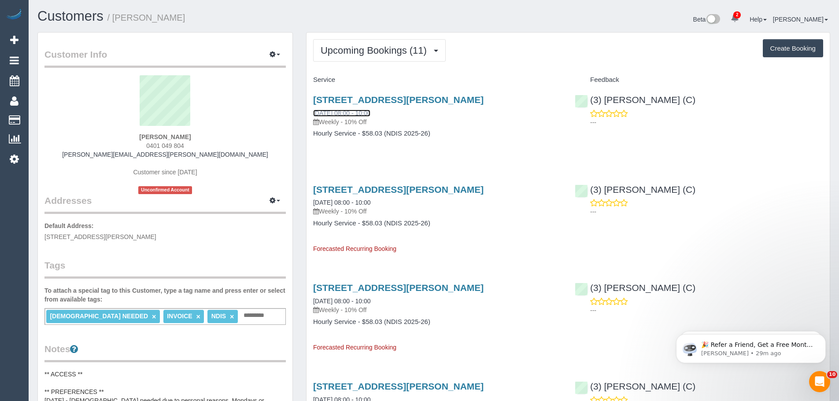
click at [347, 113] on link "[DATE] 08:00 - 10:00" at bounding box center [341, 113] width 57 height 7
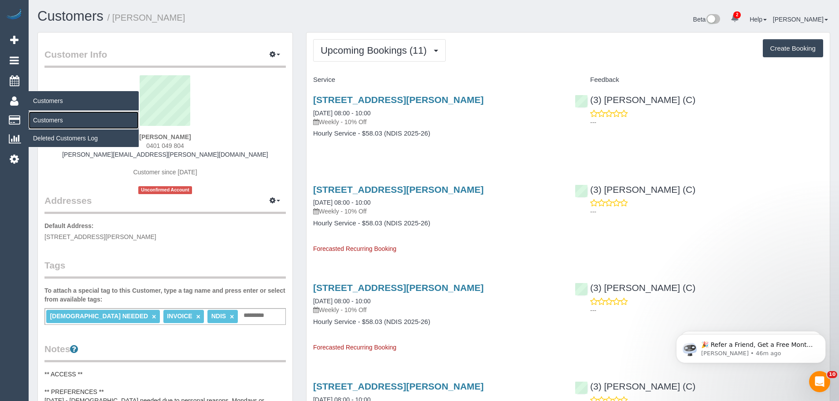
click at [45, 120] on link "Customers" at bounding box center [84, 120] width 110 height 18
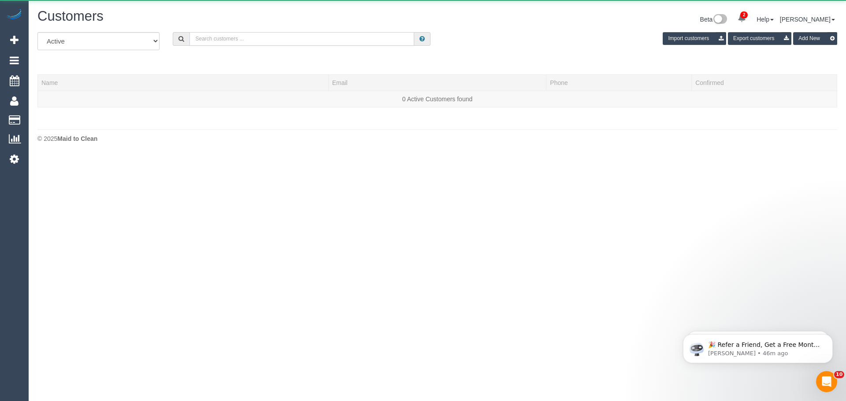
click at [317, 38] on input "text" at bounding box center [301, 39] width 225 height 14
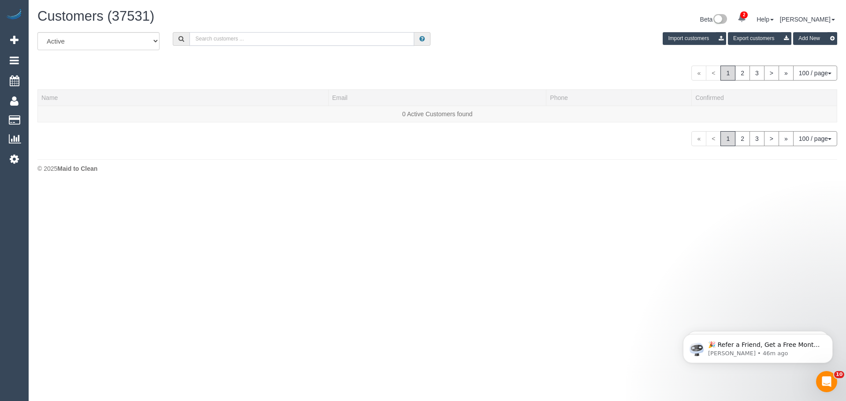
paste input "61433785866"
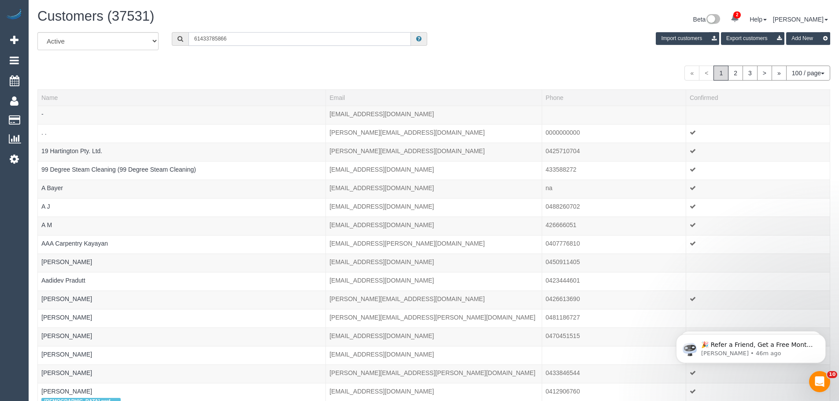
drag, startPoint x: 201, startPoint y: 37, endPoint x: 176, endPoint y: 35, distance: 25.3
click at [176, 35] on div "61433785866" at bounding box center [300, 39] width 256 height 14
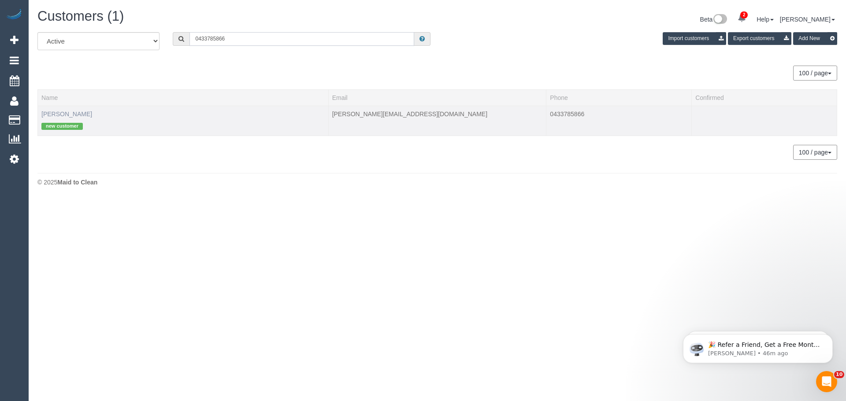
type input "0433785866"
click at [47, 112] on link "[PERSON_NAME]" at bounding box center [66, 114] width 51 height 7
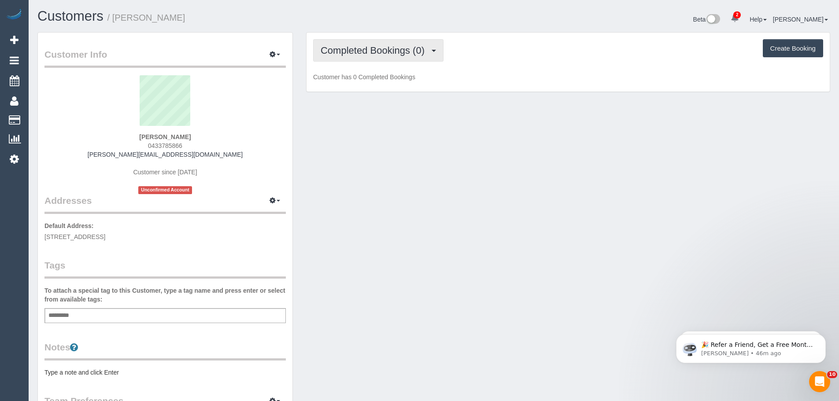
click at [334, 44] on button "Completed Bookings (0)" at bounding box center [378, 50] width 130 height 22
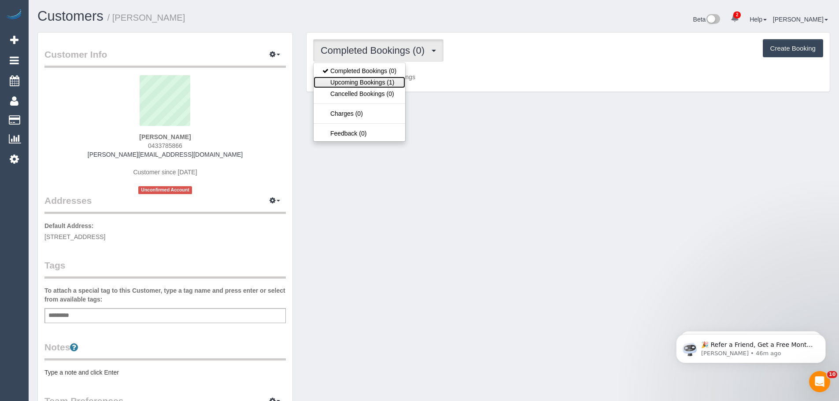
click at [352, 81] on link "Upcoming Bookings (1)" at bounding box center [360, 82] width 92 height 11
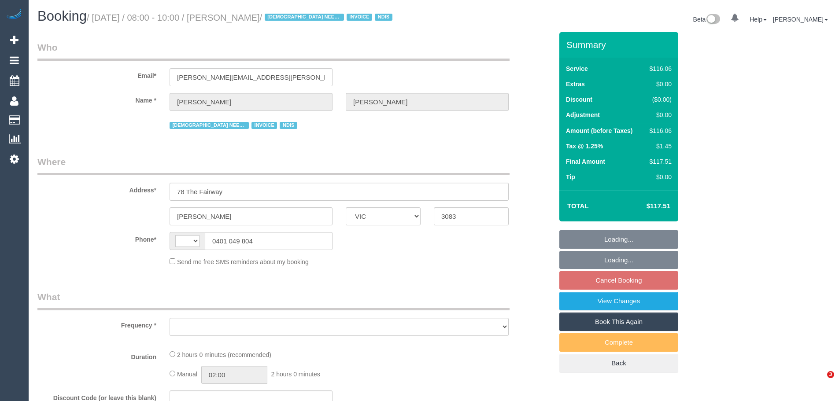
select select "VIC"
select select "object:294"
select select "number:29"
select select "number:14"
select select "number:18"
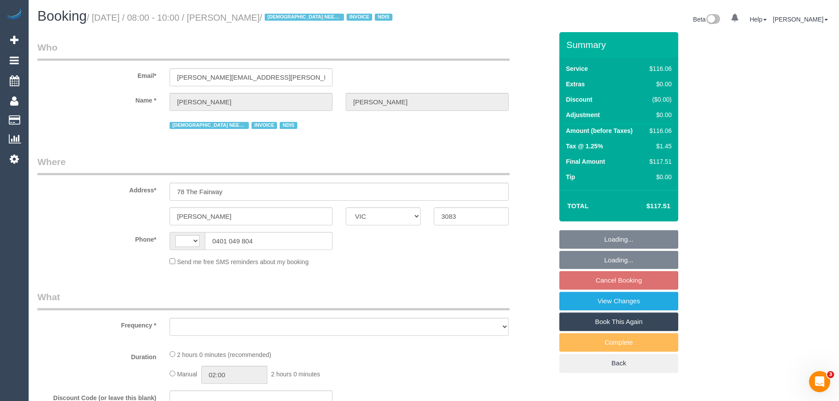
select select "number:24"
select select "number:35"
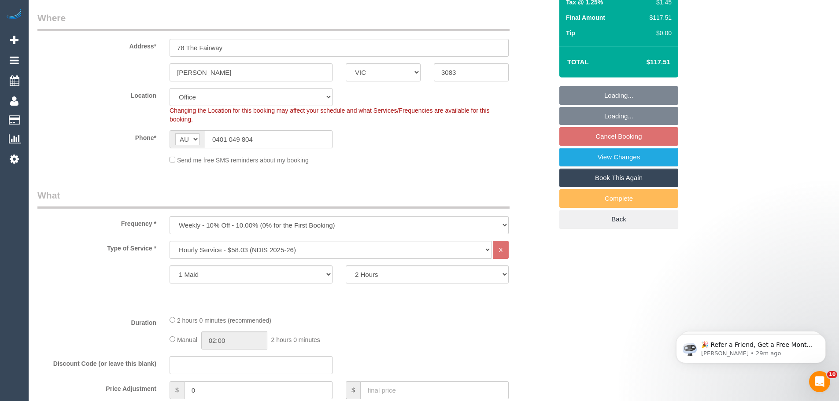
select select "string:AU"
select select "object:2062"
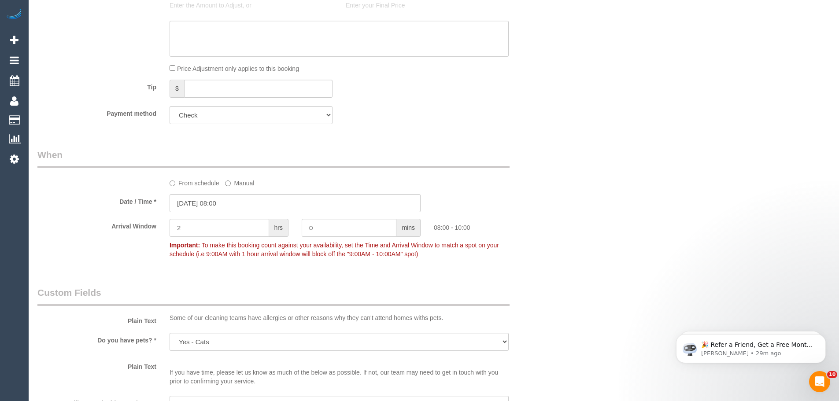
scroll to position [684, 0]
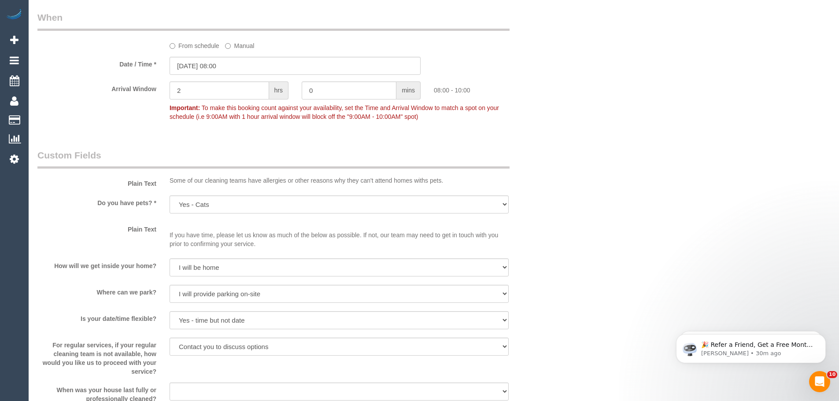
click at [599, 220] on div "Who Email* maria.j.matthews@outlook.com Name * Maria Matthews FEMALE NEEDED INV…" at bounding box center [433, 119] width 793 height 1542
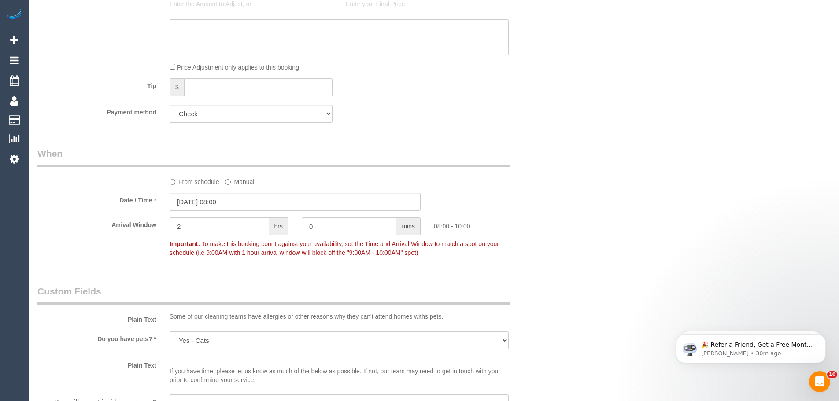
scroll to position [552, 0]
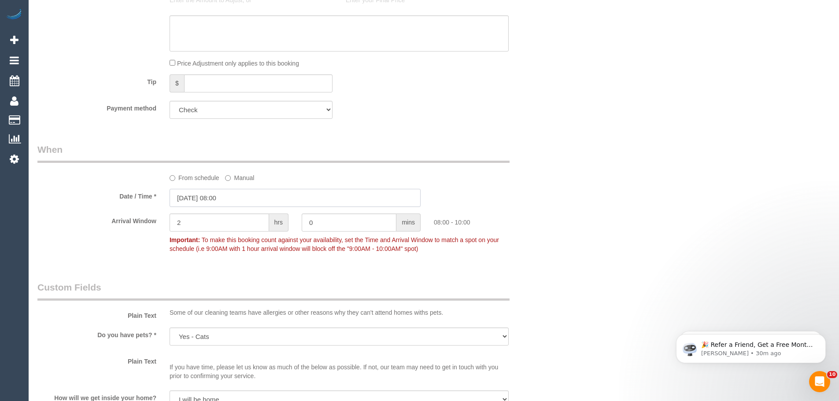
click at [207, 200] on input "15/09/2025 08:00" at bounding box center [295, 198] width 251 height 18
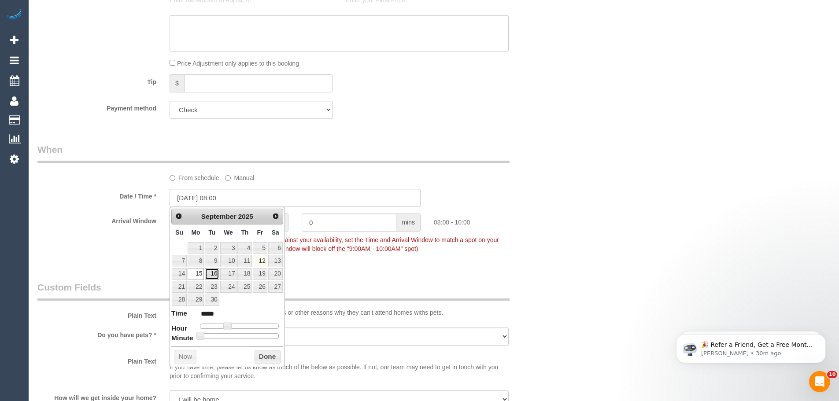
click at [214, 273] on link "16" at bounding box center [212, 274] width 14 height 12
type input "16/09/2025 08:00"
click at [267, 357] on button "Done" at bounding box center [268, 357] width 26 height 14
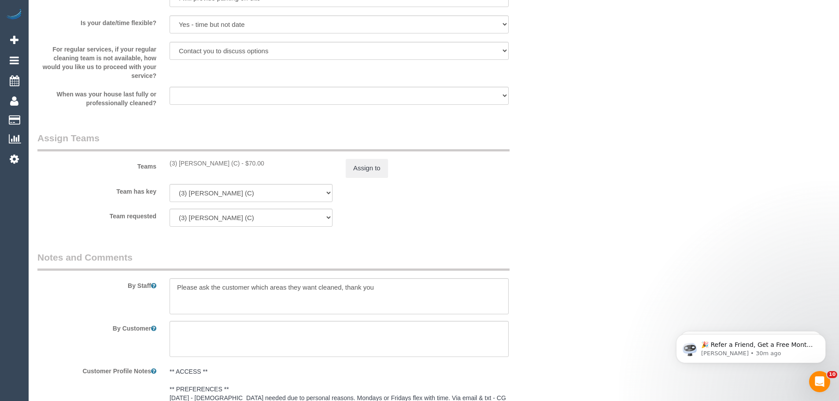
scroll to position [993, 0]
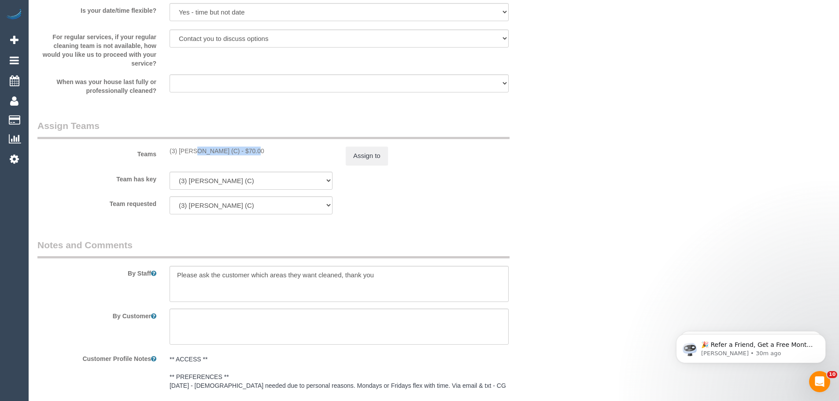
drag, startPoint x: 228, startPoint y: 151, endPoint x: 167, endPoint y: 147, distance: 61.8
click at [167, 147] on div "(3) Goswin Kanta (C) - $70.00" at bounding box center [251, 151] width 176 height 9
copy div "(3) Goswin Kanta (C)"
click at [350, 156] on button "Assign to" at bounding box center [367, 156] width 42 height 19
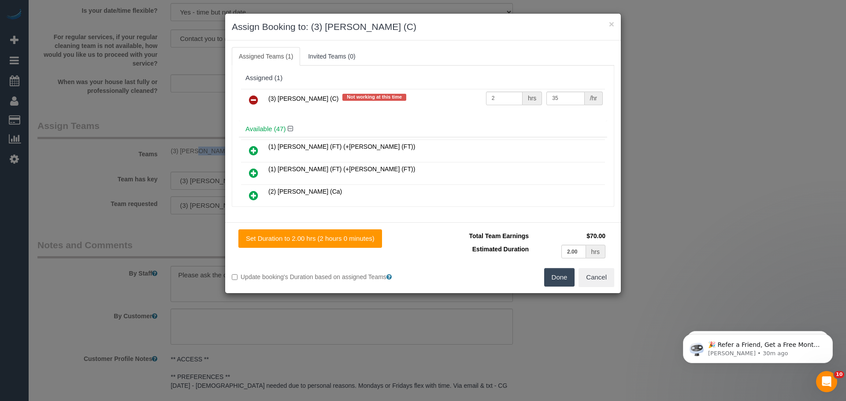
click at [254, 100] on icon at bounding box center [253, 100] width 9 height 11
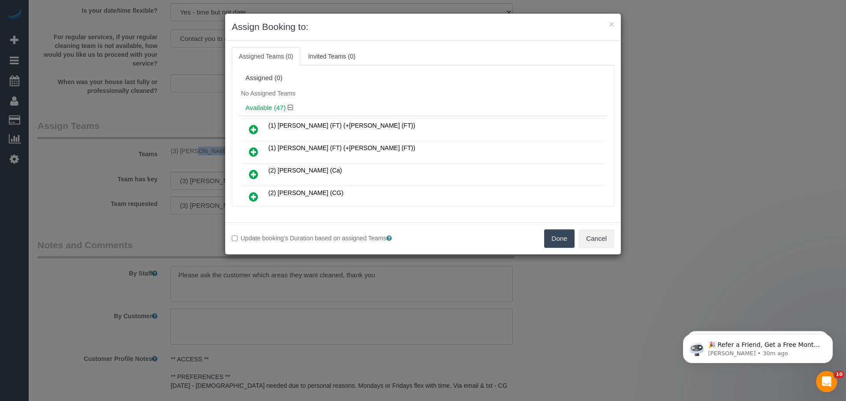
click at [560, 243] on button "Done" at bounding box center [559, 239] width 31 height 19
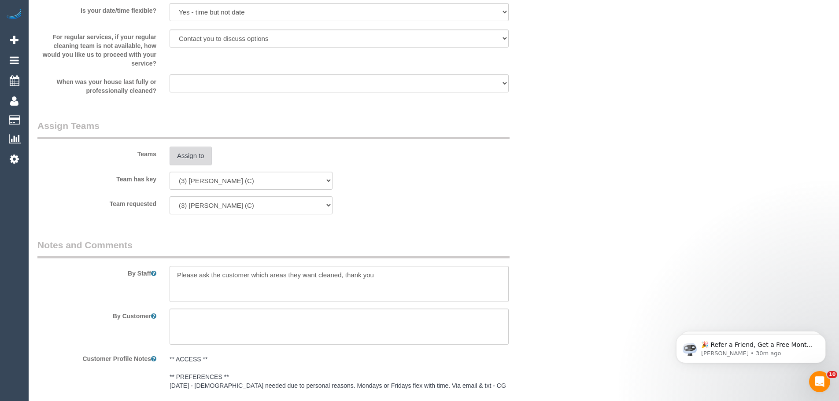
scroll to position [1204, 0]
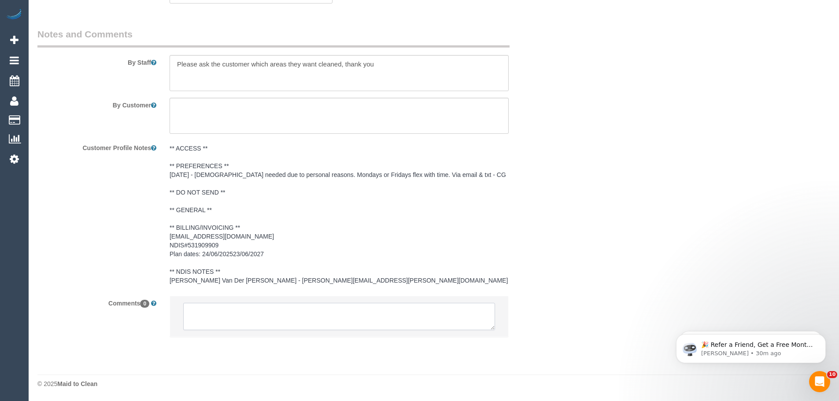
click at [260, 308] on textarea at bounding box center [339, 316] width 312 height 27
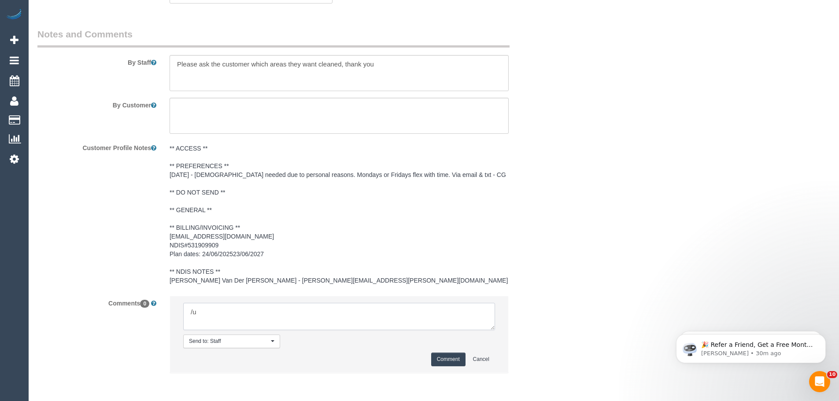
type textarea "/"
paste textarea "Cleaner(s) Unassigned: Reason Unassigned: One Off/Ongoing: Flexibility: Close a…"
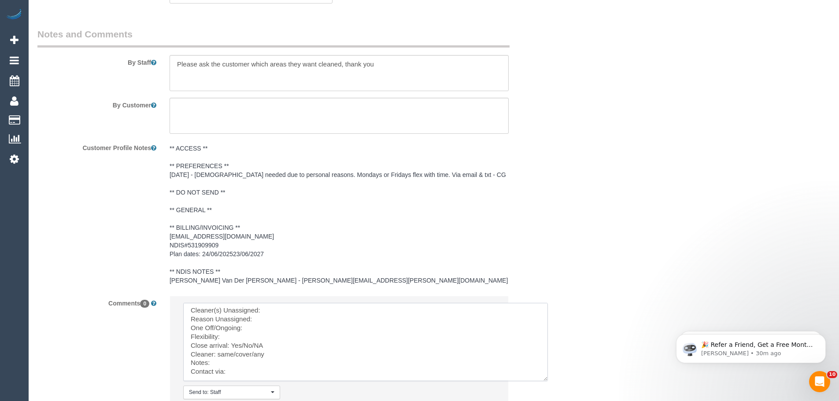
scroll to position [0, 0]
drag, startPoint x: 490, startPoint y: 328, endPoint x: 548, endPoint y: 383, distance: 79.8
click at [548, 382] on textarea at bounding box center [365, 342] width 365 height 78
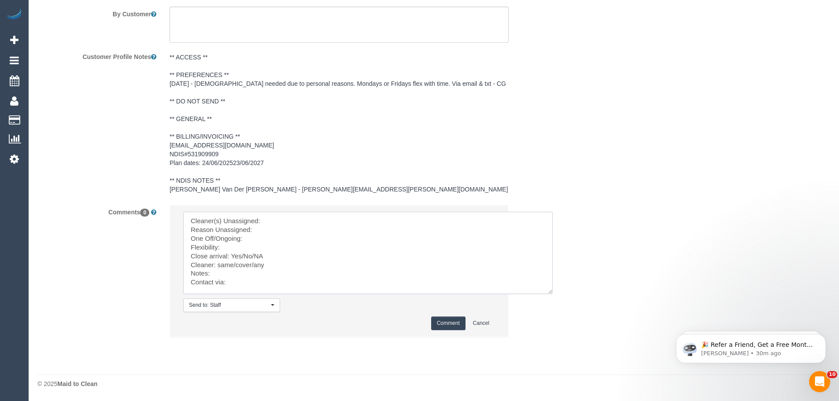
click at [291, 217] on textarea at bounding box center [368, 253] width 370 height 82
paste textarea "(3) [PERSON_NAME] (C)"
drag, startPoint x: 253, startPoint y: 265, endPoint x: 219, endPoint y: 268, distance: 34.0
click at [219, 268] on textarea at bounding box center [368, 253] width 370 height 82
click at [233, 282] on textarea at bounding box center [368, 253] width 370 height 82
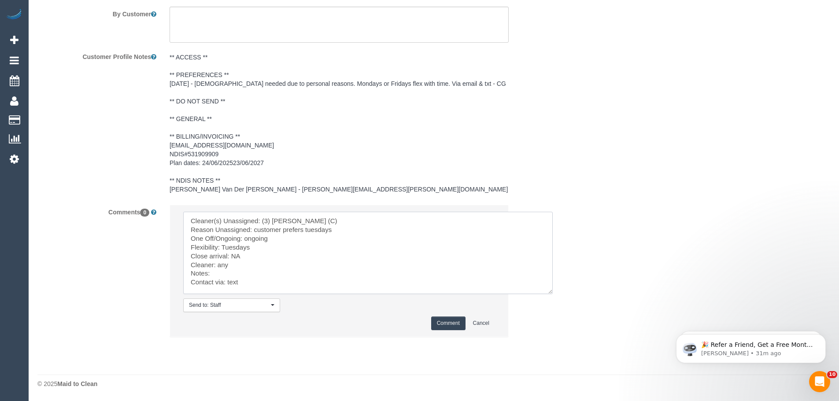
type textarea "Cleaner(s) Unassigned: (3) Goswin Kanta (C) Reason Unassigned: customer prefers…"
click at [454, 322] on button "Comment" at bounding box center [448, 324] width 34 height 14
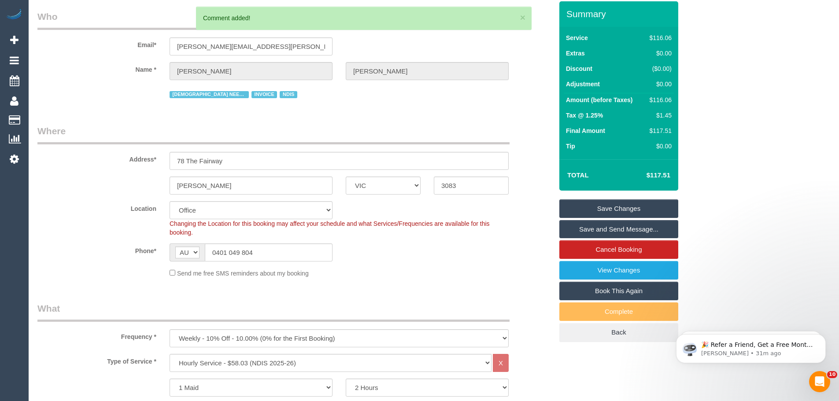
scroll to position [17, 0]
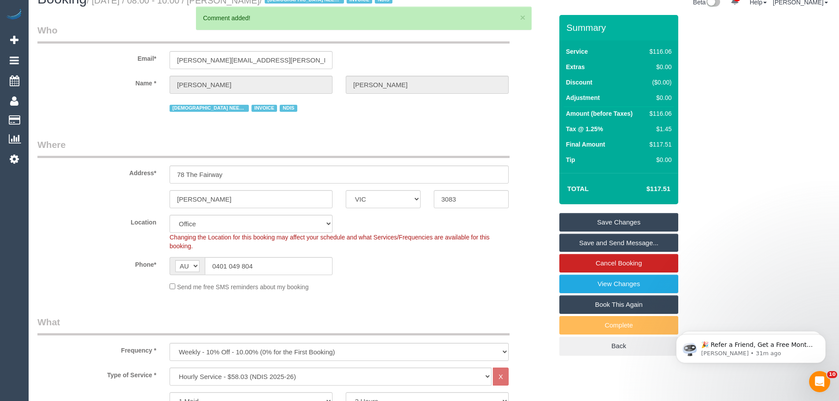
click at [612, 219] on link "Save Changes" at bounding box center [619, 222] width 119 height 19
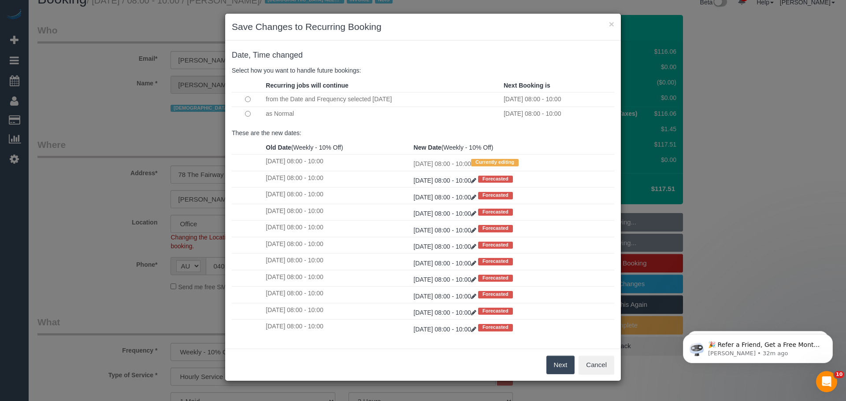
click at [553, 364] on button "Next" at bounding box center [560, 365] width 29 height 19
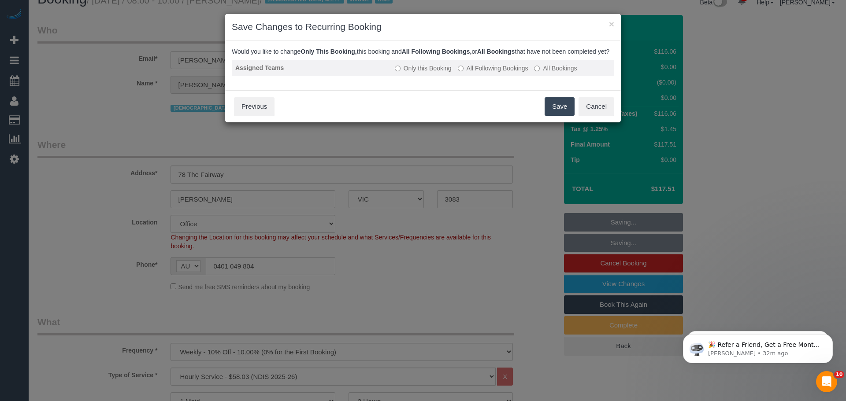
click at [484, 73] on label "All Following Bookings" at bounding box center [493, 68] width 70 height 9
click at [551, 116] on button "Save" at bounding box center [560, 106] width 30 height 19
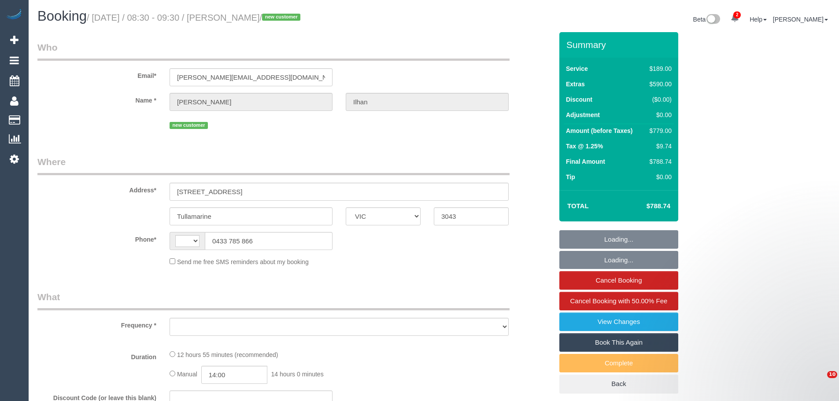
select select "VIC"
select select "string:stripe-pm_1S4u1I2GScqysDRVhfUsXWug"
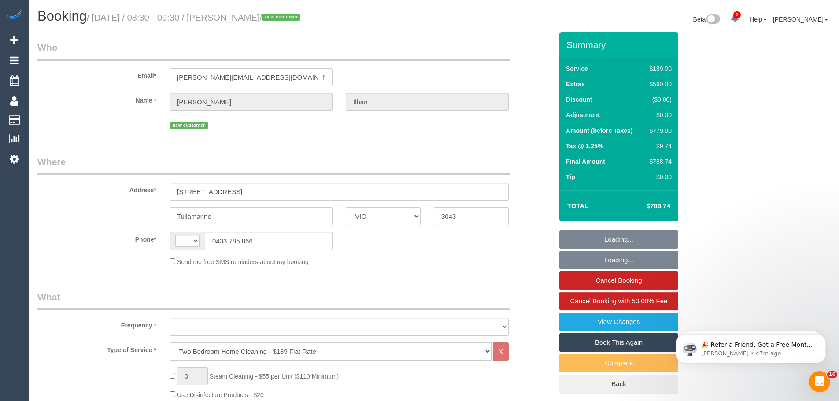
select select "number:28"
select select "number:14"
select select "number:18"
select select "number:22"
select select "number:33"
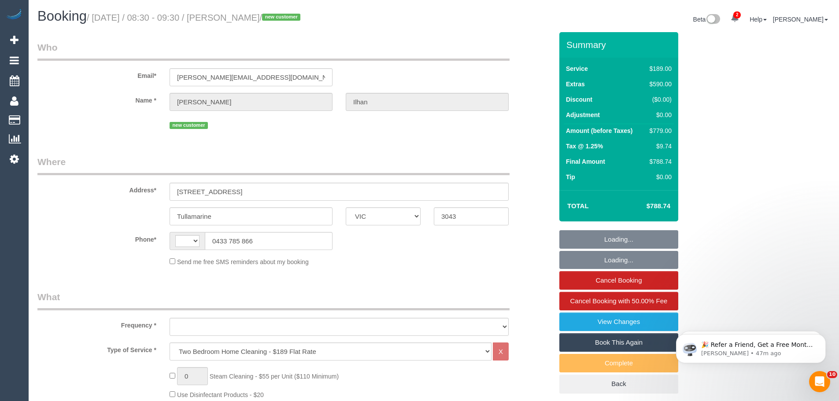
select select "number:26"
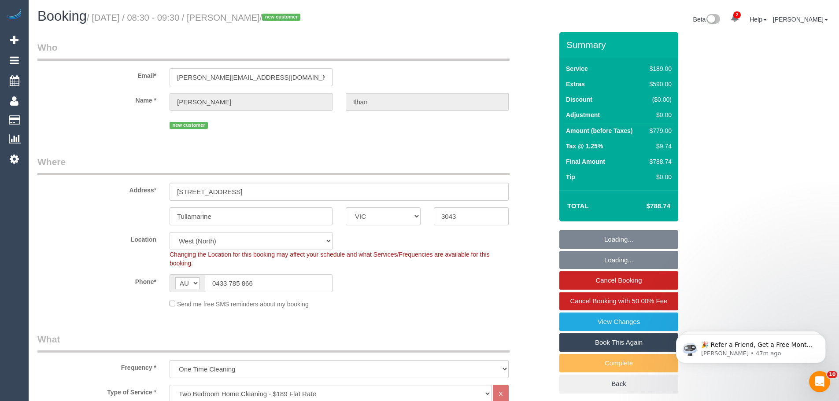
select select "string:AU"
select select "object:1417"
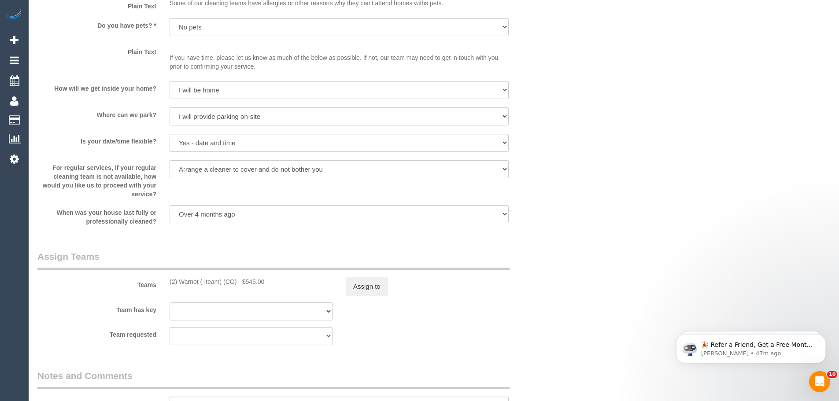
scroll to position [1322, 0]
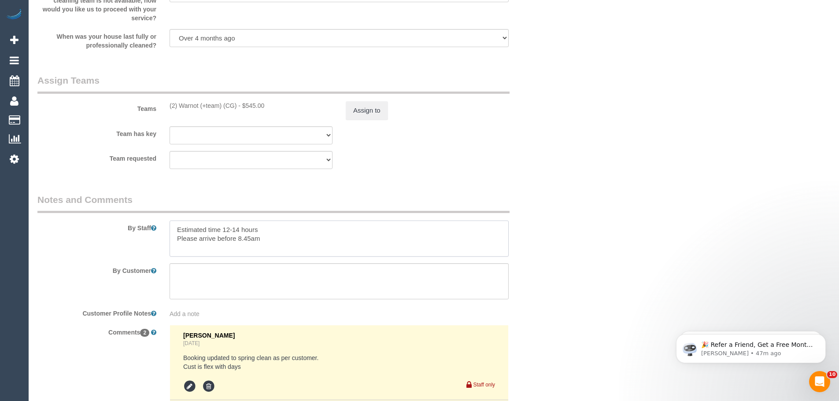
drag, startPoint x: 198, startPoint y: 240, endPoint x: 284, endPoint y: 238, distance: 86.4
click at [284, 238] on textarea at bounding box center [339, 239] width 339 height 36
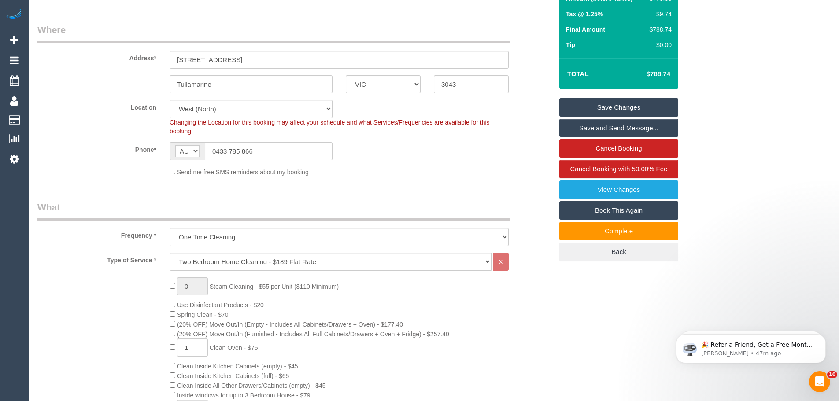
scroll to position [0, 0]
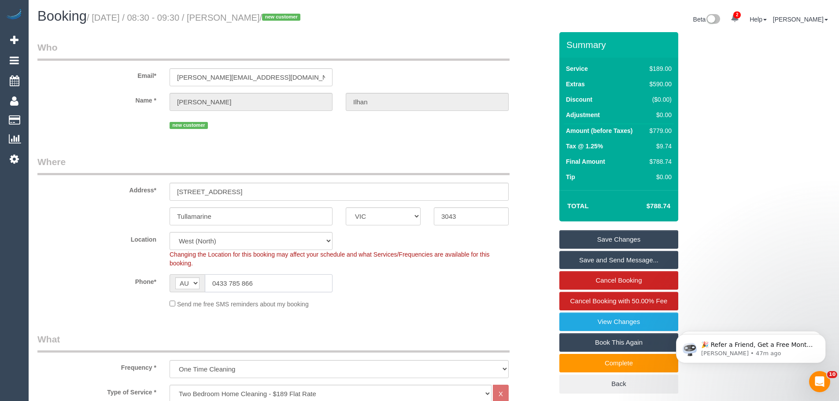
drag, startPoint x: 283, startPoint y: 284, endPoint x: 153, endPoint y: 282, distance: 130.0
click at [185, 284] on div "AF AL DZ AD AO AI AQ AG AR AM AW AU AT AZ BS BH BD BB BY BE BZ BJ BM BT BO BA B…" at bounding box center [251, 283] width 163 height 18
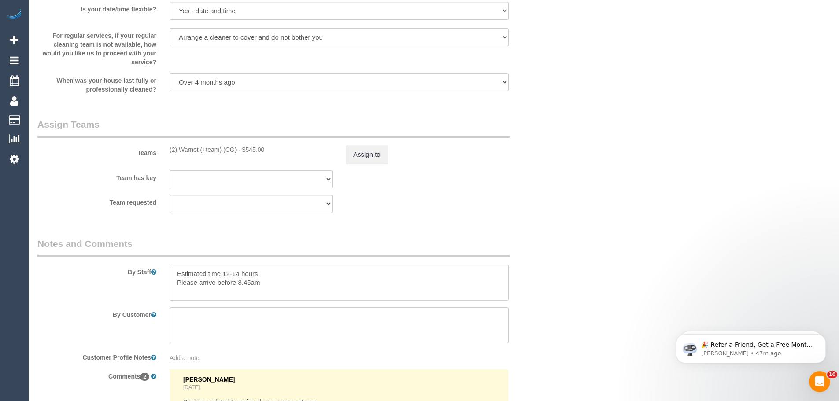
scroll to position [1532, 0]
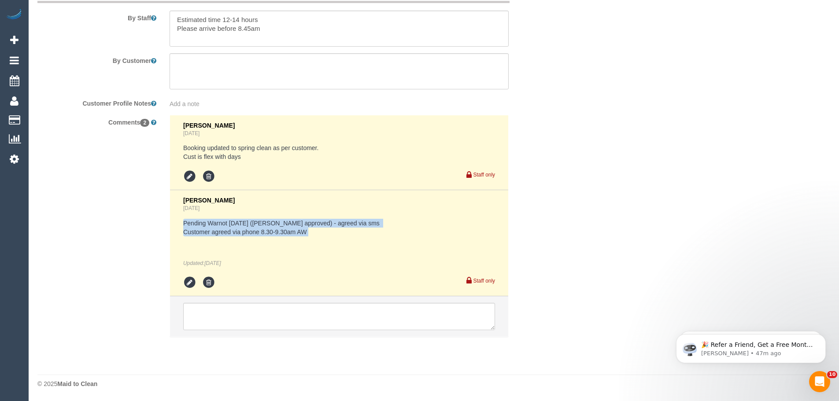
drag, startPoint x: 185, startPoint y: 222, endPoint x: 304, endPoint y: 244, distance: 120.9
click at [289, 247] on div "Pending Warnot [DATE] ([PERSON_NAME] approved) - agreed via sms Customer agreed…" at bounding box center [339, 243] width 312 height 48
click at [333, 238] on div "Pending Warnot [DATE] ([PERSON_NAME] approved) - agreed via sms Customer agreed…" at bounding box center [339, 243] width 312 height 48
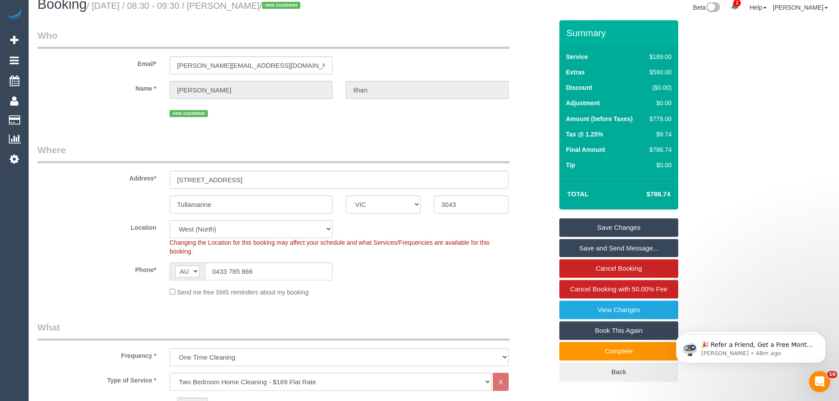
scroll to position [0, 0]
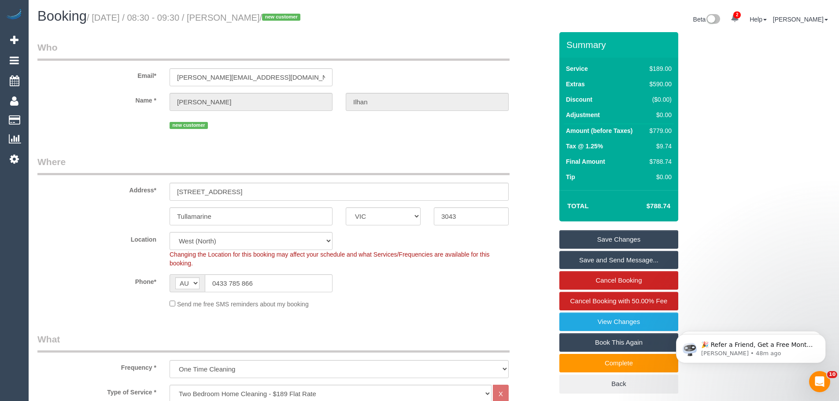
drag, startPoint x: 284, startPoint y: 17, endPoint x: 242, endPoint y: 19, distance: 41.9
click at [242, 19] on small "/ [DATE] / 08:30 - 09:30 / [PERSON_NAME] / new customer" at bounding box center [195, 18] width 216 height 10
copy small "[PERSON_NAME]"
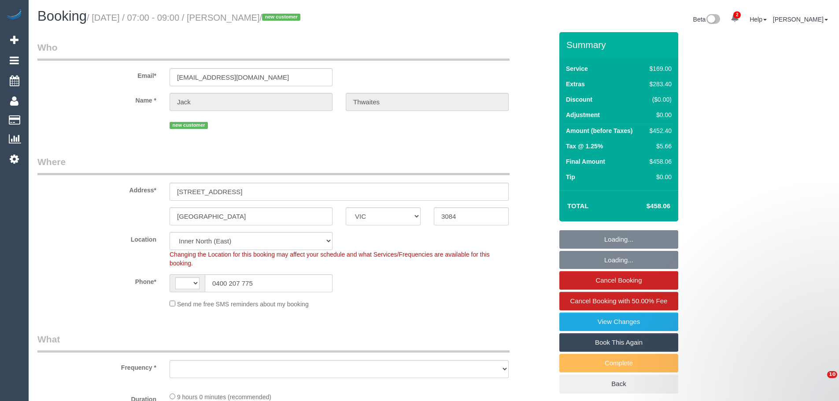
select select "VIC"
select select "string:AU"
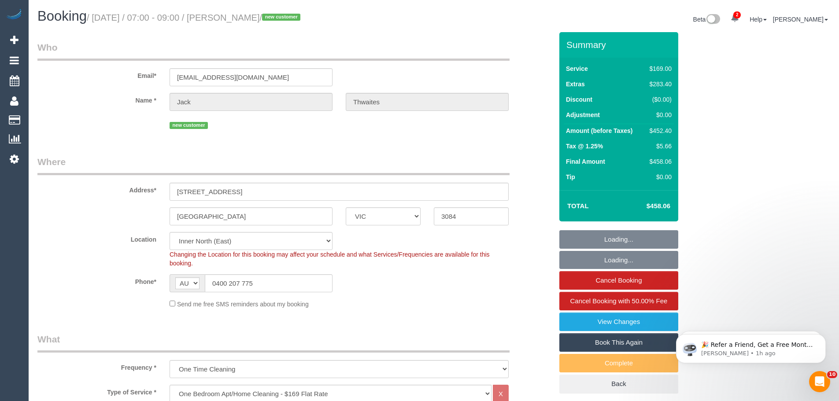
select select "object:3843"
select select "string:stripe-pm_1S3mdV2GScqysDRVfCe8jw6Y"
select select "object:3848"
drag, startPoint x: 259, startPoint y: 285, endPoint x: 119, endPoint y: 282, distance: 140.1
click at [119, 282] on div "Phone* AF AL DZ AD AO AI AQ AG AR AM AW AU AT AZ BS BH BD BB BY BE BZ BJ BM BT …" at bounding box center [295, 283] width 529 height 18
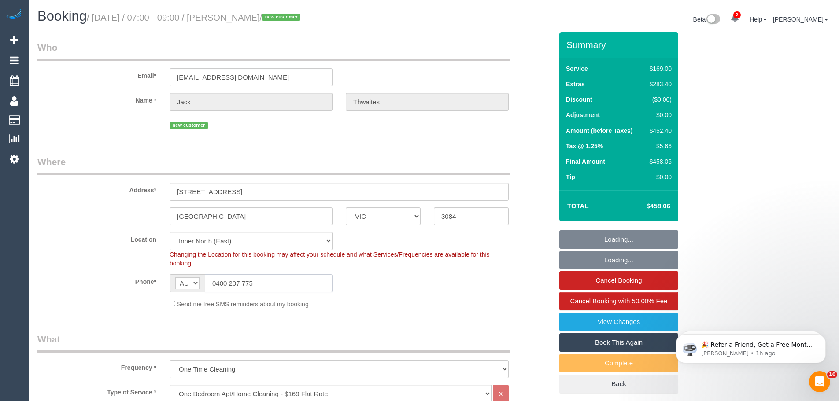
select select "number:28"
select select "number:14"
select select "number:19"
select select "number:24"
select select "number:13"
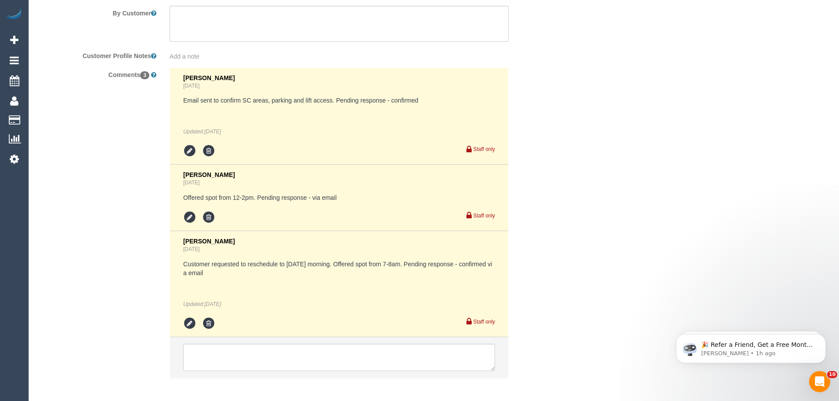
scroll to position [1620, 0]
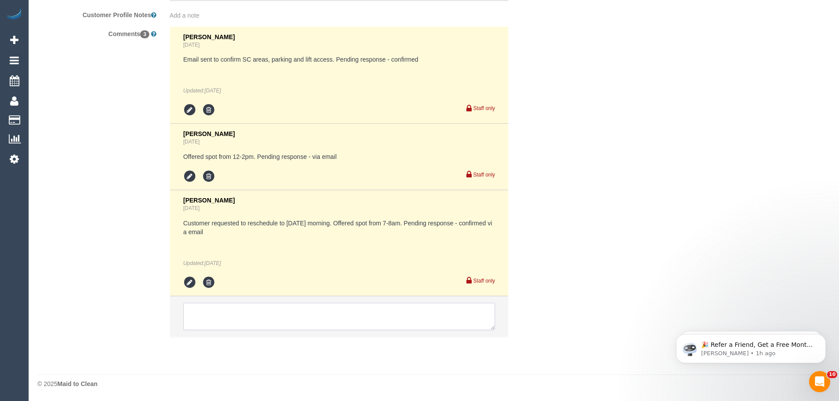
click at [232, 319] on textarea at bounding box center [339, 316] width 312 height 27
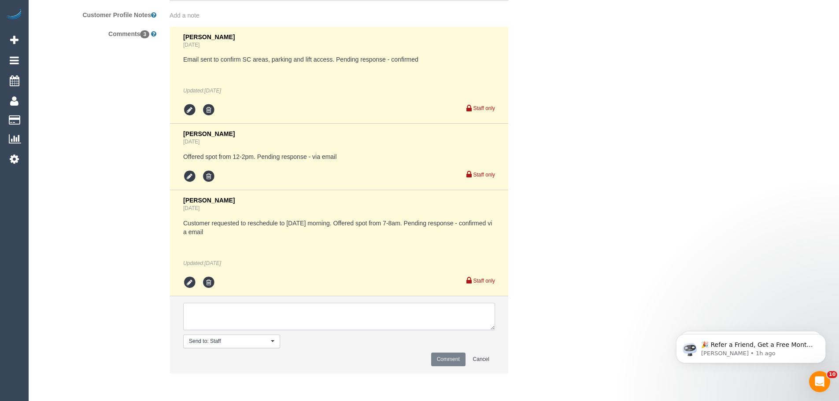
click at [233, 318] on textarea at bounding box center [339, 316] width 312 height 27
type textarea "2, 404"
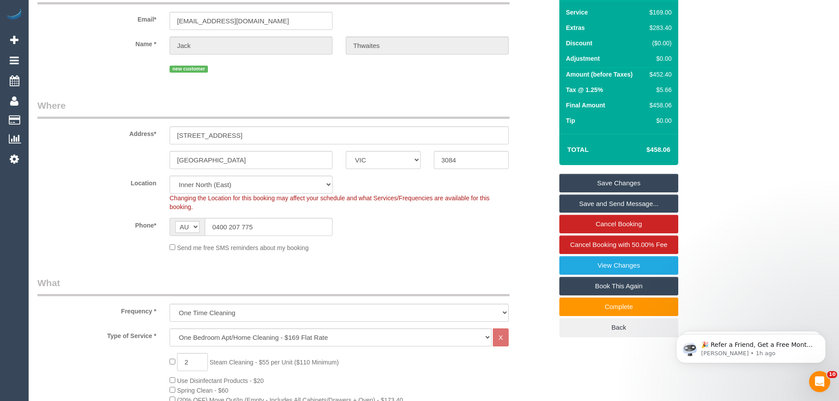
scroll to position [0, 0]
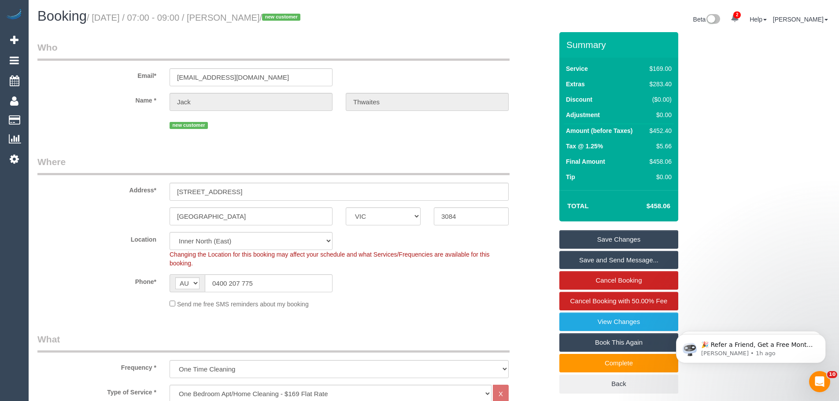
drag, startPoint x: 285, startPoint y: 19, endPoint x: 243, endPoint y: 22, distance: 41.5
click at [243, 22] on h1 "Booking / September 12, 2025 / 07:00 - 09:00 / Jack Thwaites / new customer" at bounding box center [232, 16] width 390 height 15
copy small "Jack Thwaites"
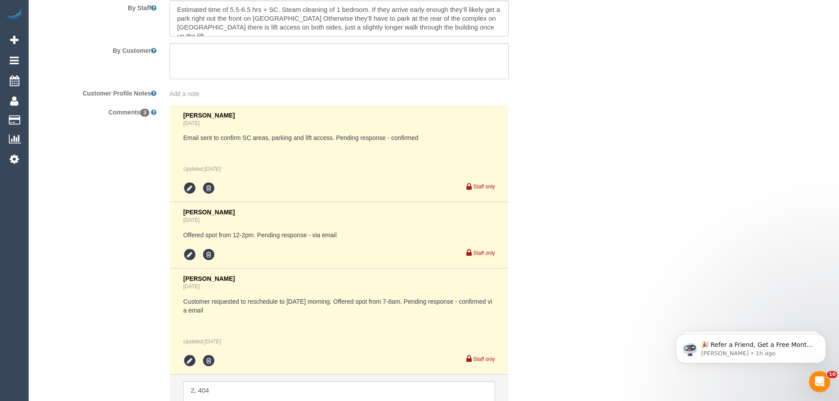
scroll to position [1586, 0]
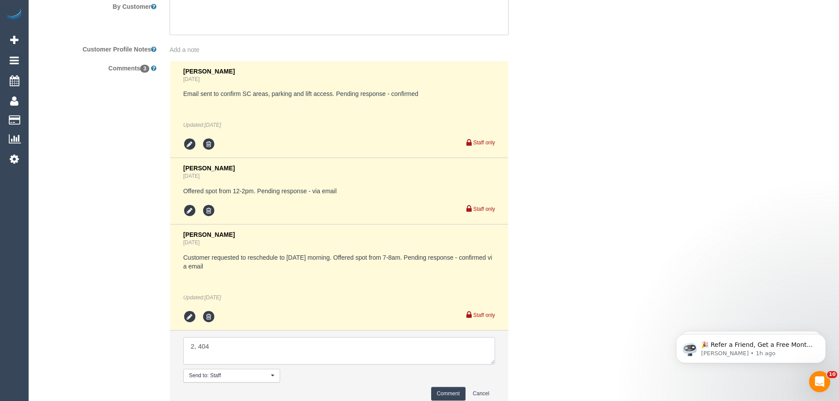
drag, startPoint x: 321, startPoint y: 346, endPoint x: 97, endPoint y: 343, distance: 223.8
click at [97, 343] on div "Comments 3 Steve Cranston 6 days ago Email sent to confirm SC areas, parking an…" at bounding box center [295, 239] width 529 height 356
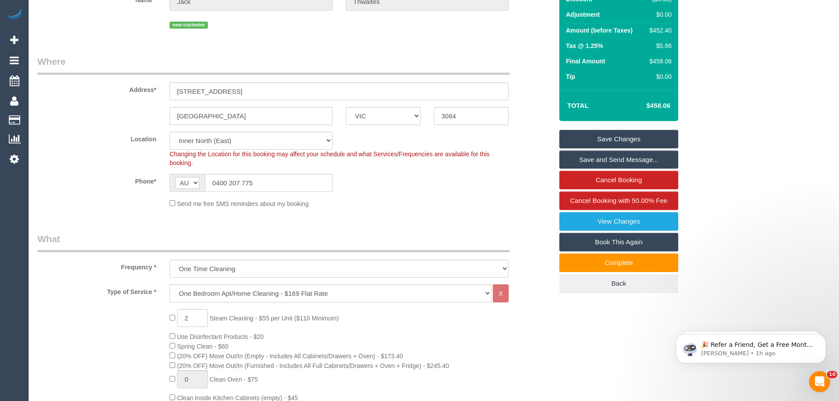
scroll to position [0, 0]
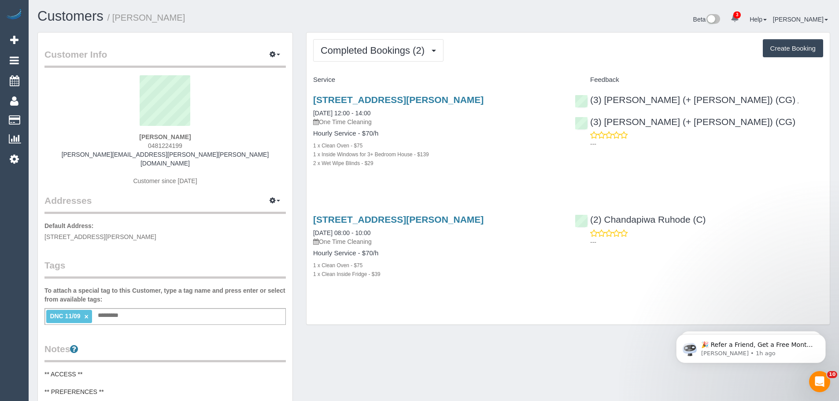
drag, startPoint x: 311, startPoint y: 111, endPoint x: 388, endPoint y: 173, distance: 98.1
click at [388, 173] on div "[STREET_ADDRESS][PERSON_NAME] [DATE] 12:00 - 14:00 One Time Cleaning Hourly Ser…" at bounding box center [438, 136] width 262 height 98
copy div "[DATE] 12:00 - 14:00 One Time Cleaning Hourly Service - $70/h 1 x Clean Oven - …"
click at [110, 310] on input "text" at bounding box center [111, 315] width 30 height 11
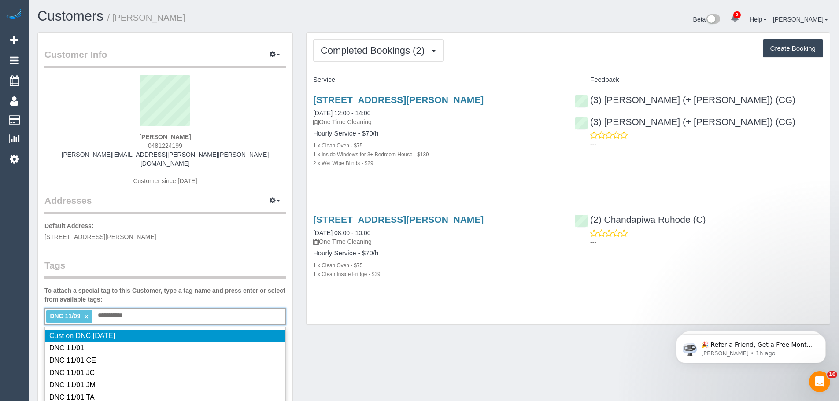
type input "**********"
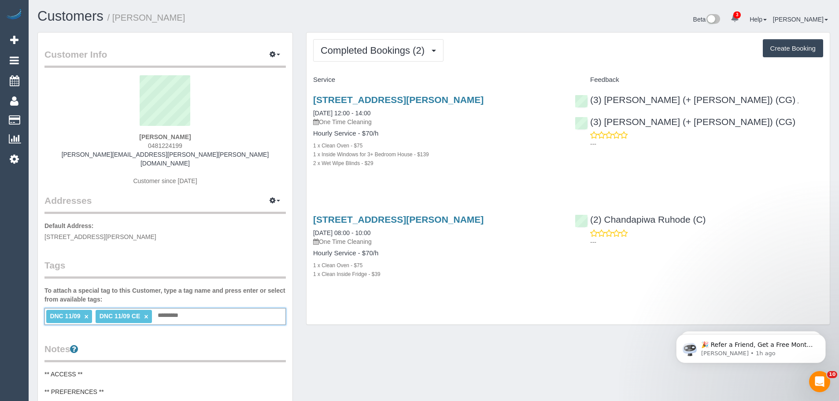
click at [85, 313] on link "×" at bounding box center [87, 316] width 4 height 7
click at [172, 308] on div "DNC 11/09 CE × Add a tag" at bounding box center [164, 316] width 241 height 17
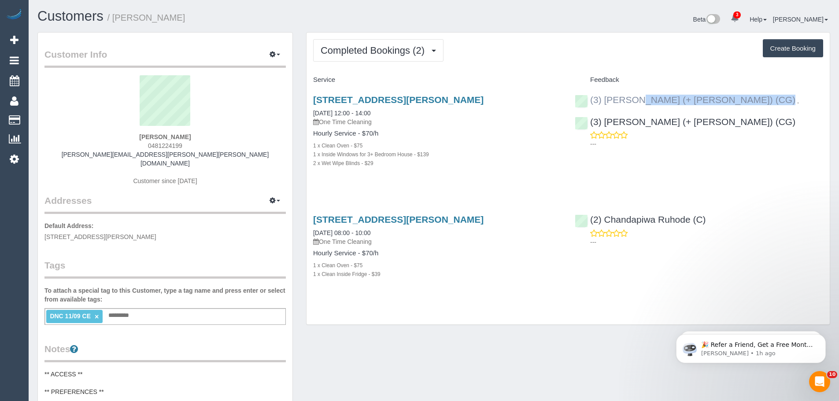
drag, startPoint x: 711, startPoint y: 102, endPoint x: 592, endPoint y: 103, distance: 119.4
click at [592, 103] on div "(3) [PERSON_NAME] (+ [PERSON_NAME]) (CG) ," at bounding box center [689, 100] width 229 height 11
copy link "(3) [PERSON_NAME] (+ [PERSON_NAME]) (CG)"
drag, startPoint x: 182, startPoint y: 147, endPoint x: 134, endPoint y: 140, distance: 48.5
click at [134, 140] on div "[PERSON_NAME] 0481224199 [PERSON_NAME][EMAIL_ADDRESS][PERSON_NAME][PERSON_NAME]…" at bounding box center [164, 134] width 241 height 119
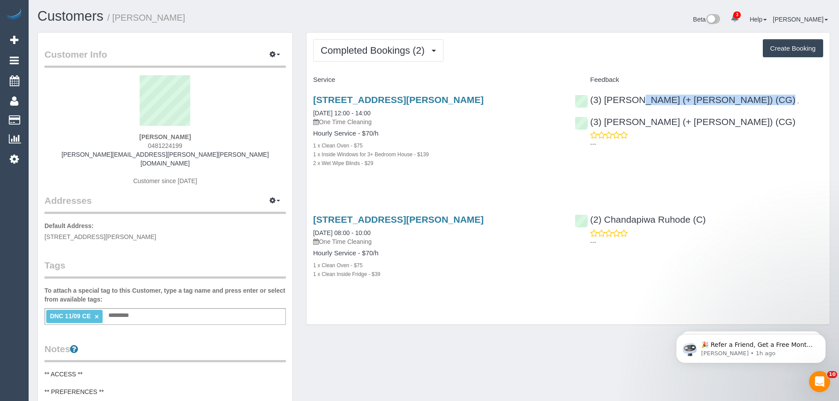
click at [138, 143] on div "[PERSON_NAME] 0481224199 [PERSON_NAME][EMAIL_ADDRESS][PERSON_NAME][PERSON_NAME]…" at bounding box center [164, 134] width 241 height 119
drag, startPoint x: 137, startPoint y: 145, endPoint x: 191, endPoint y: 144, distance: 54.2
click at [191, 144] on div "[PERSON_NAME] 0481224199 [PERSON_NAME][EMAIL_ADDRESS][PERSON_NAME][PERSON_NAME]…" at bounding box center [164, 134] width 241 height 119
copy span "0481224199"
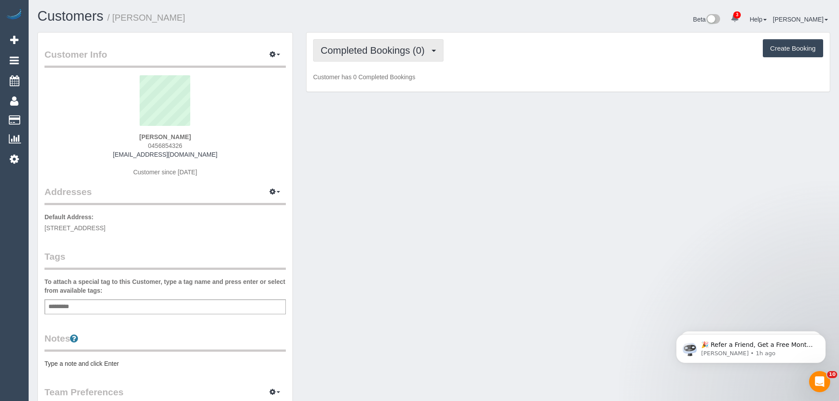
click at [367, 52] on span "Completed Bookings (0)" at bounding box center [375, 50] width 108 height 11
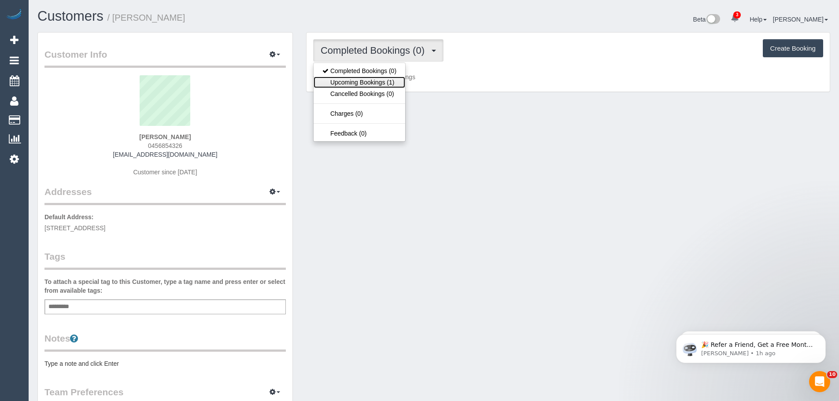
click at [367, 84] on link "Upcoming Bookings (1)" at bounding box center [360, 82] width 92 height 11
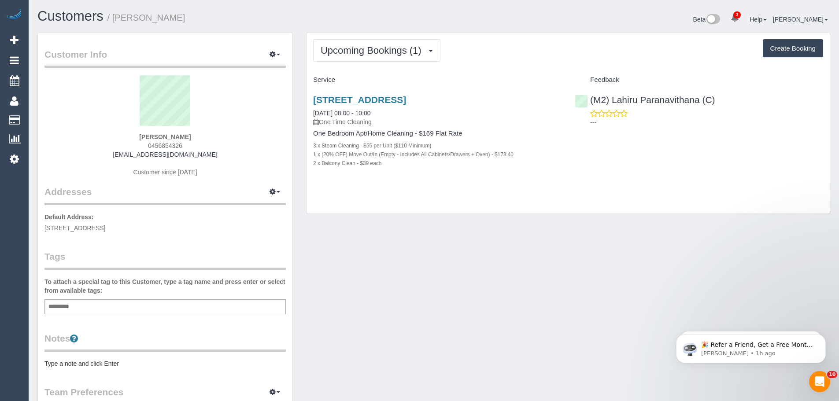
drag, startPoint x: 309, startPoint y: 112, endPoint x: 441, endPoint y: 174, distance: 146.0
click at [440, 178] on div "[STREET_ADDRESS] [DATE] 08:00 - 10:00 One Time Cleaning One Bedroom Apt/Home Cl…" at bounding box center [438, 136] width 262 height 98
click at [361, 45] on span "Upcoming Bookings (1)" at bounding box center [373, 50] width 105 height 11
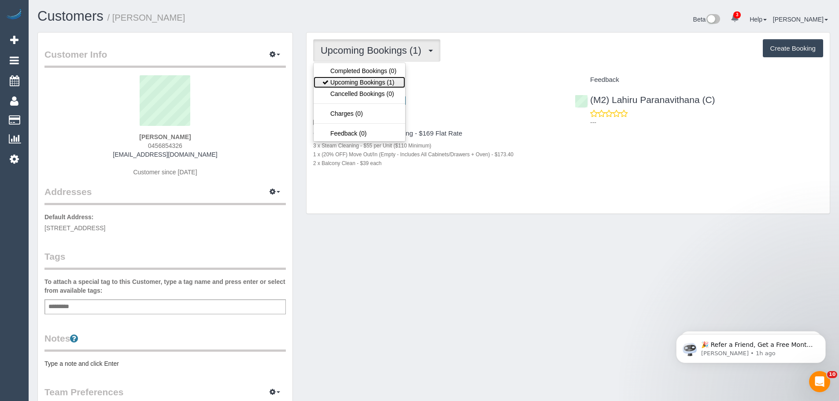
click at [359, 80] on link "Upcoming Bookings (1)" at bounding box center [360, 82] width 92 height 11
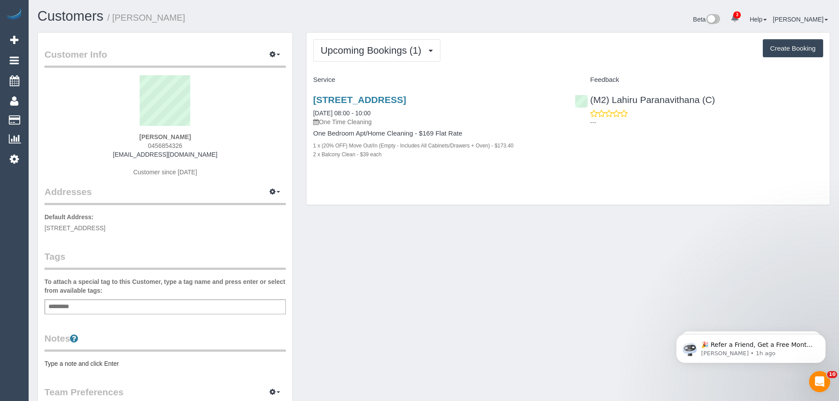
drag, startPoint x: 309, startPoint y: 112, endPoint x: 398, endPoint y: 169, distance: 105.2
click at [398, 169] on div "[STREET_ADDRESS] [DATE] 08:00 - 10:00 One Time Cleaning One Bedroom Apt/Home Cl…" at bounding box center [438, 131] width 262 height 89
copy div "[DATE] 08:00 - 10:00 One Time Cleaning One Bedroom Apt/Home Cleaning - $169 Fla…"
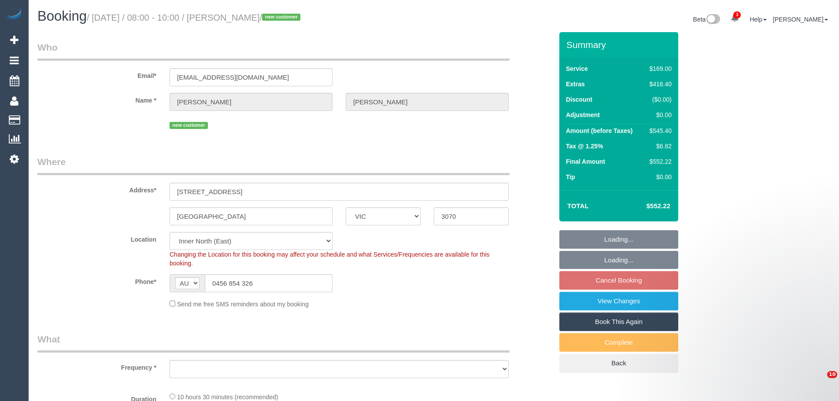
select select "VIC"
select select "number:28"
select select "number:14"
select select "number:18"
select select "number:24"
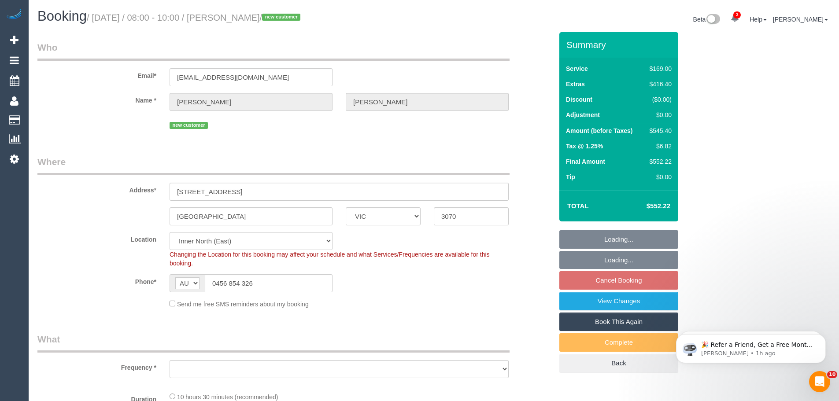
select select "number:26"
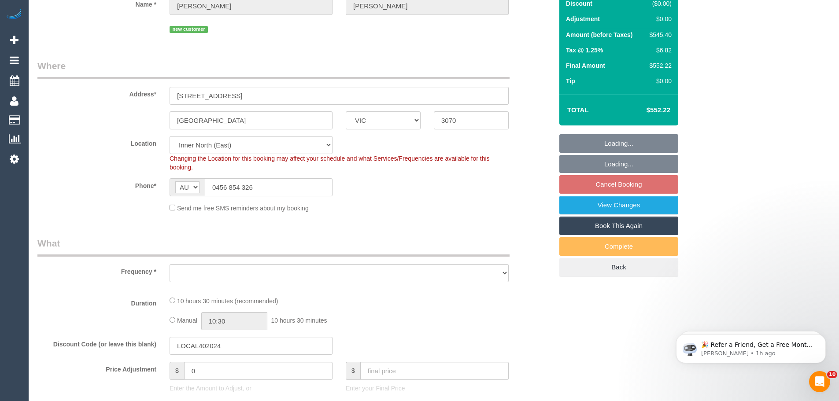
select select "object:754"
select select "string:stripe-pm_1S3A9b2GScqysDRVnBLCTMiS"
select select "object:855"
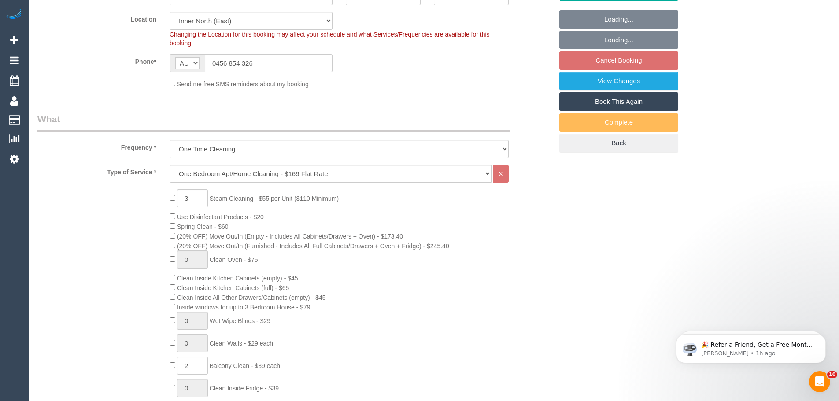
scroll to position [264, 0]
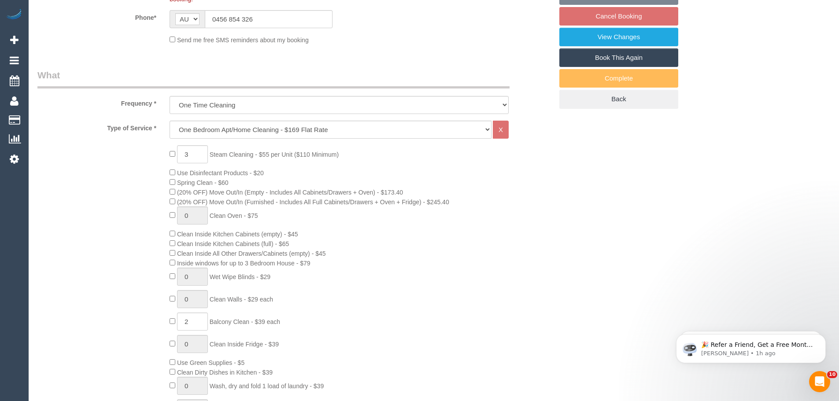
select select "spot1"
type input "0"
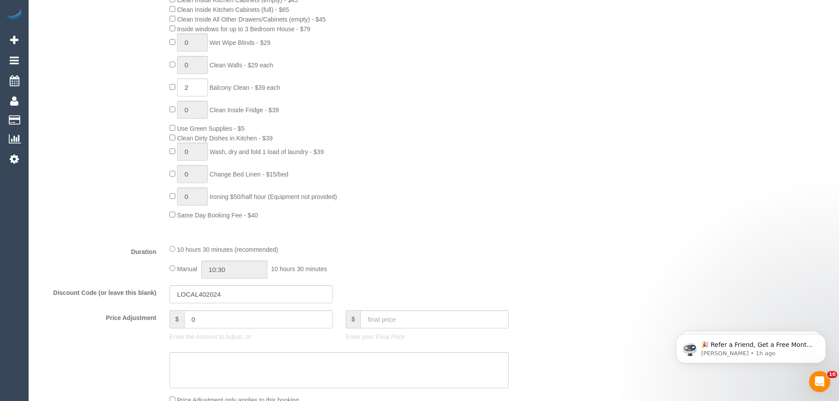
scroll to position [617, 0]
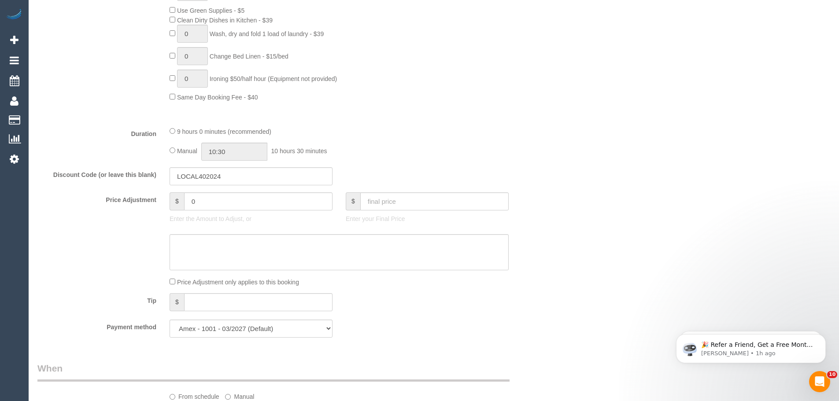
select select "spot23"
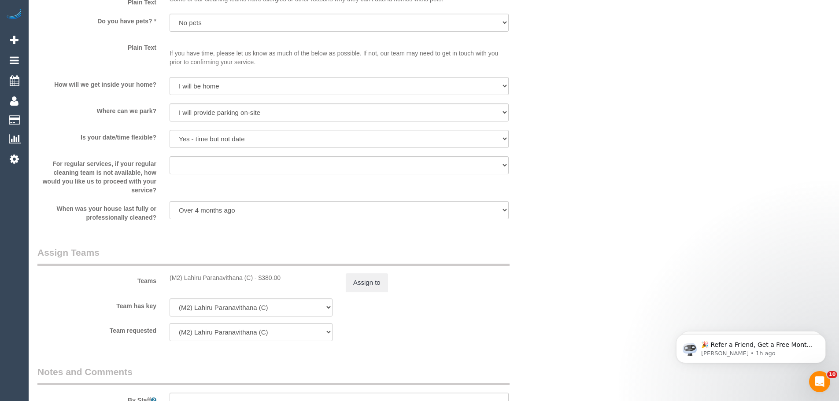
scroll to position [1234, 0]
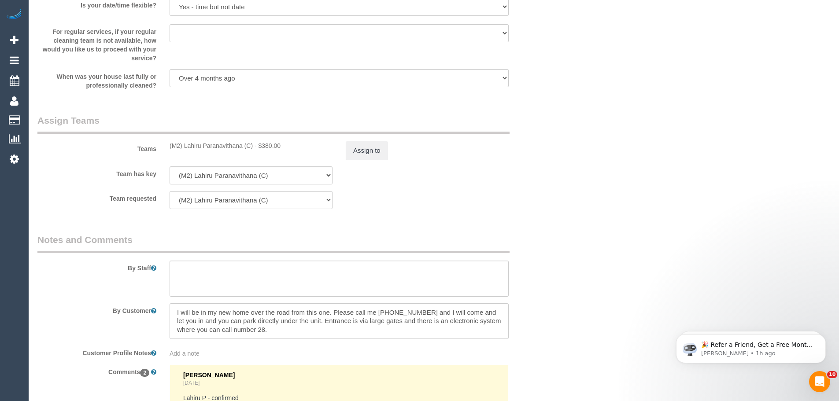
drag, startPoint x: 253, startPoint y: 148, endPoint x: 163, endPoint y: 151, distance: 90.4
click at [163, 151] on div "Teams (M2) Lahiru Paranavithana (C) - $380.00 Assign to" at bounding box center [295, 137] width 529 height 46
copy div "(M2) Lahiru Paranavithana (C)"
click at [365, 151] on button "Assign to" at bounding box center [367, 150] width 42 height 19
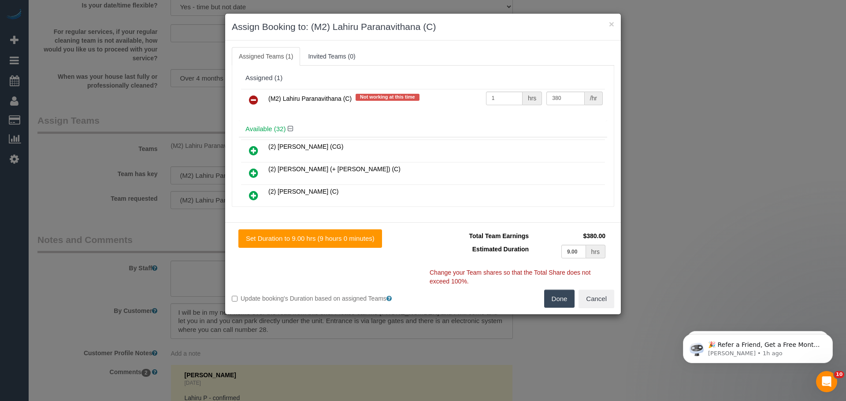
click at [252, 97] on icon at bounding box center [253, 100] width 9 height 11
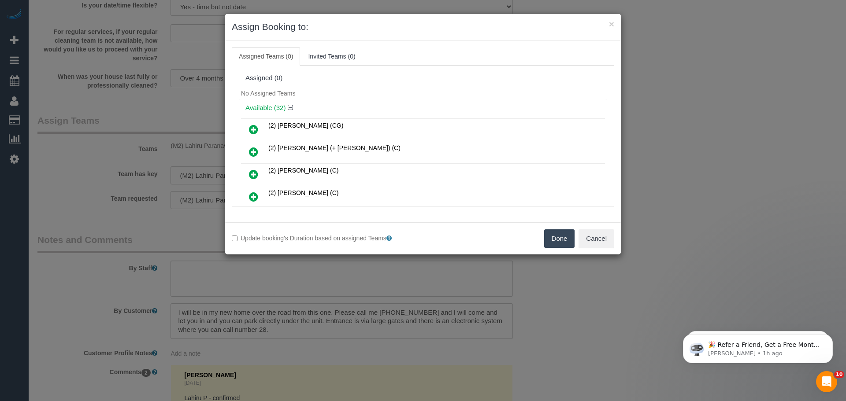
click at [557, 238] on button "Done" at bounding box center [559, 239] width 31 height 19
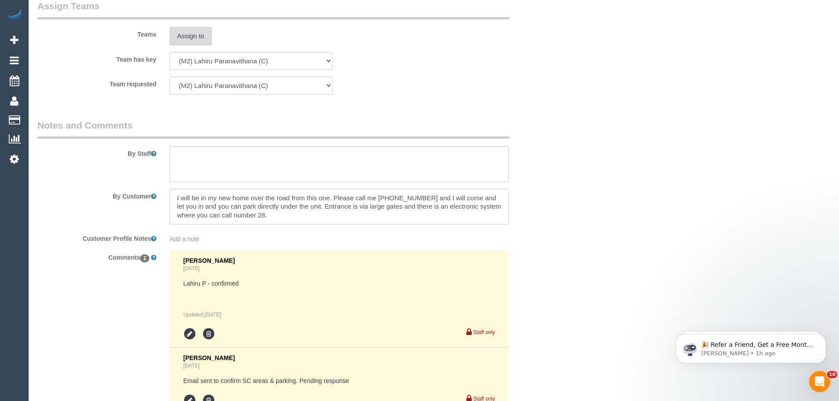
scroll to position [1466, 0]
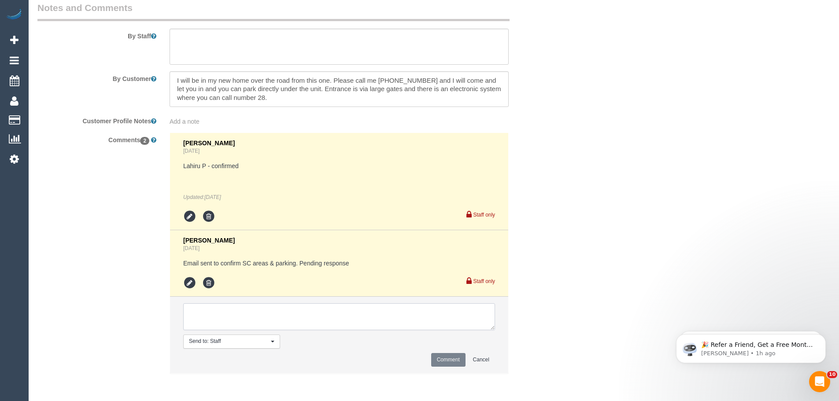
click at [259, 318] on textarea at bounding box center [339, 317] width 312 height 27
type textarea "/"
paste textarea "Cleaner(s) Unassigned: Reason Unassigned: One Off/Ongoing: Flexibility: Close a…"
drag, startPoint x: 491, startPoint y: 327, endPoint x: 575, endPoint y: 421, distance: 125.7
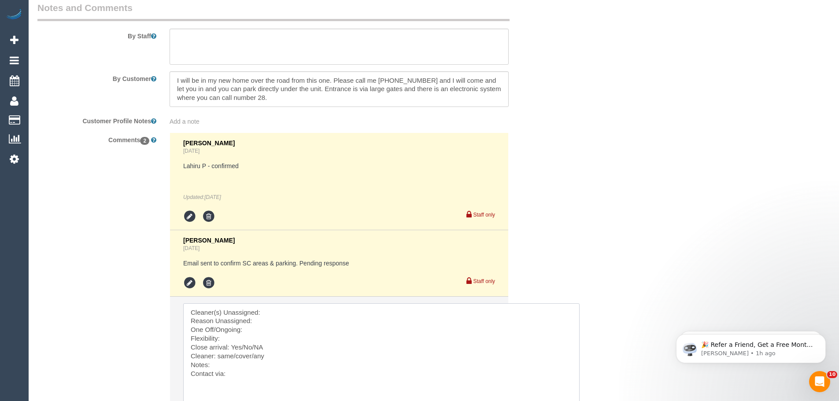
click at [289, 307] on textarea at bounding box center [381, 365] width 397 height 122
paste textarea "(M2) Lahiru Paranavithana (C)"
click at [292, 312] on textarea at bounding box center [381, 365] width 397 height 122
click at [266, 323] on textarea at bounding box center [381, 365] width 397 height 122
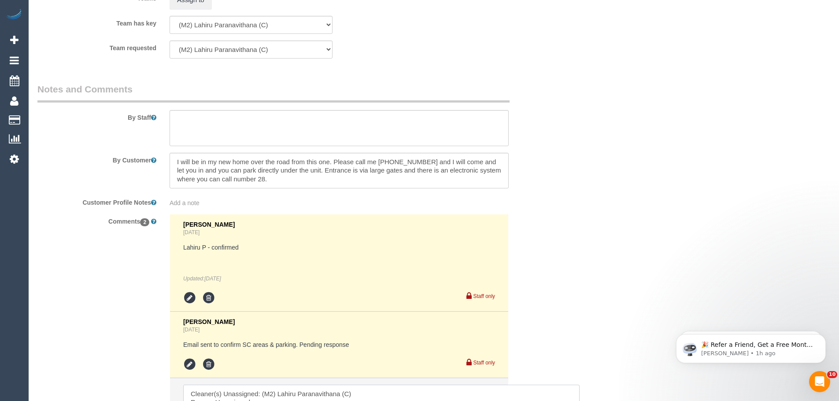
scroll to position [1510, 0]
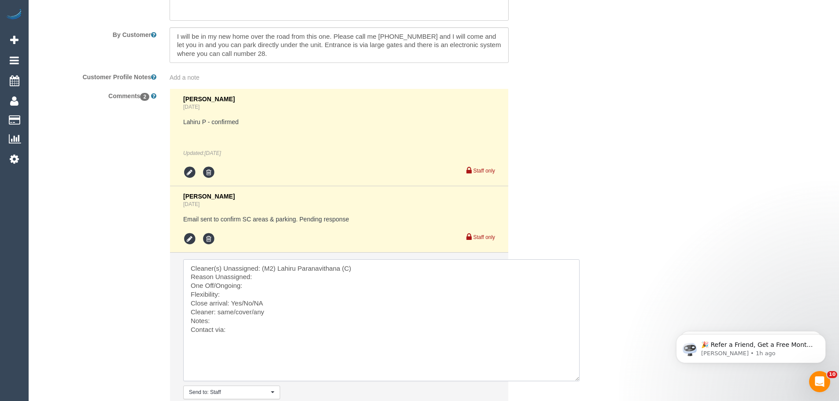
click at [267, 280] on textarea at bounding box center [381, 320] width 397 height 122
click at [359, 278] on textarea at bounding box center [381, 320] width 397 height 122
drag, startPoint x: 262, startPoint y: 302, endPoint x: 231, endPoint y: 304, distance: 30.9
click at [231, 304] on textarea at bounding box center [381, 320] width 397 height 122
drag, startPoint x: 219, startPoint y: 312, endPoint x: 253, endPoint y: 312, distance: 34.4
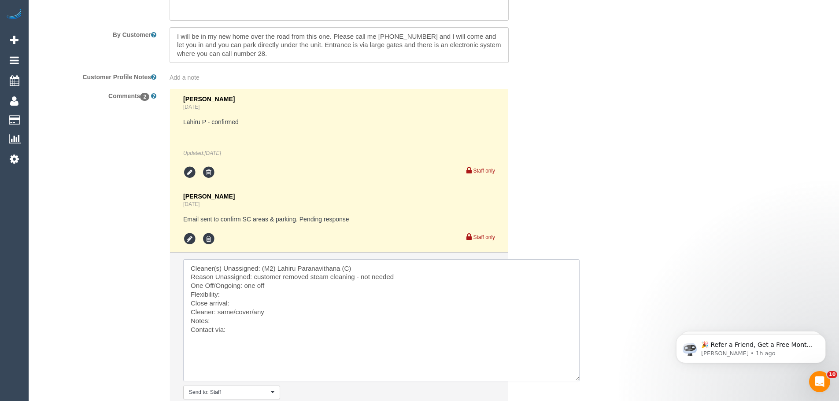
click at [253, 312] on textarea at bounding box center [381, 320] width 397 height 122
click at [247, 327] on textarea at bounding box center [381, 320] width 397 height 122
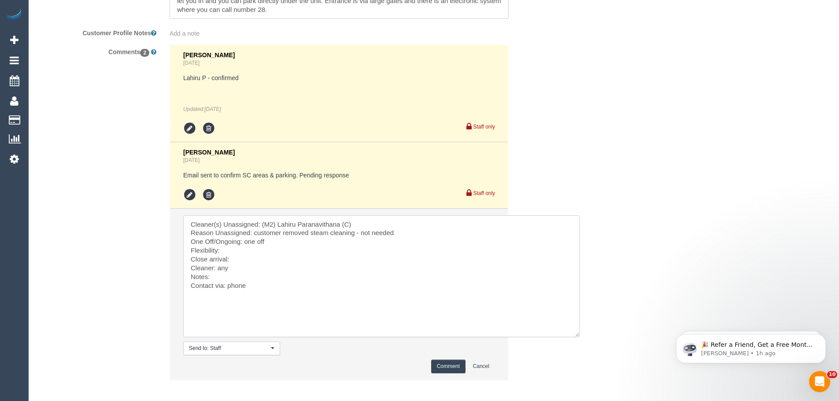
type textarea "Cleaner(s) Unassigned: (M2) Lahiru Paranavithana (C) Reason Unassigned: custome…"
click at [445, 364] on button "Comment" at bounding box center [448, 367] width 34 height 14
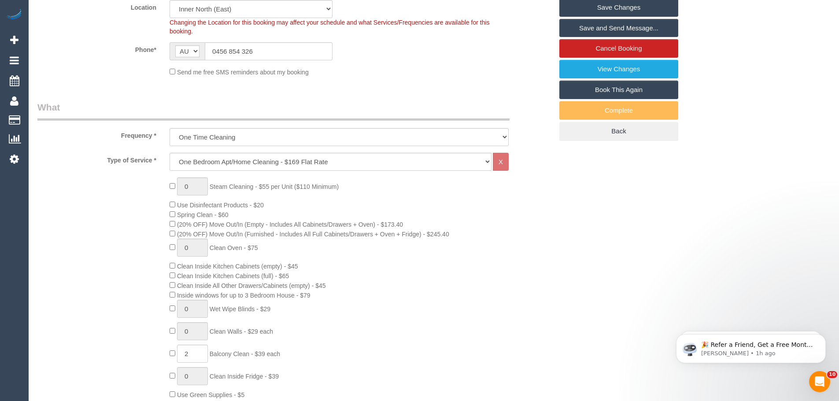
scroll to position [12, 0]
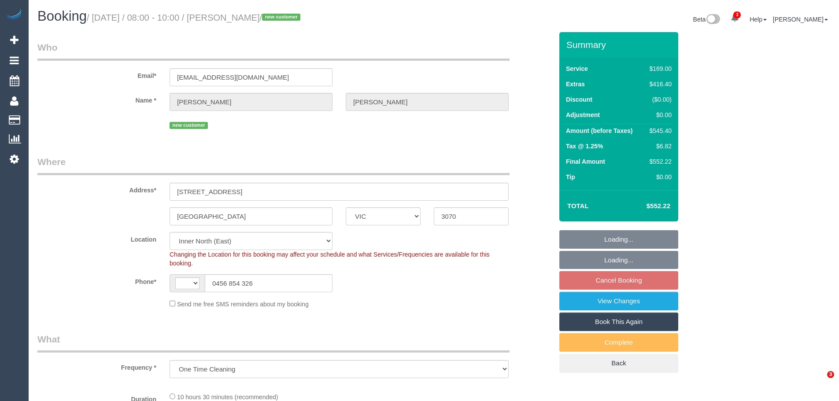
select select "VIC"
select select "string:stripe-pm_1S3A9b2GScqysDRVnBLCTMiS"
select select "object:631"
select select "string:AU"
select select "number:28"
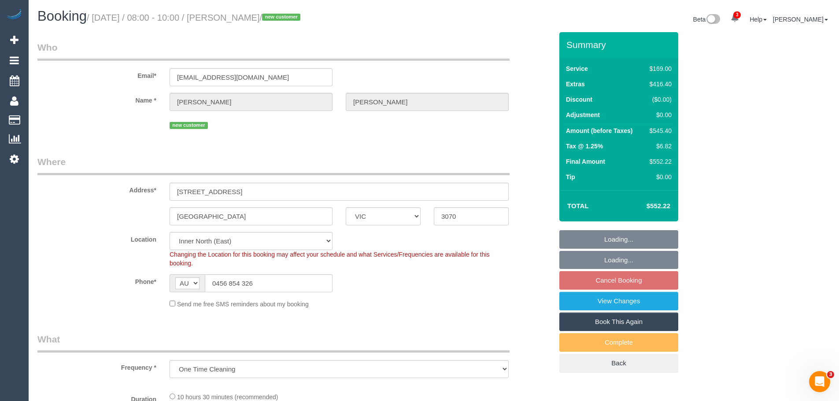
select select "number:14"
select select "number:18"
select select "number:24"
select select "number:26"
select select "spot1"
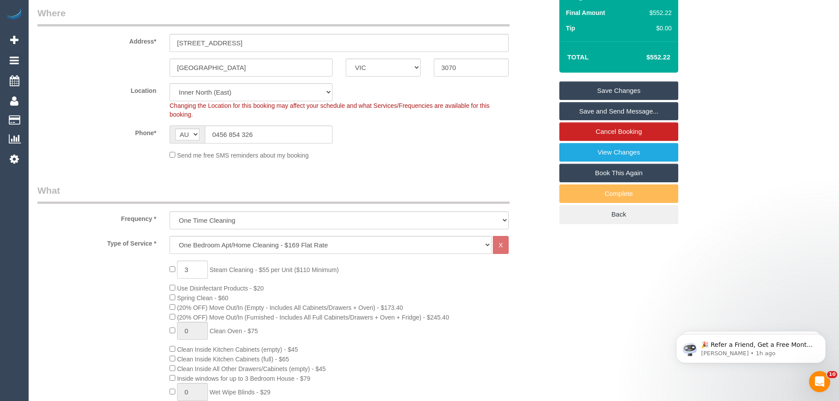
scroll to position [220, 0]
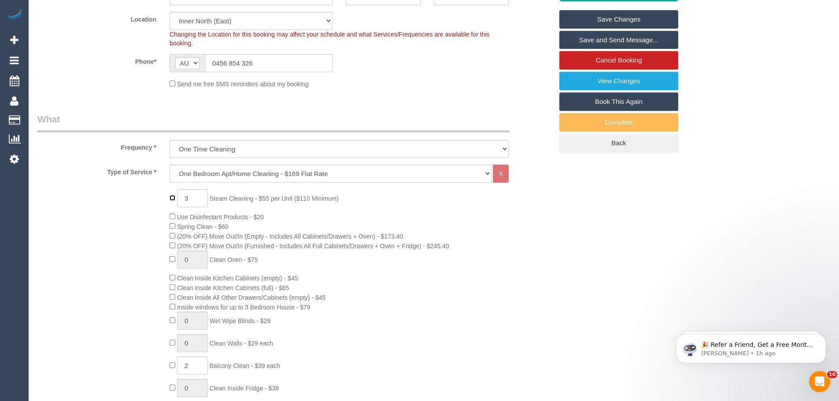
type input "0"
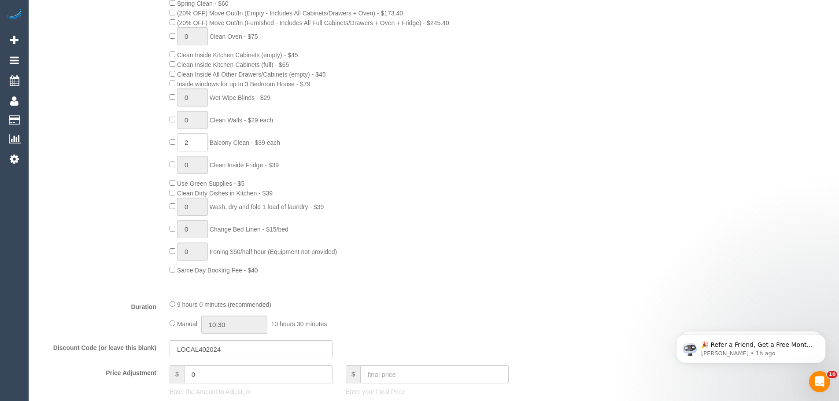
scroll to position [397, 0]
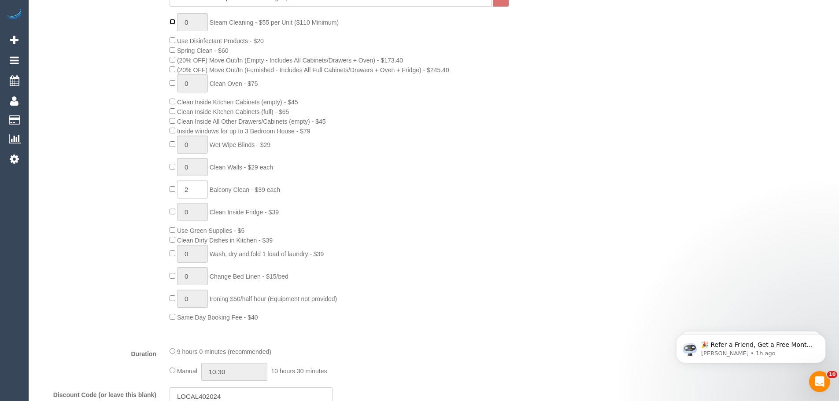
select select "spot23"
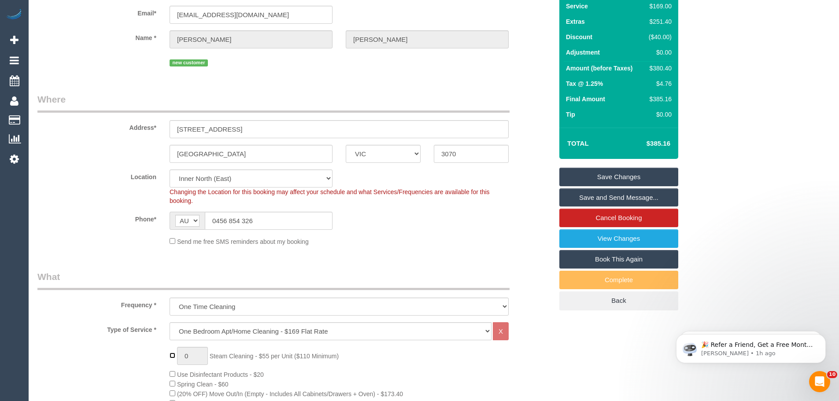
scroll to position [0, 0]
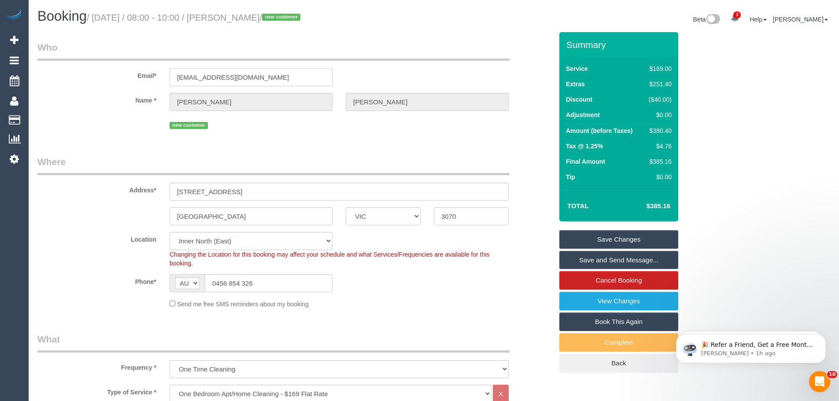
drag, startPoint x: 164, startPoint y: 77, endPoint x: 153, endPoint y: 77, distance: 11.0
click at [153, 77] on div "Email* andynilsen81@gmail.com" at bounding box center [295, 63] width 529 height 45
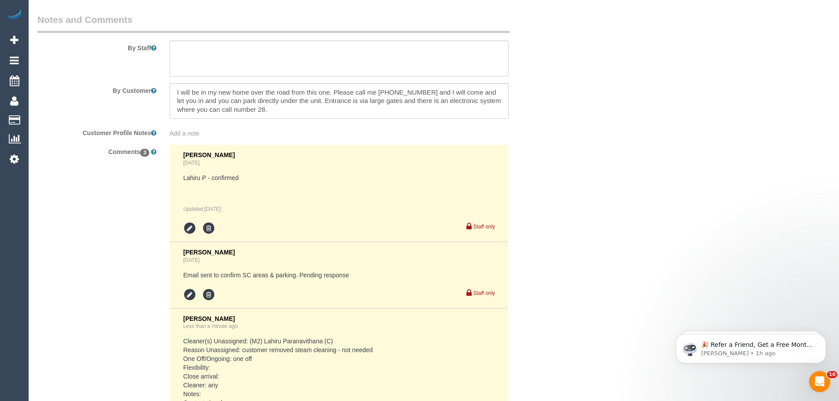
scroll to position [1594, 0]
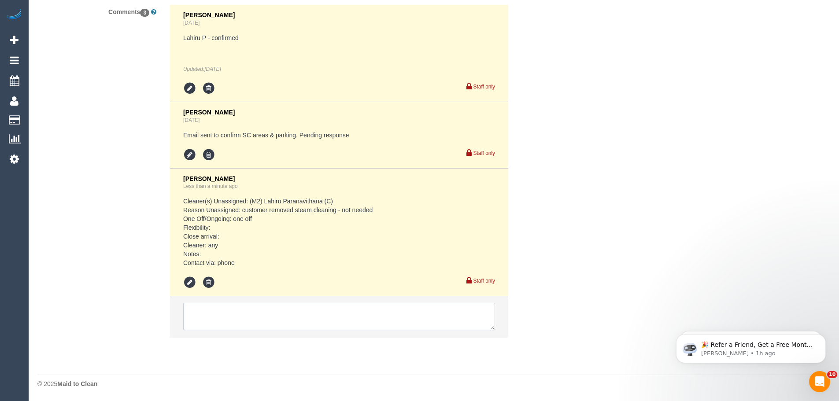
click at [241, 315] on textarea at bounding box center [339, 316] width 312 height 27
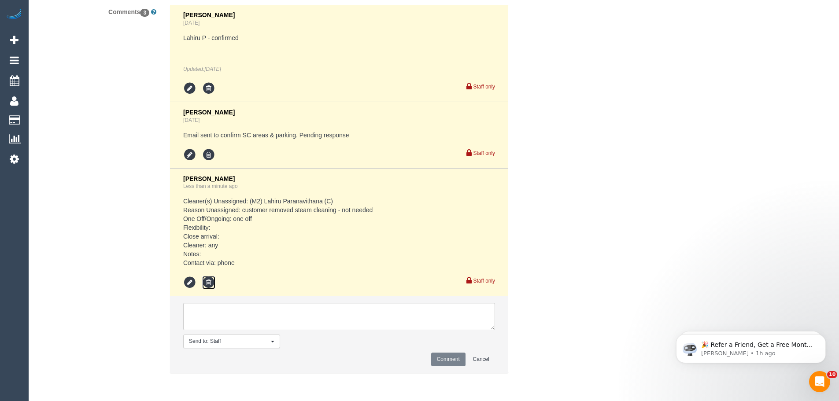
click at [211, 282] on icon at bounding box center [208, 282] width 13 height 13
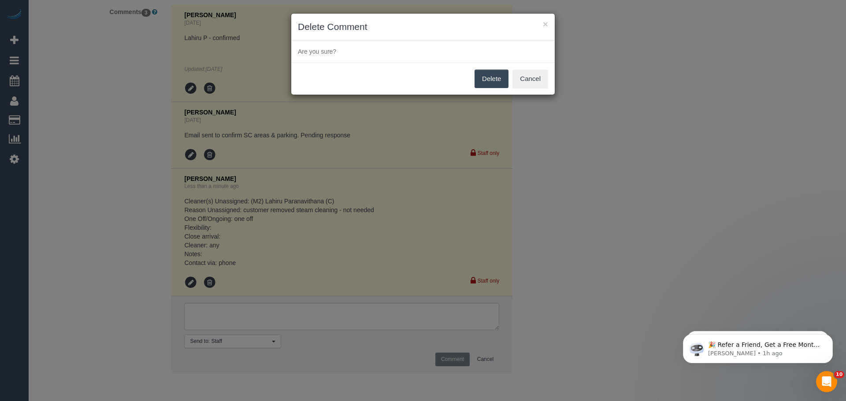
click at [490, 83] on button "Delete" at bounding box center [491, 79] width 34 height 19
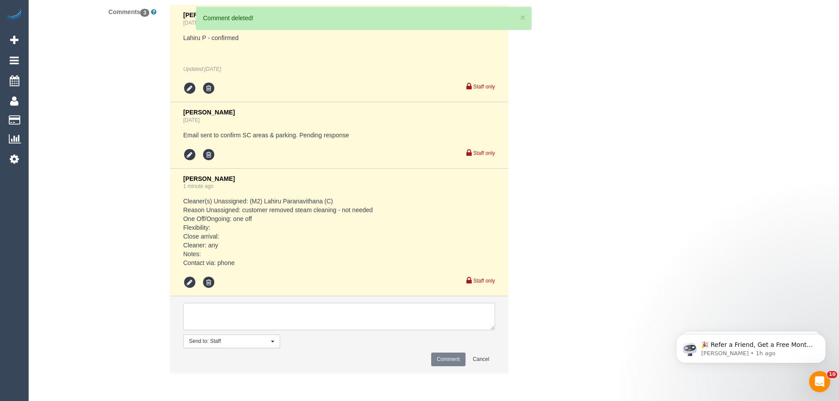
click at [222, 317] on textarea at bounding box center [339, 316] width 312 height 27
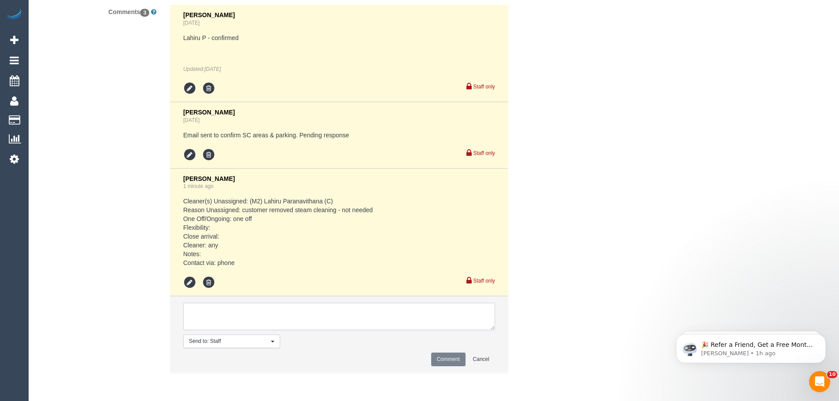
type textarea "c"
click at [208, 286] on icon at bounding box center [208, 282] width 13 height 13
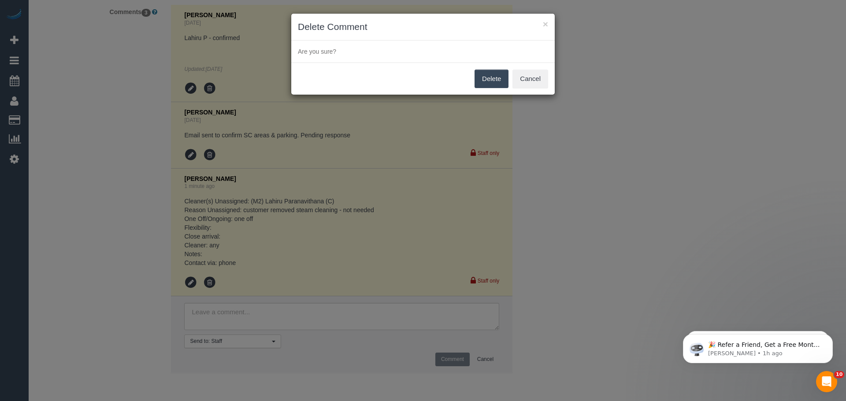
click at [493, 78] on button "Delete" at bounding box center [491, 79] width 34 height 19
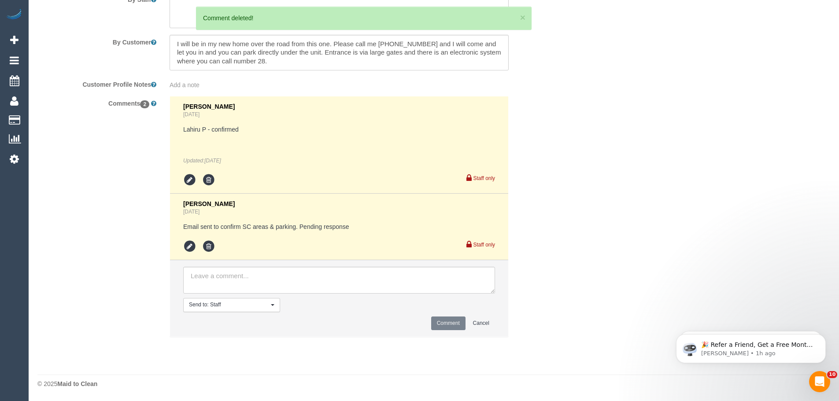
scroll to position [1502, 0]
click at [218, 278] on textarea at bounding box center [339, 280] width 312 height 27
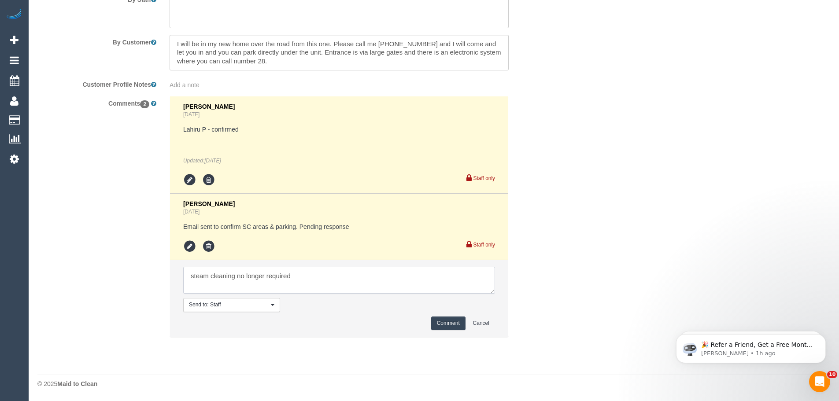
type textarea "steam cleaning no longer required"
click at [434, 322] on button "Comment" at bounding box center [448, 324] width 34 height 14
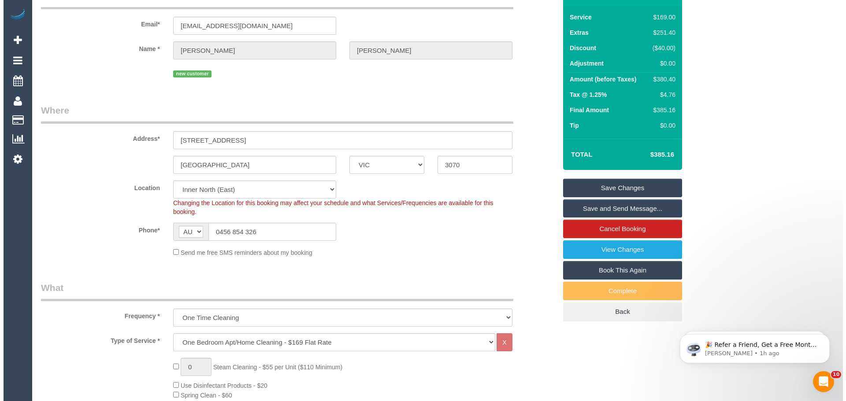
scroll to position [0, 0]
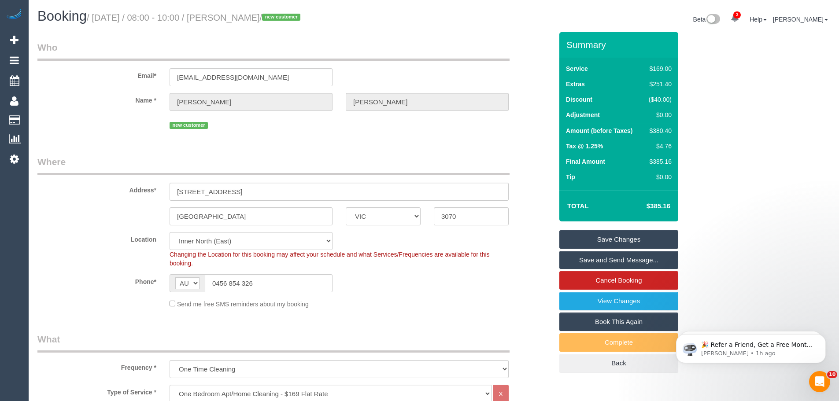
click at [624, 241] on link "Save Changes" at bounding box center [619, 239] width 119 height 19
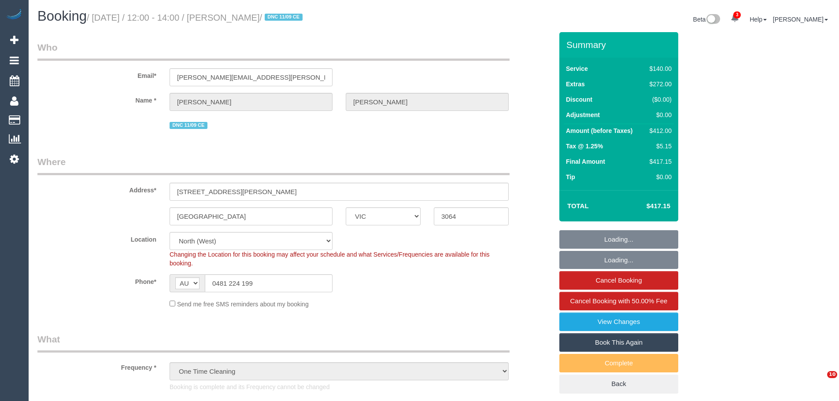
select select "VIC"
select select "string:stripe-pm_1S3jzj2GScqysDRVQrqXYaJb"
select select "number:30"
select select "number:15"
select select "number:19"
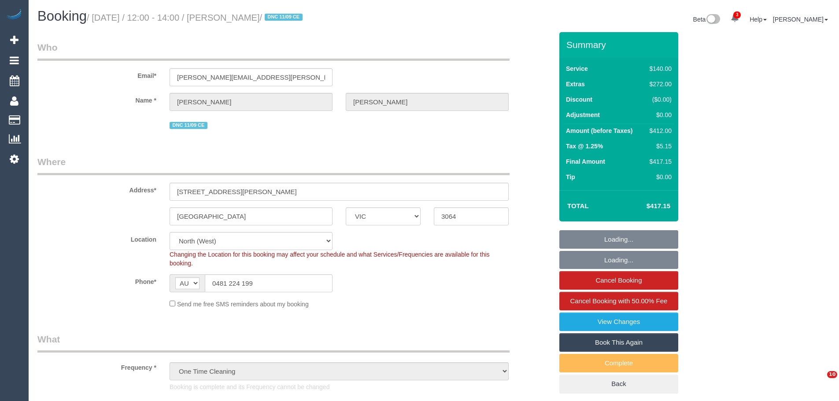
select select "number:24"
select select "number:33"
select select "number:26"
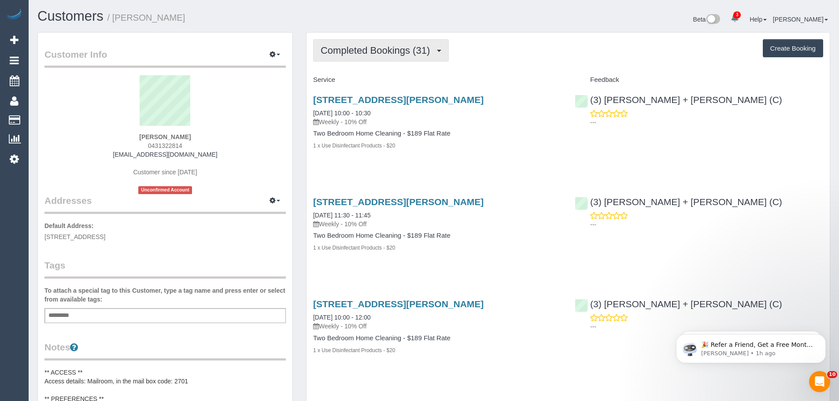
click at [373, 56] on button "Completed Bookings (31)" at bounding box center [381, 50] width 136 height 22
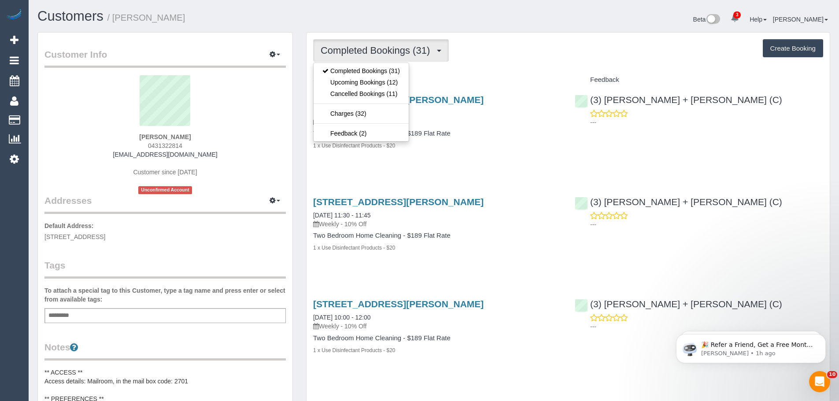
click at [69, 138] on div "[PERSON_NAME] 0431322814 [EMAIL_ADDRESS][DOMAIN_NAME] Customer since [DATE] Unc…" at bounding box center [164, 134] width 241 height 119
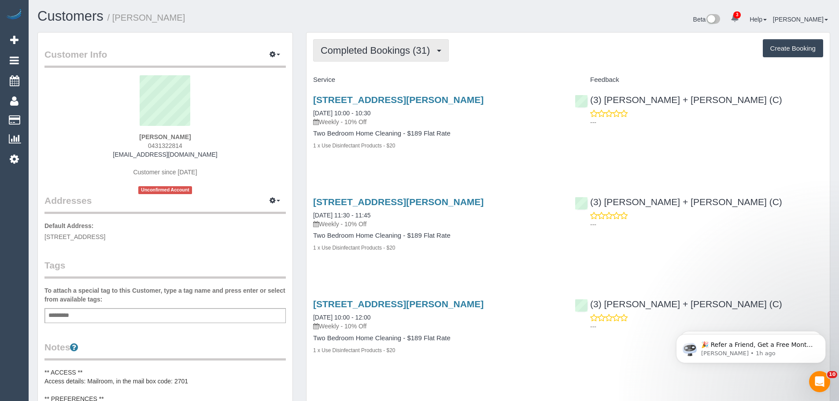
click at [351, 47] on span "Completed Bookings (31)" at bounding box center [378, 50] width 114 height 11
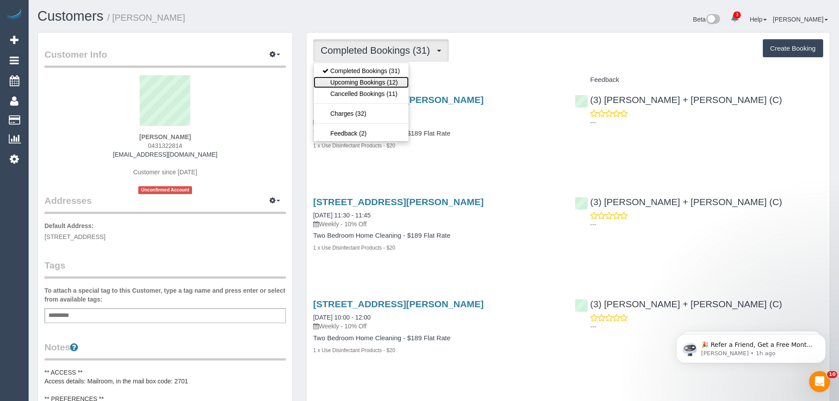
click at [357, 80] on link "Upcoming Bookings (12)" at bounding box center [361, 82] width 95 height 11
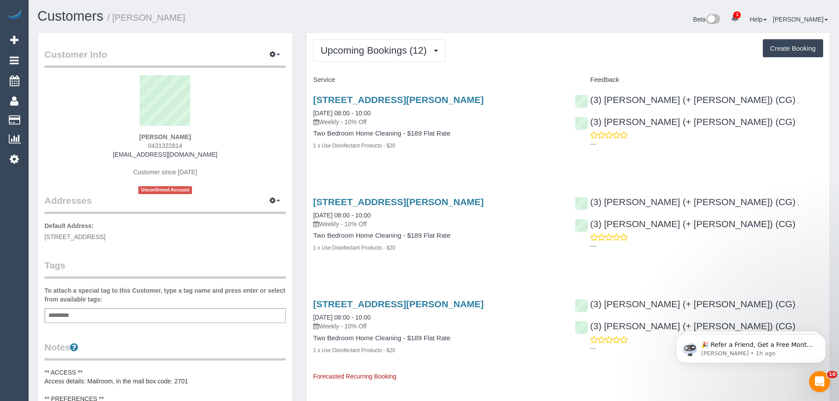
click at [326, 52] on span "Upcoming Bookings (12)" at bounding box center [376, 50] width 111 height 11
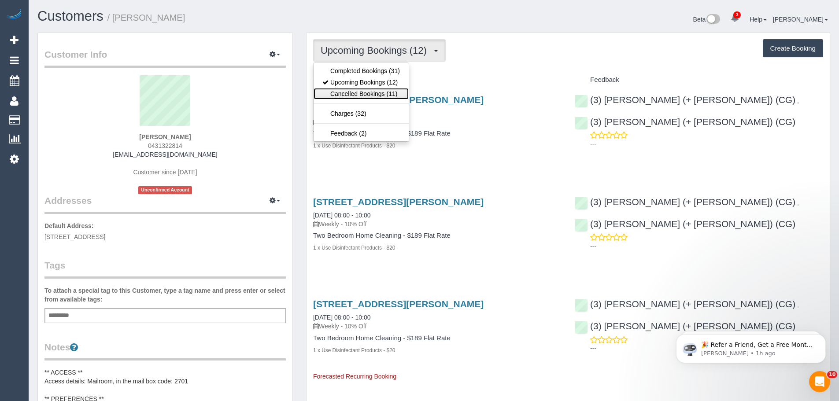
click at [341, 92] on link "Cancelled Bookings (11)" at bounding box center [361, 93] width 95 height 11
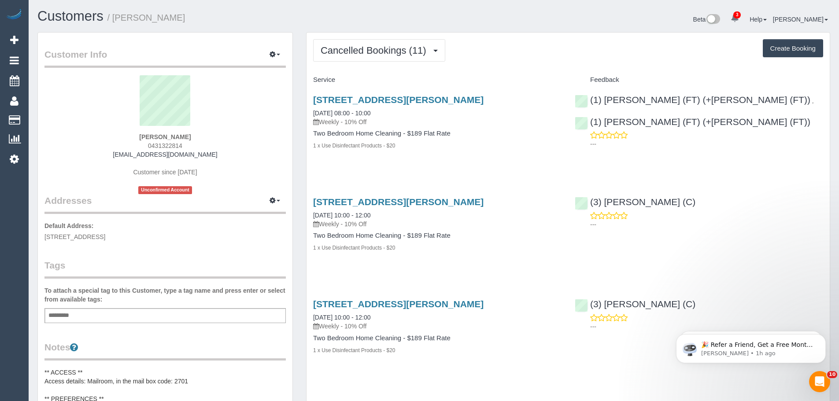
drag, startPoint x: 224, startPoint y: 159, endPoint x: 96, endPoint y: 161, distance: 127.8
click at [96, 161] on div "Sheriden Dobson 0431322814 sheridenmerrin@hotmail.com Customer since 2021 Uncon…" at bounding box center [164, 134] width 241 height 119
click at [96, 160] on div "Sheriden Dobson 0431322814 sheridenmerrin@hotmail.com Customer since 2021 Uncon…" at bounding box center [164, 134] width 241 height 119
drag, startPoint x: 102, startPoint y: 156, endPoint x: 239, endPoint y: 154, distance: 137.5
click at [239, 154] on div "Sheriden Dobson 0431322814 sheridenmerrin@hotmail.com Customer since 2021 Uncon…" at bounding box center [164, 134] width 241 height 119
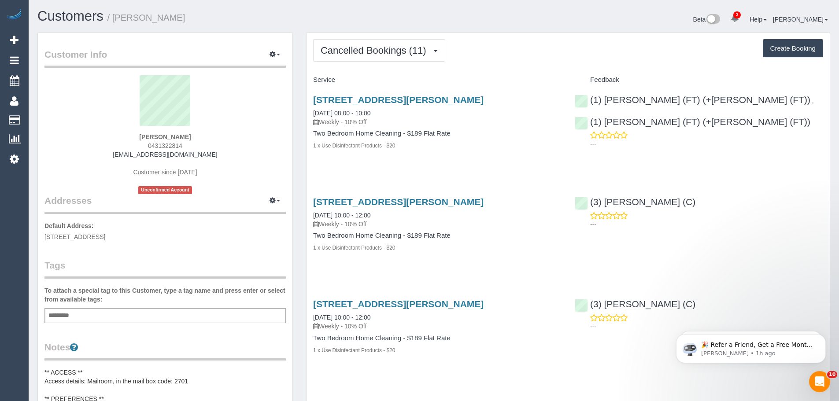
copy link "sheridenmerrin@hotmail.com"
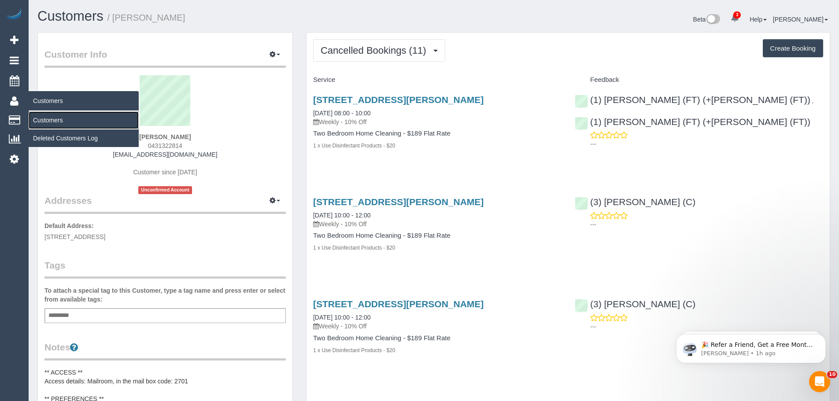
drag, startPoint x: 55, startPoint y: 120, endPoint x: 85, endPoint y: 109, distance: 31.4
click at [55, 120] on link "Customers" at bounding box center [84, 120] width 110 height 18
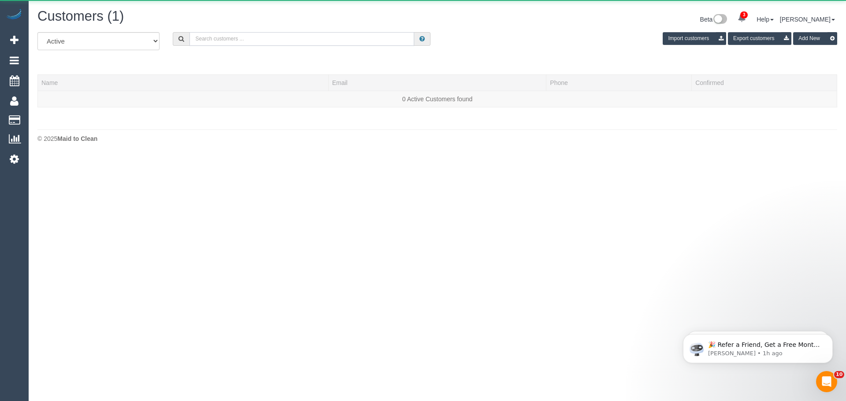
click at [271, 41] on input "text" at bounding box center [301, 39] width 225 height 14
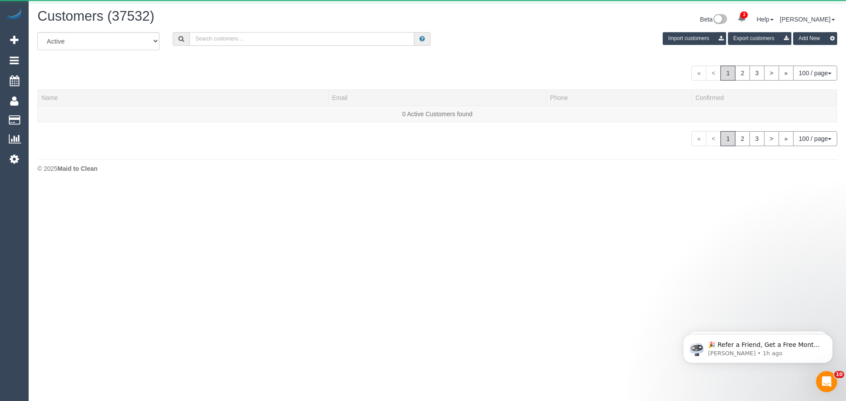
paste input "61418929752"
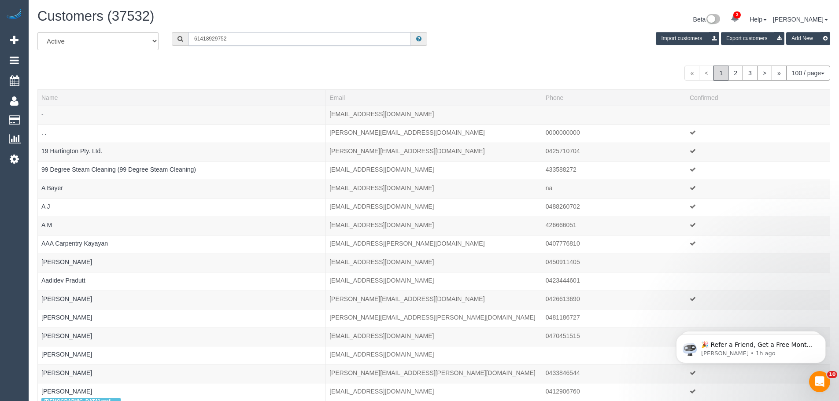
drag, startPoint x: 200, startPoint y: 38, endPoint x: 183, endPoint y: 37, distance: 17.2
click at [183, 37] on div "61418929752" at bounding box center [300, 39] width 256 height 14
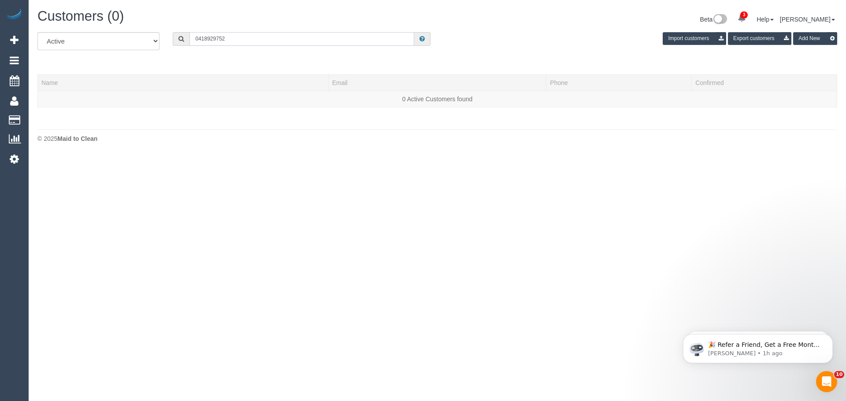
click at [207, 39] on input "0418929752" at bounding box center [301, 39] width 225 height 14
click at [217, 39] on input "0418 929752" at bounding box center [301, 39] width 225 height 14
click at [237, 36] on input "0418 929 752" at bounding box center [301, 39] width 225 height 14
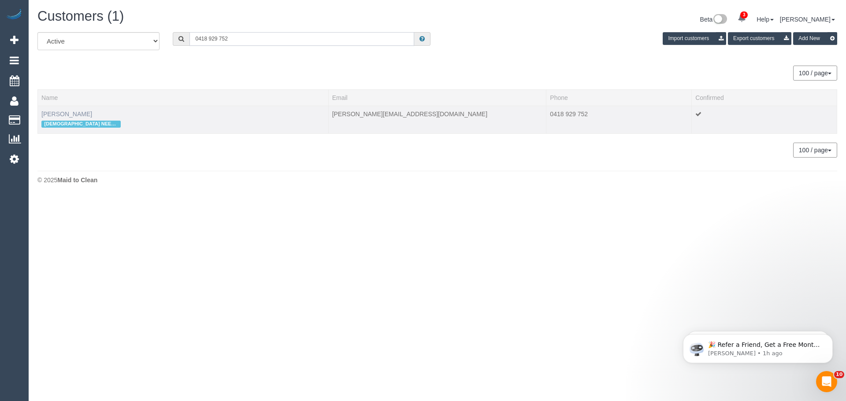
type input "0418 929 752"
click at [65, 115] on link "Kelsey Moore" at bounding box center [66, 114] width 51 height 7
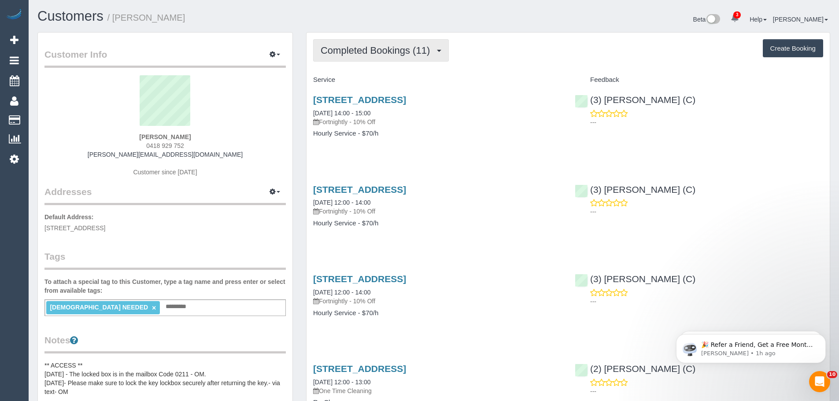
click at [399, 52] on span "Completed Bookings (11)" at bounding box center [378, 50] width 114 height 11
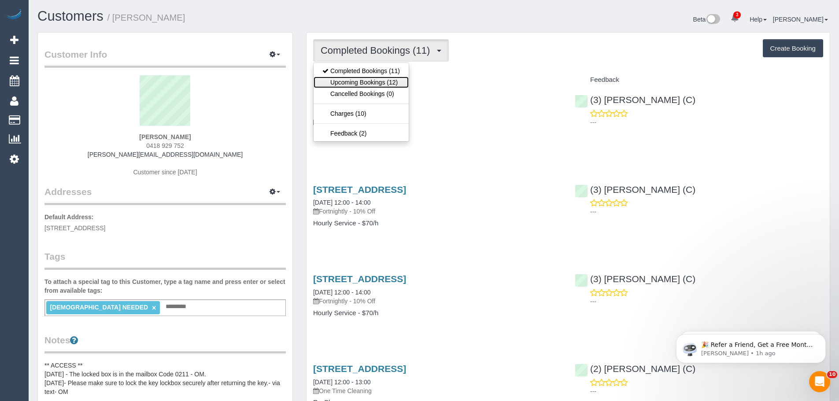
click at [382, 86] on link "Upcoming Bookings (12)" at bounding box center [361, 82] width 95 height 11
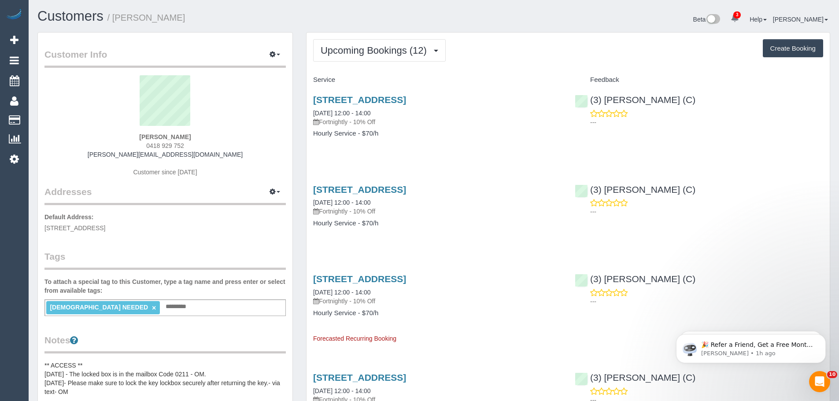
drag, startPoint x: 137, startPoint y: 145, endPoint x: 194, endPoint y: 146, distance: 57.7
click at [194, 146] on div "Kelsey Moore 0418 929 752 kelsey-moore@live.com.au Customer since 2025" at bounding box center [164, 130] width 241 height 110
drag, startPoint x: 309, startPoint y: 110, endPoint x: 419, endPoint y: 145, distance: 116.1
click at [419, 145] on div "23 Bent St, Unit 4, Bentleigh, VIC 3204 12/09/2025 12:00 - 14:00 Fortnightly - …" at bounding box center [438, 121] width 262 height 68
click at [414, 142] on div "23 Bent St, Unit 4, Bentleigh, VIC 3204 12/09/2025 12:00 - 14:00 Fortnightly - …" at bounding box center [438, 121] width 262 height 68
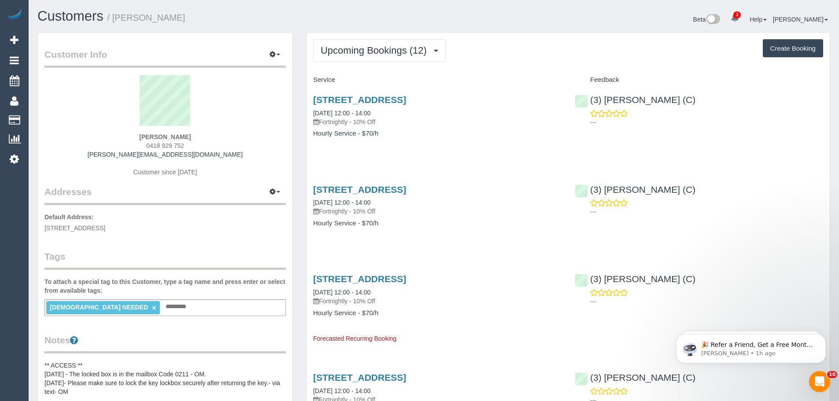
click at [196, 138] on div "Kelsey Moore 0418 929 752 kelsey-moore@live.com.au Customer since 2025" at bounding box center [164, 130] width 241 height 110
drag, startPoint x: 196, startPoint y: 138, endPoint x: 128, endPoint y: 137, distance: 68.7
click at [129, 138] on div "Kelsey Moore 0418 929 752 kelsey-moore@live.com.au Customer since 2025" at bounding box center [164, 130] width 241 height 110
copy div "Kelsey Moore"
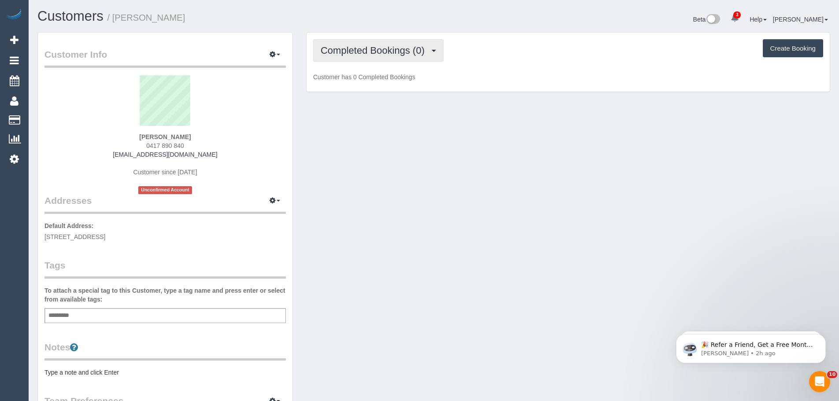
click at [369, 52] on span "Completed Bookings (0)" at bounding box center [375, 50] width 108 height 11
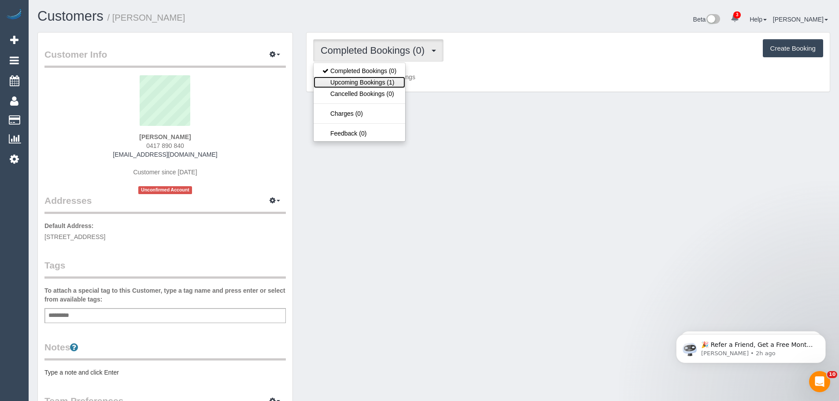
click at [369, 80] on link "Upcoming Bookings (1)" at bounding box center [360, 82] width 92 height 11
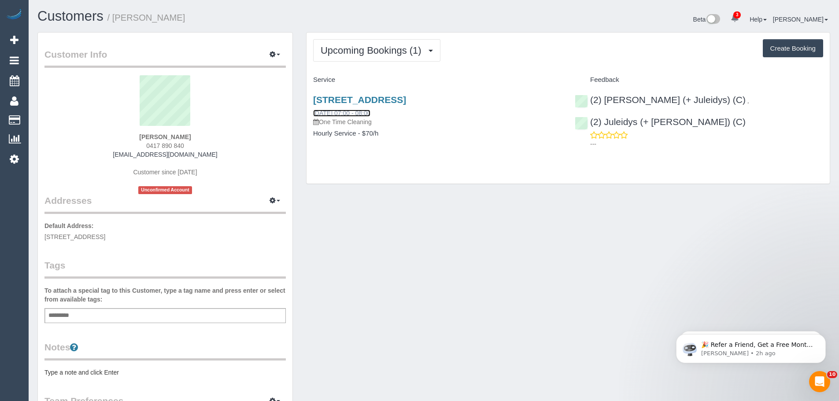
click at [338, 115] on link "[DATE] 07:00 - 08:00" at bounding box center [341, 113] width 57 height 7
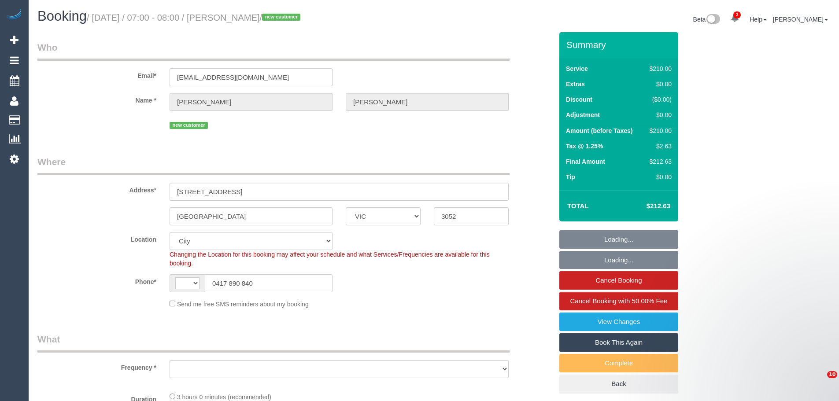
select select "VIC"
select select "string:stripe-pm_1S4xgM2GScqysDRVihmUIMOG"
select select "string:AU"
select select "object:595"
select select "180"
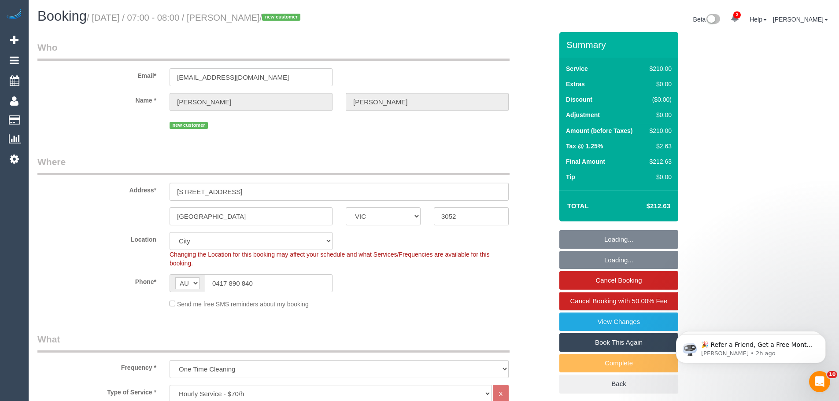
select select "object:1189"
select select "number:28"
select select "number:14"
select select "number:19"
select select "number:36"
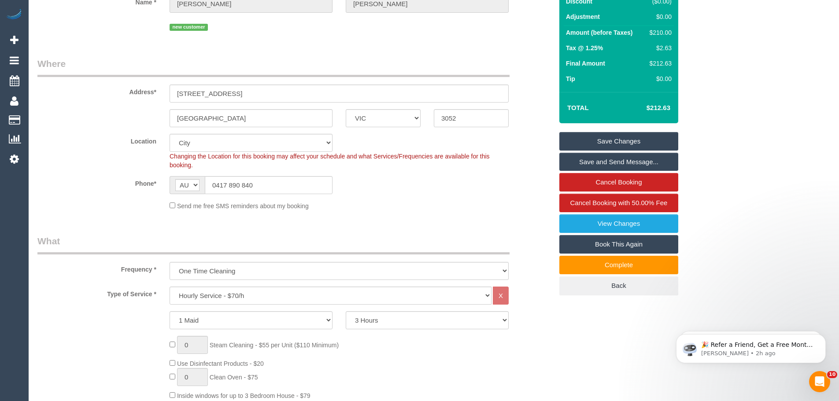
scroll to position [98, 0]
drag, startPoint x: 567, startPoint y: 46, endPoint x: 627, endPoint y: 51, distance: 60.6
click at [627, 51] on td "Tax @ 1.25%" at bounding box center [604, 49] width 80 height 15
click at [630, 63] on td "Final Amount" at bounding box center [604, 64] width 80 height 15
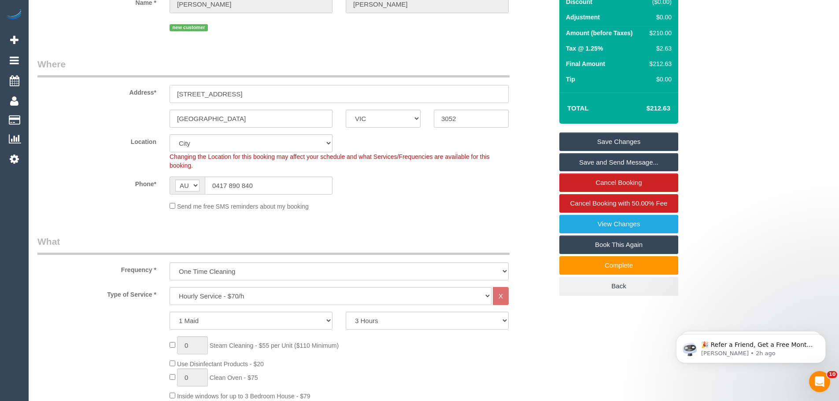
drag, startPoint x: 178, startPoint y: 93, endPoint x: 263, endPoint y: 90, distance: 85.5
click at [263, 90] on input "[STREET_ADDRESS]" at bounding box center [339, 94] width 339 height 18
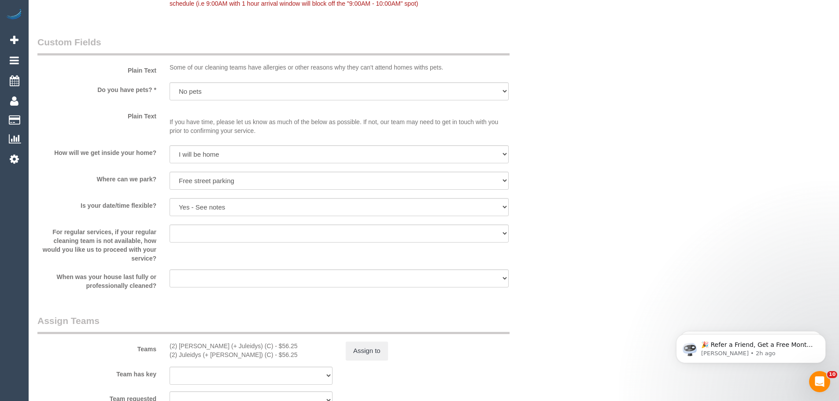
scroll to position [1322, 0]
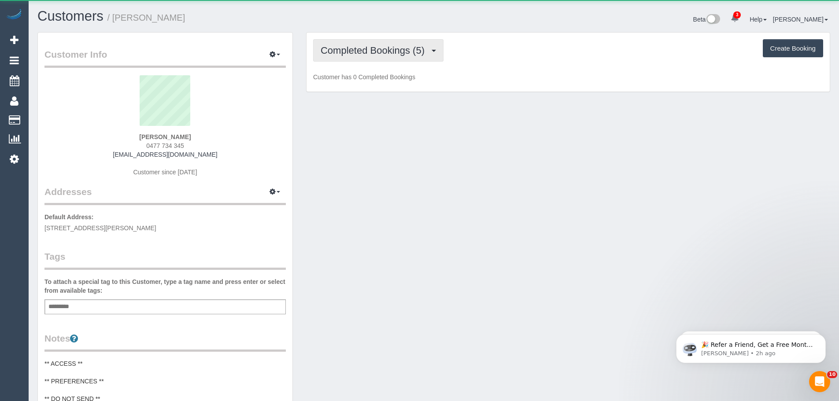
click at [385, 54] on span "Completed Bookings (5)" at bounding box center [375, 50] width 108 height 11
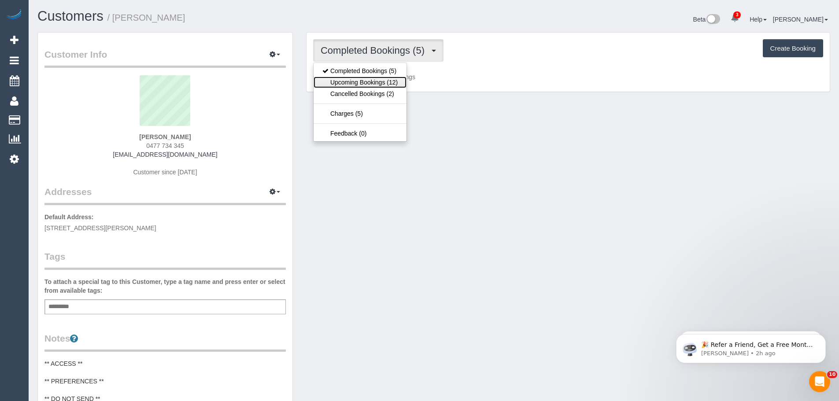
click at [380, 85] on link "Upcoming Bookings (12)" at bounding box center [360, 82] width 93 height 11
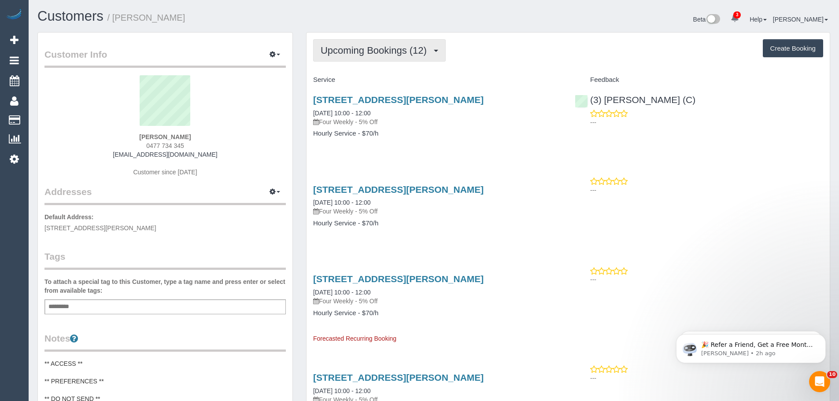
click at [370, 43] on button "Upcoming Bookings (12)" at bounding box center [379, 50] width 133 height 22
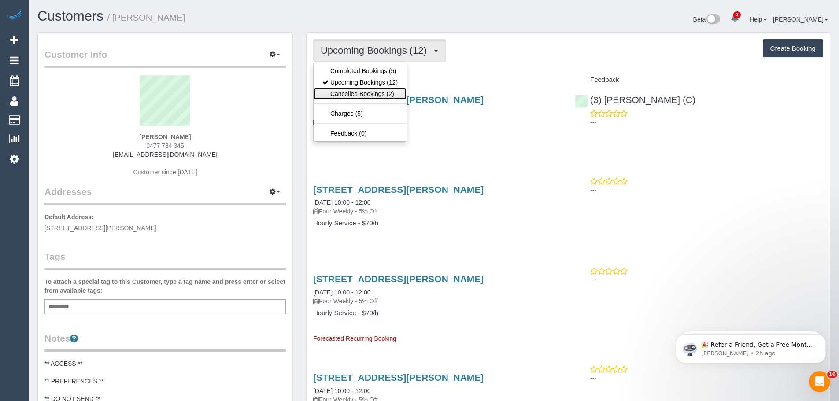
click at [359, 90] on link "Cancelled Bookings (2)" at bounding box center [360, 93] width 93 height 11
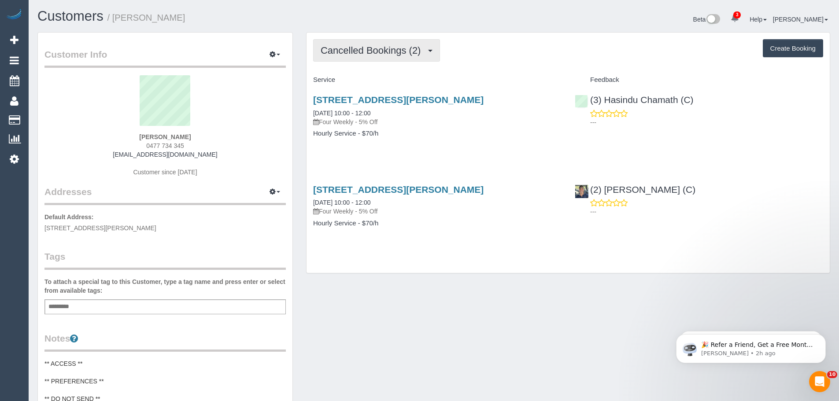
click at [363, 52] on span "Cancelled Bookings (2)" at bounding box center [373, 50] width 104 height 11
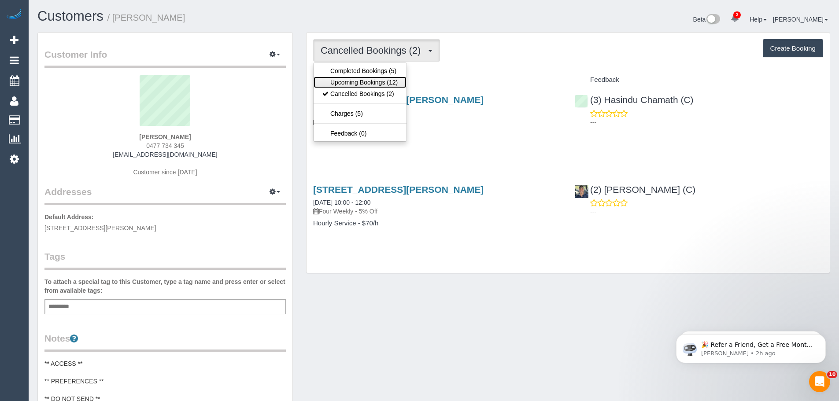
click at [359, 85] on link "Upcoming Bookings (12)" at bounding box center [360, 82] width 93 height 11
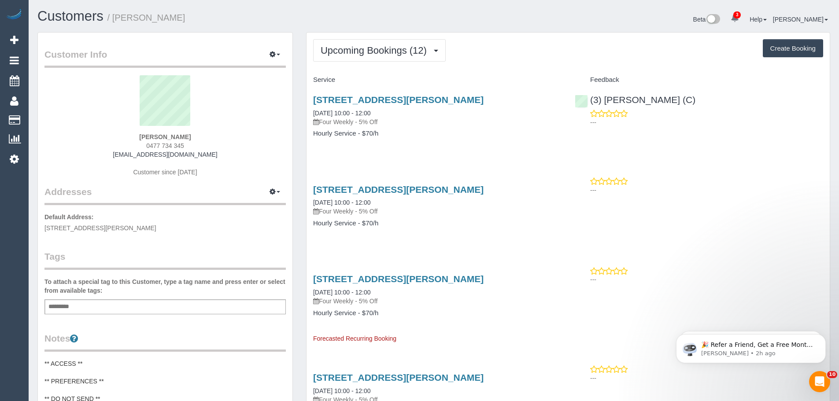
drag, startPoint x: 221, startPoint y: 156, endPoint x: 115, endPoint y: 154, distance: 106.6
click at [115, 154] on div "Laura lombardi 0477 734 345 lauralombardi_@hotmail.com Customer since 2025" at bounding box center [164, 130] width 241 height 110
copy link "lauralombardi_@hotmail.com"
click at [501, 125] on p "Four Weekly - 5% Off" at bounding box center [437, 122] width 248 height 9
drag, startPoint x: 727, startPoint y: 84, endPoint x: 712, endPoint y: 108, distance: 29.1
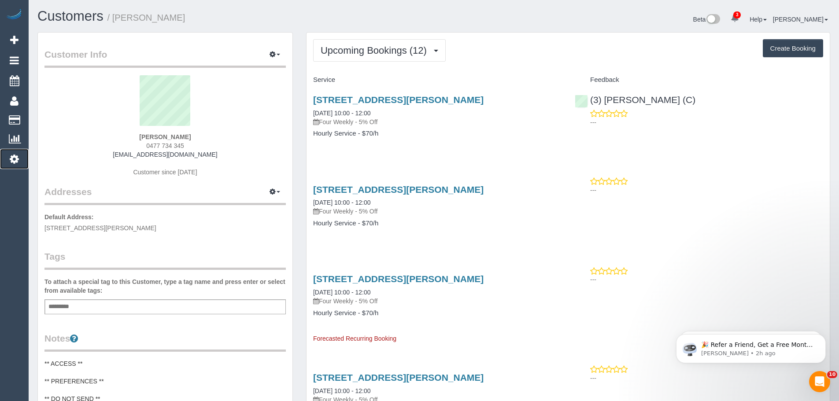
click at [9, 156] on link "Settings" at bounding box center [14, 159] width 29 height 20
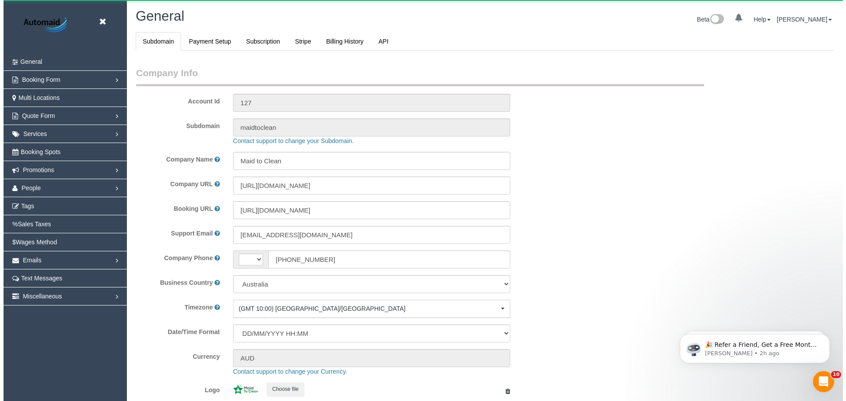
scroll to position [1996, 839]
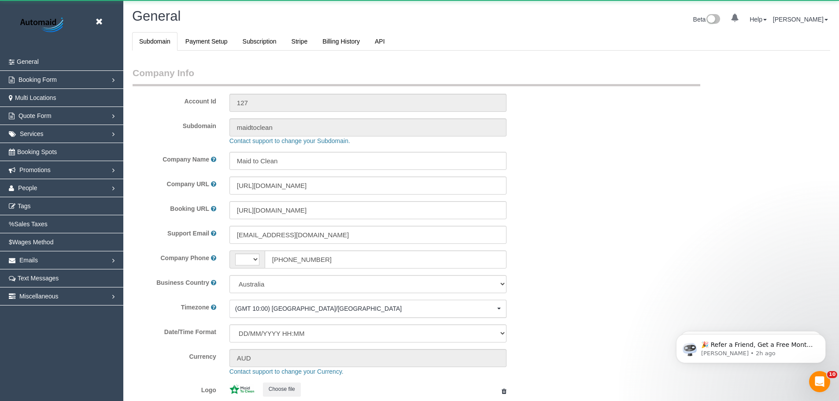
select select "string:AU"
select select "1"
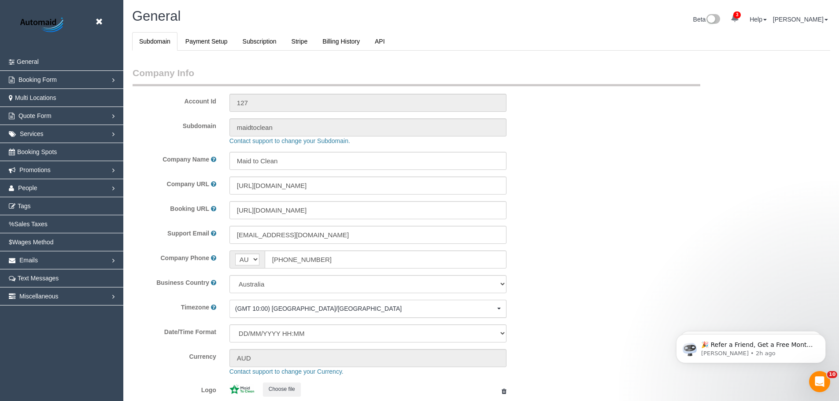
click at [171, 102] on label "Account Id" at bounding box center [174, 100] width 97 height 12
click at [33, 189] on span "People" at bounding box center [27, 188] width 19 height 7
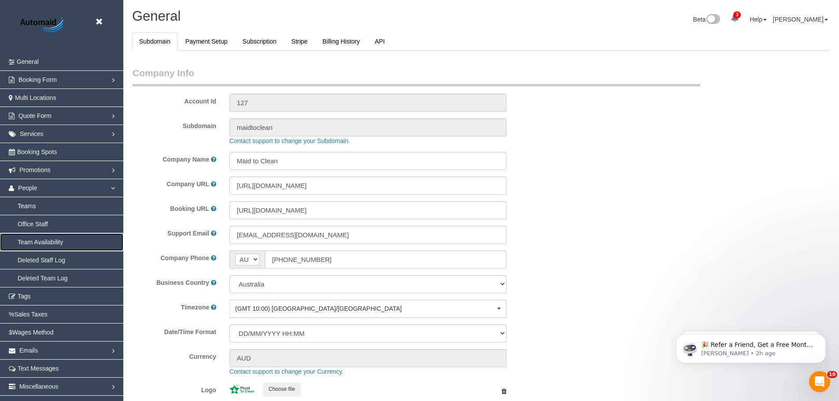
click at [34, 242] on link "Team Availability" at bounding box center [61, 242] width 123 height 18
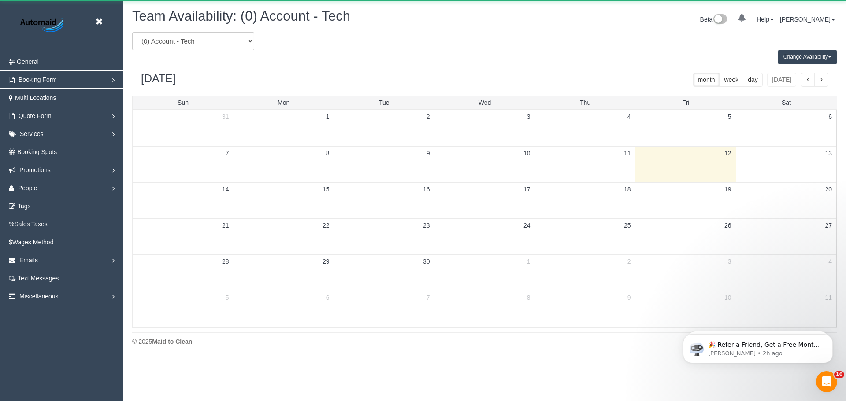
scroll to position [359, 846]
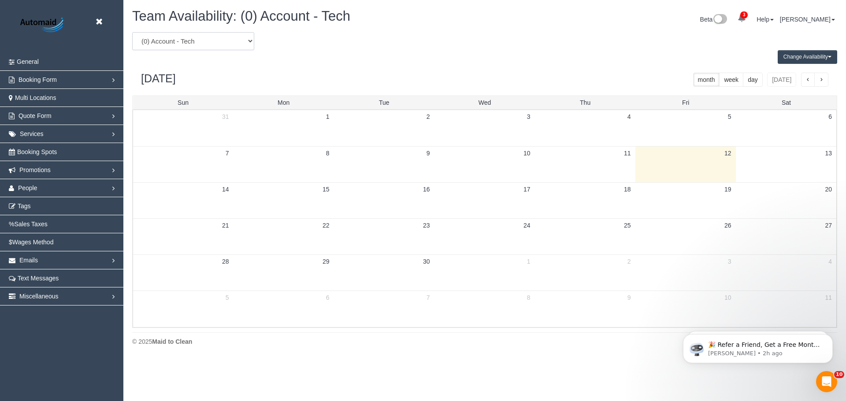
click at [200, 39] on select "(0) Account - Tech (0) Office (0) Raunak Test Account (1) Debbie Brodjanac (FT)…" at bounding box center [193, 41] width 122 height 18
select select "number:29247"
click at [132, 32] on select "(0) Account - Tech (0) Office (0) Raunak Test Account (1) Debbie Brodjanac (FT)…" at bounding box center [193, 41] width 122 height 18
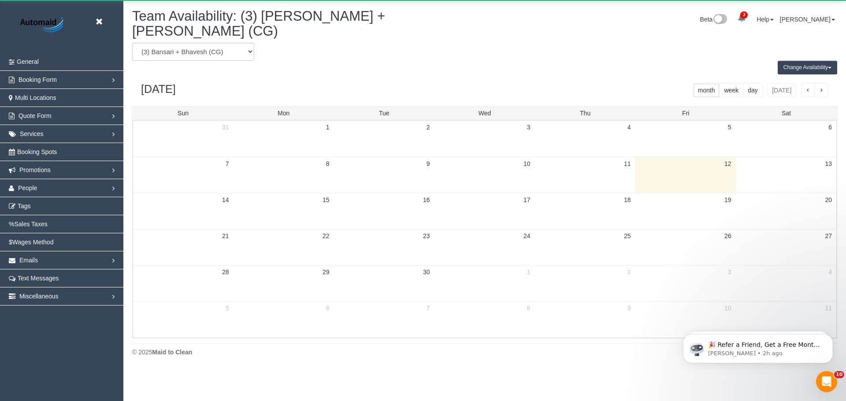
scroll to position [43697, 43210]
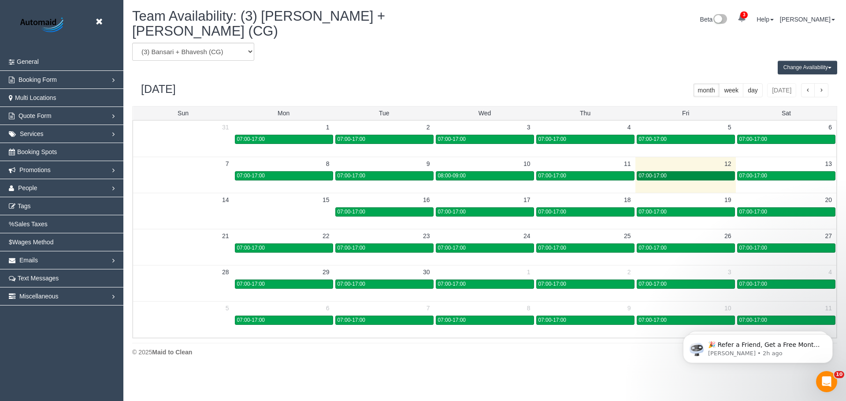
click at [681, 173] on div "07:00-17:00" at bounding box center [686, 176] width 94 height 7
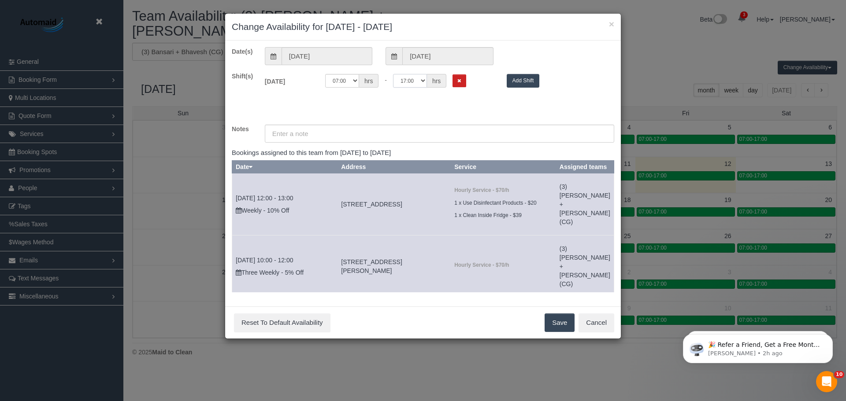
click at [413, 81] on select "00:00 00:05 00:10 00:15 00:20 00:25 00:30 00:35 00:40 00:45 00:50 00:55 01:00 0…" at bounding box center [410, 81] width 34 height 14
select select "string:10:30"
click at [393, 74] on select "00:00 00:05 00:10 00:15 00:20 00:25 00:30 00:35 00:40 00:45 00:50 00:55 01:00 0…" at bounding box center [410, 81] width 34 height 14
click at [555, 323] on button "Save" at bounding box center [560, 323] width 30 height 19
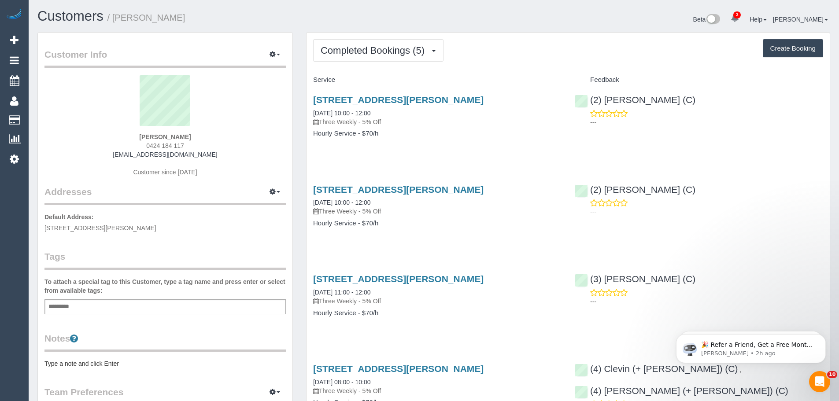
drag, startPoint x: 196, startPoint y: 145, endPoint x: 146, endPoint y: 145, distance: 50.7
click at [146, 145] on div "[PERSON_NAME] 0424 184 117 [EMAIL_ADDRESS][DOMAIN_NAME] Customer since [DATE]" at bounding box center [164, 130] width 241 height 110
copy span "0424 184 117"
click at [349, 48] on span "Completed Bookings (5)" at bounding box center [375, 50] width 108 height 11
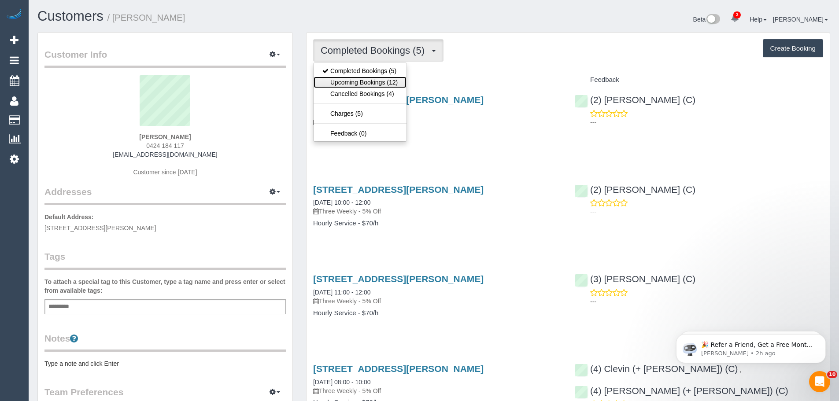
click at [361, 77] on link "Upcoming Bookings (12)" at bounding box center [360, 82] width 93 height 11
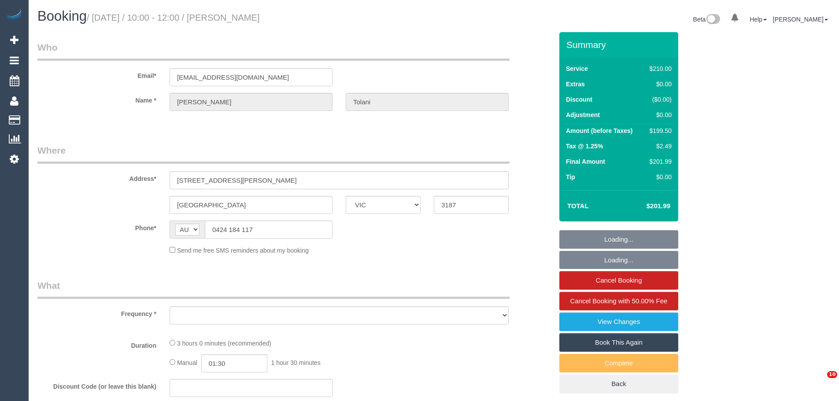
select select "VIC"
select select "object:876"
select select "string:stripe-pm_1Hl9Hl2GScqysDRVFFvT4L8C"
select select "180"
select select "number:29"
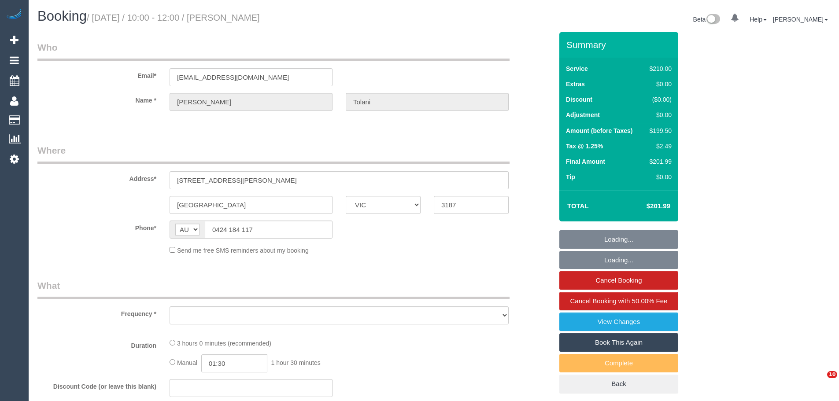
select select "number:14"
select select "number:18"
select select "number:34"
select select "number:12"
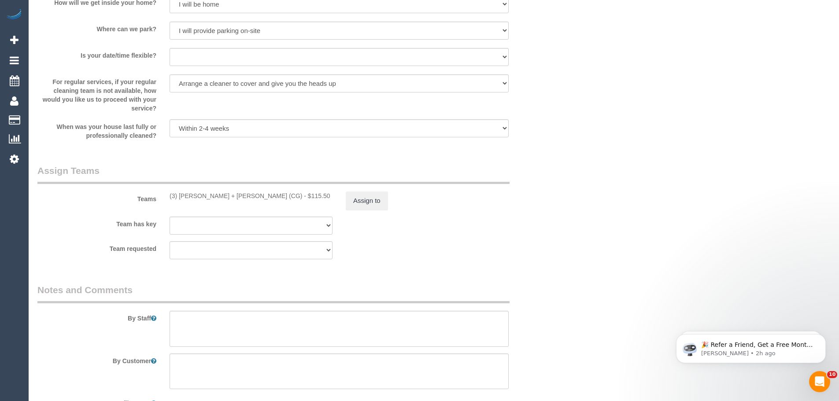
scroll to position [1330, 0]
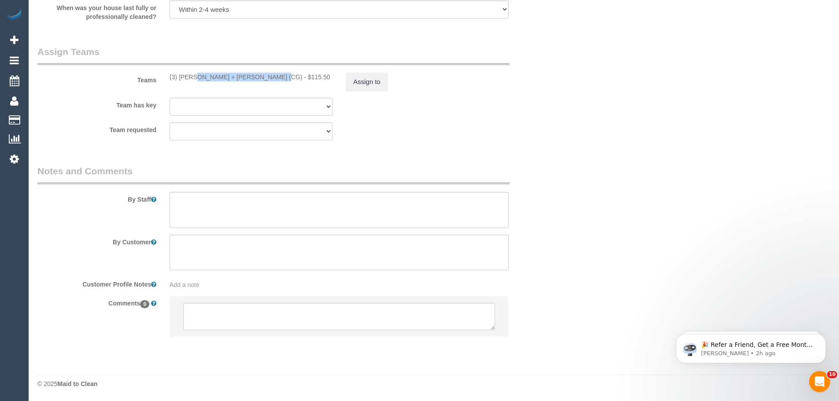
drag, startPoint x: 246, startPoint y: 76, endPoint x: 167, endPoint y: 79, distance: 78.5
click at [167, 79] on div "(3) [PERSON_NAME] + [PERSON_NAME] (CG) - $115.50" at bounding box center [251, 77] width 176 height 9
copy div "(3) [PERSON_NAME] + [PERSON_NAME] (CG)"
click at [363, 86] on button "Assign to" at bounding box center [367, 82] width 42 height 19
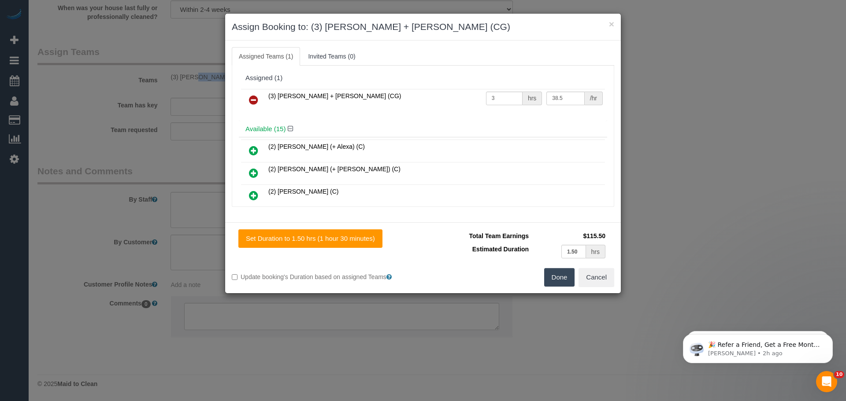
click at [256, 97] on icon at bounding box center [253, 100] width 9 height 11
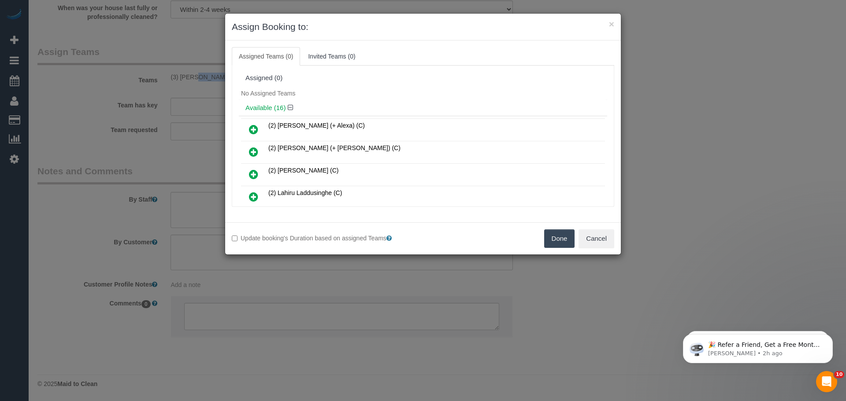
click at [560, 235] on button "Done" at bounding box center [559, 239] width 31 height 19
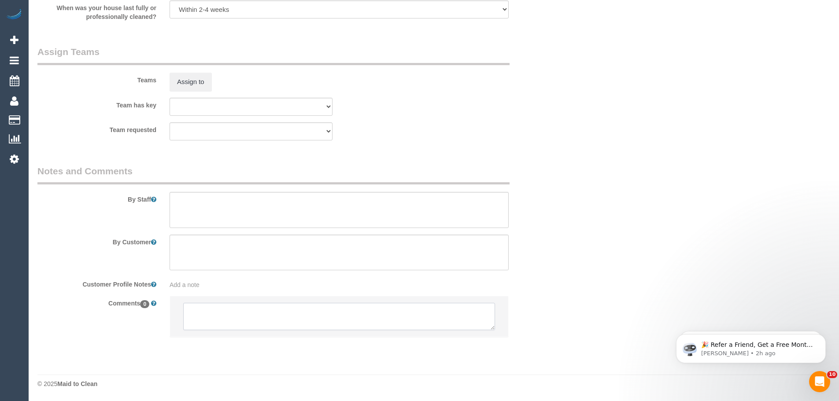
click at [270, 315] on textarea at bounding box center [339, 316] width 312 height 27
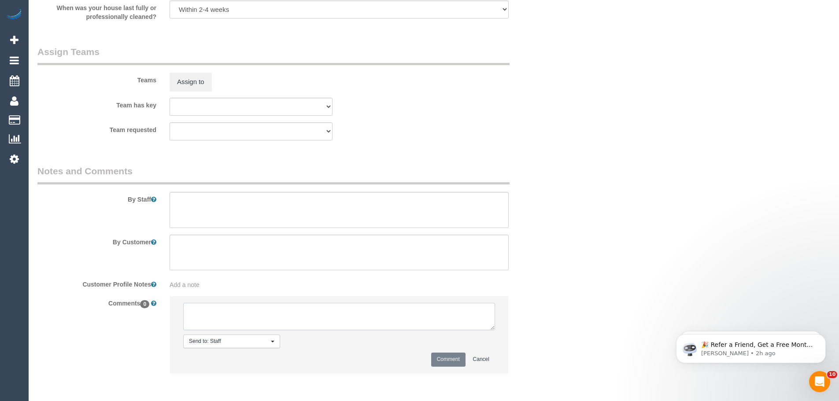
paste textarea "(3) [PERSON_NAME] + [PERSON_NAME] (CG)"
drag, startPoint x: 288, startPoint y: 316, endPoint x: 93, endPoint y: 319, distance: 195.2
click at [93, 319] on div "Comments 0 Send to: Staff Nothing selected Send to: Staff Send to: Customer Sen…" at bounding box center [295, 339] width 529 height 86
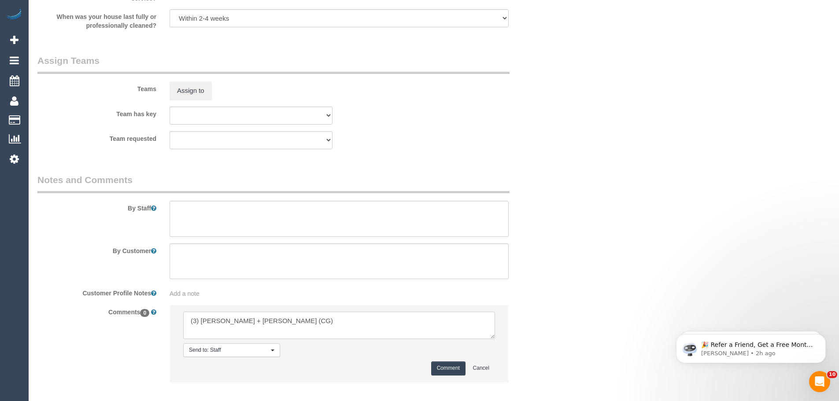
scroll to position [1367, 0]
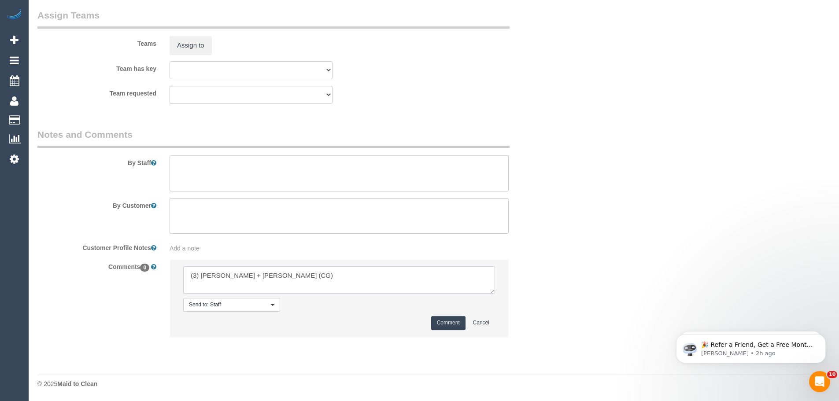
click at [288, 284] on textarea at bounding box center [339, 280] width 312 height 27
drag, startPoint x: 297, startPoint y: 279, endPoint x: 100, endPoint y: 280, distance: 197.8
click at [100, 280] on div "Comments 0 Send to: Staff Nothing selected Send to: Staff Send to: Customer Sen…" at bounding box center [295, 302] width 529 height 86
type textarea "/"
paste textarea "Cleaner(s) Unassigned: Reason Unassigned: Contact via: Which message sent: Addi…"
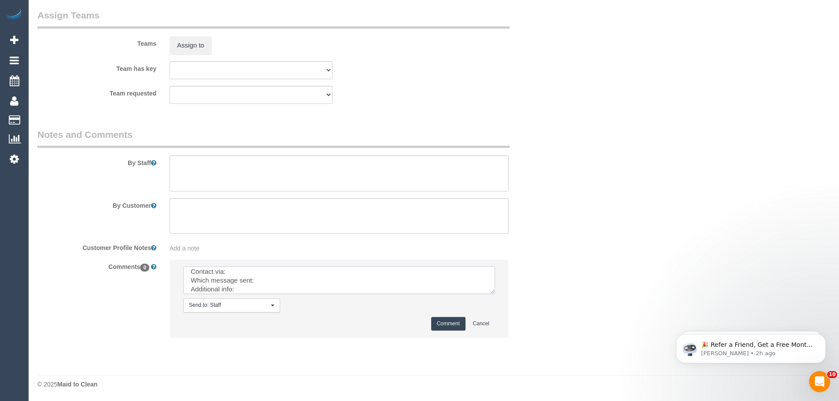
scroll to position [0, 0]
drag, startPoint x: 490, startPoint y: 289, endPoint x: 581, endPoint y: 383, distance: 130.5
click at [495, 294] on textarea at bounding box center [339, 281] width 312 height 28
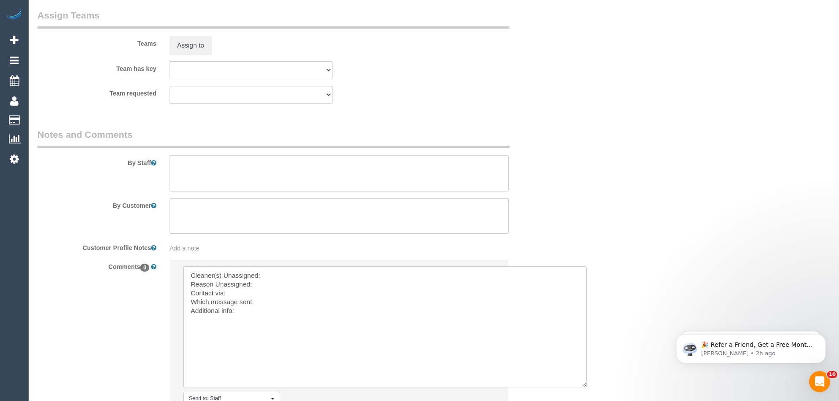
click at [322, 274] on textarea at bounding box center [385, 327] width 404 height 121
paste textarea "(3) [PERSON_NAME] + [PERSON_NAME] (CG)"
click at [273, 286] on textarea at bounding box center [385, 327] width 404 height 121
drag, startPoint x: 236, startPoint y: 312, endPoint x: 475, endPoint y: 330, distance: 239.9
click at [475, 330] on textarea at bounding box center [385, 327] width 404 height 121
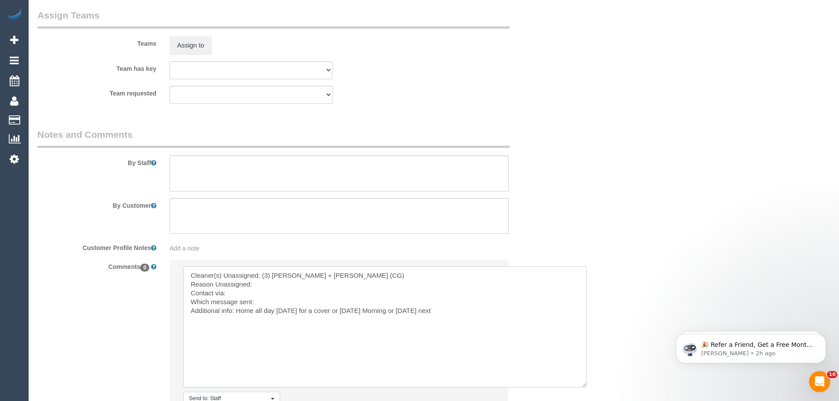
click at [475, 330] on textarea at bounding box center [385, 327] width 404 height 121
click at [259, 287] on textarea at bounding box center [385, 327] width 404 height 121
click at [92, 290] on div "Comments 0 Send to: Staff Nothing selected Send to: Staff Send to: Customer Sen…" at bounding box center [295, 349] width 529 height 180
click at [263, 287] on textarea at bounding box center [385, 327] width 404 height 121
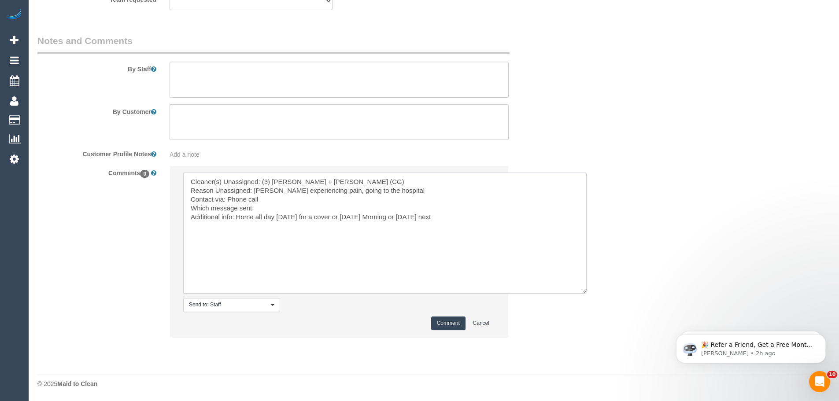
type textarea "Cleaner(s) Unassigned: (3) Bansari + Bhavesh (CG) Reason Unassigned: Bansari ex…"
click at [450, 324] on button "Comment" at bounding box center [448, 324] width 34 height 14
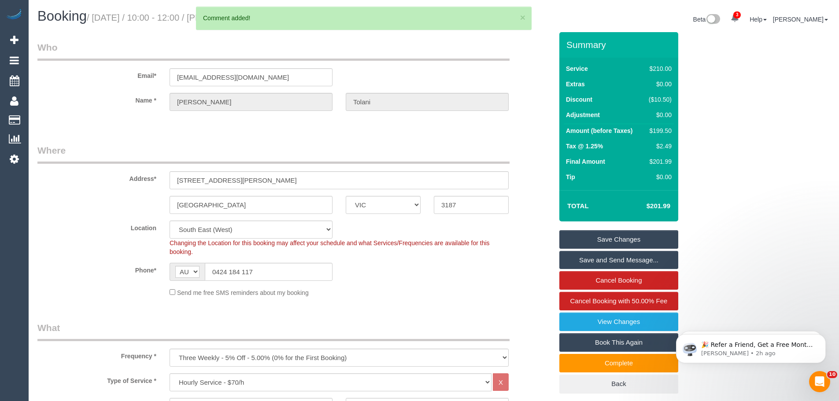
click at [626, 238] on link "Save Changes" at bounding box center [619, 239] width 119 height 19
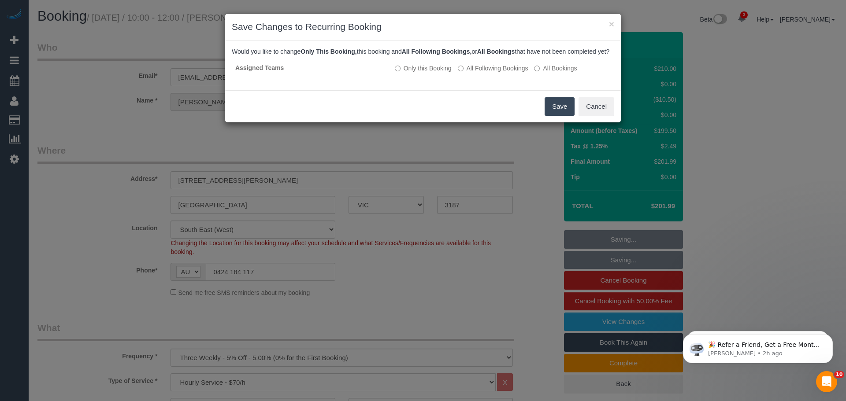
click at [556, 116] on button "Save" at bounding box center [560, 106] width 30 height 19
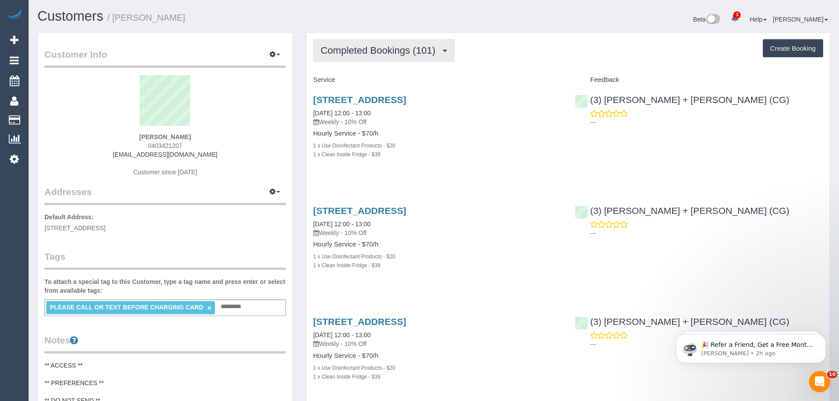
click at [403, 50] on span "Completed Bookings (101)" at bounding box center [380, 50] width 119 height 11
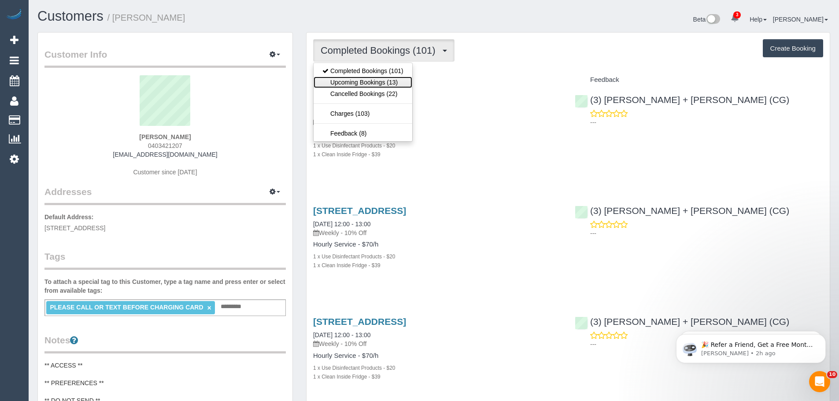
click at [374, 81] on link "Upcoming Bookings (13)" at bounding box center [363, 82] width 99 height 11
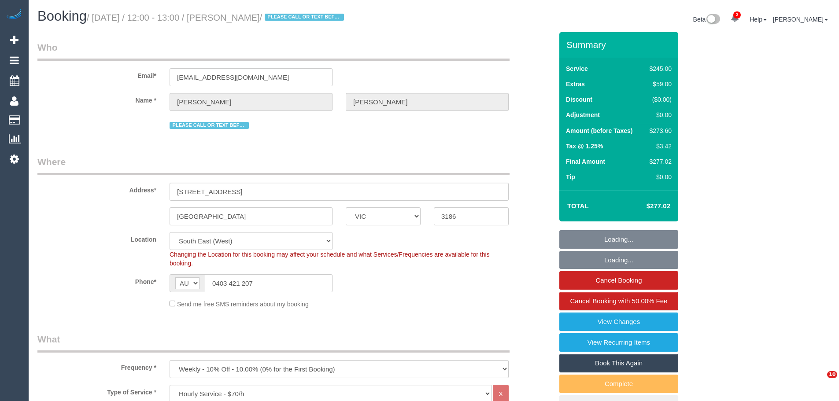
select select "VIC"
select select "210"
select select "number:27"
select select "number:14"
select select "number:19"
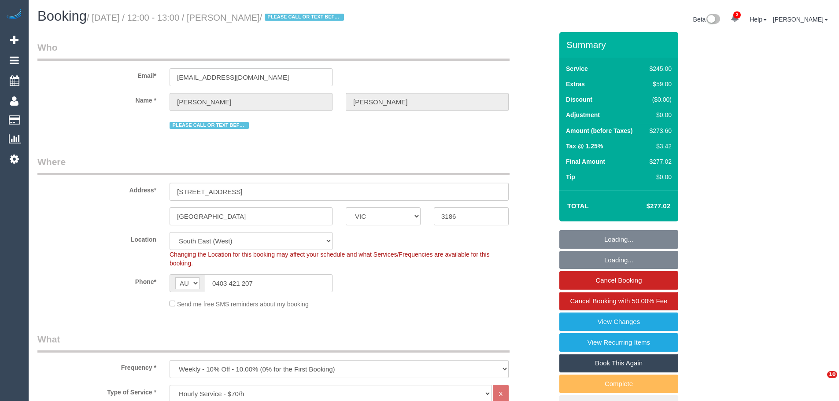
select select "number:25"
select select "number:34"
select select "number:11"
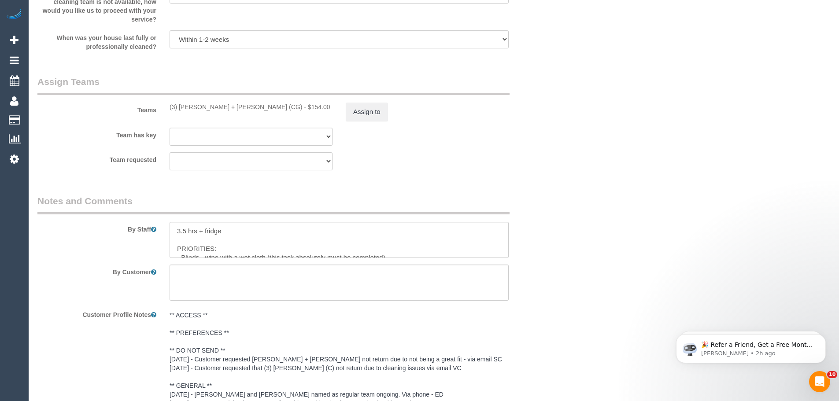
scroll to position [1322, 0]
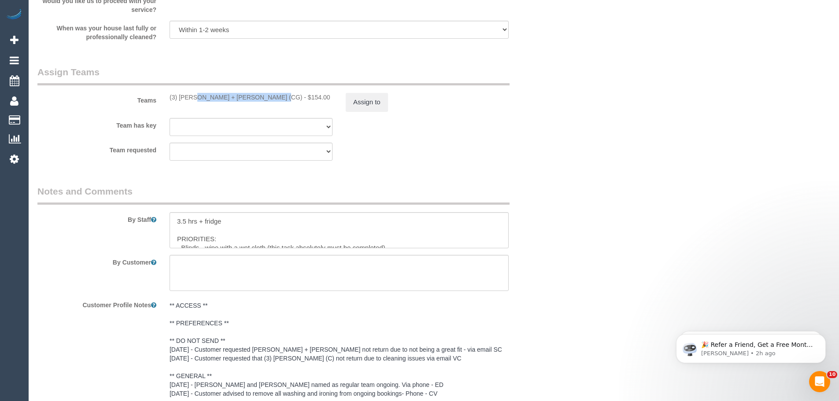
drag, startPoint x: 246, startPoint y: 98, endPoint x: 165, endPoint y: 96, distance: 81.5
click at [165, 96] on div "(3) [PERSON_NAME] + [PERSON_NAME] (CG) - $154.00" at bounding box center [251, 97] width 176 height 9
copy div "(3) [PERSON_NAME] + [PERSON_NAME] (CG)"
click at [374, 96] on button "Assign to" at bounding box center [367, 102] width 42 height 19
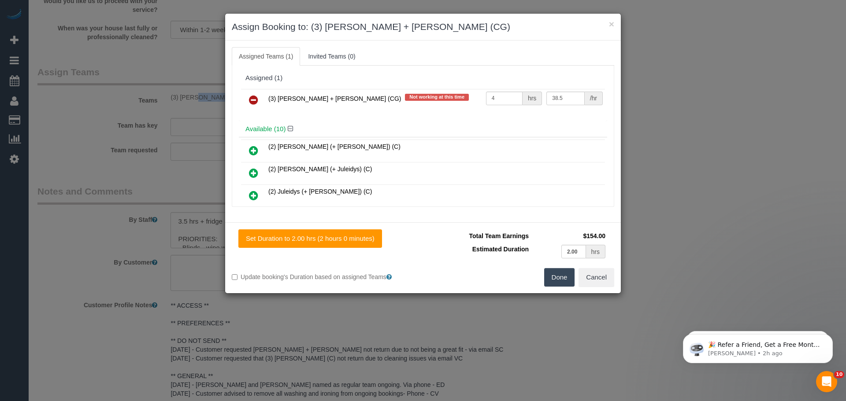
click at [248, 97] on link at bounding box center [253, 101] width 21 height 18
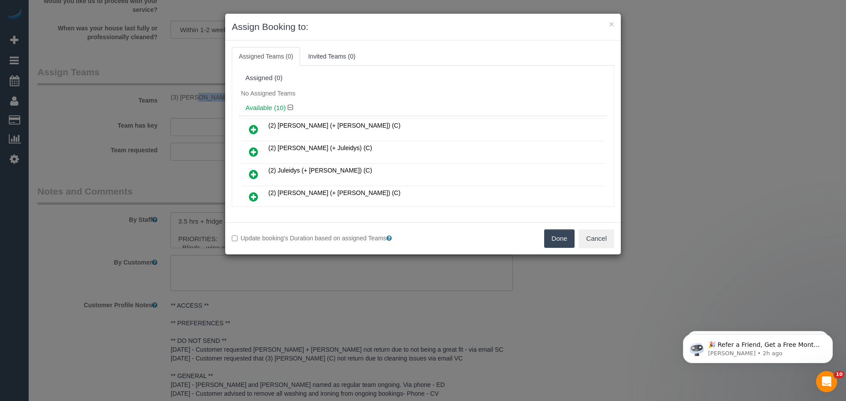
click at [555, 237] on button "Done" at bounding box center [559, 239] width 31 height 19
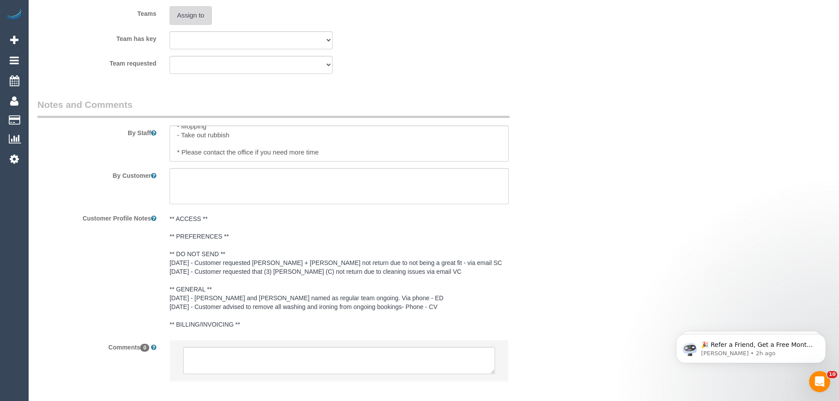
scroll to position [1453, 0]
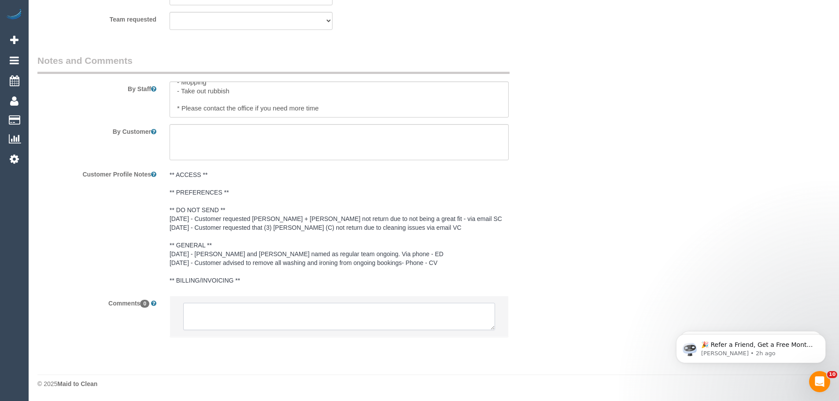
click at [249, 317] on textarea at bounding box center [339, 316] width 312 height 27
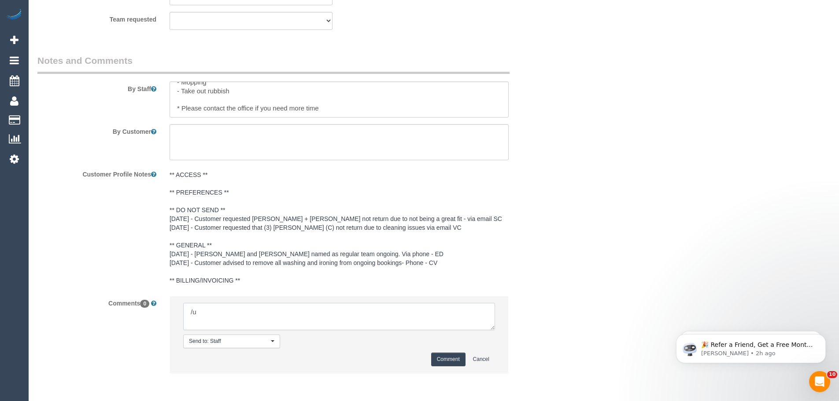
type textarea "/"
paste textarea "Cleaner(s) Unassigned: Reason Unassigned: Contact via: Which message sent: Addi…"
drag, startPoint x: 492, startPoint y: 326, endPoint x: 575, endPoint y: 391, distance: 105.5
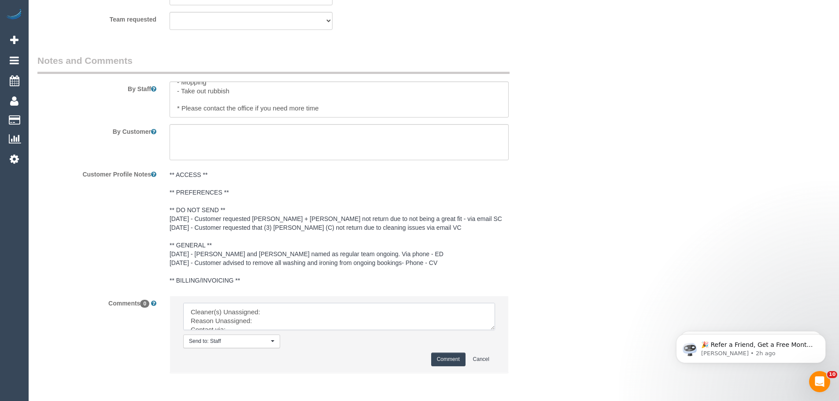
click at [495, 330] on textarea at bounding box center [339, 316] width 312 height 27
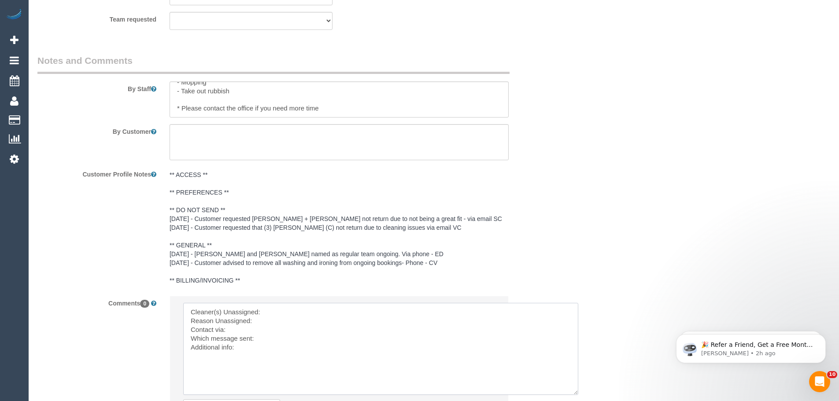
click at [286, 311] on textarea at bounding box center [380, 349] width 395 height 92
paste textarea "(3) [PERSON_NAME] + [PERSON_NAME] (CG)"
click at [275, 325] on textarea at bounding box center [380, 349] width 395 height 92
click at [267, 325] on textarea at bounding box center [380, 349] width 395 height 92
drag, startPoint x: 267, startPoint y: 325, endPoint x: 255, endPoint y: 324, distance: 11.5
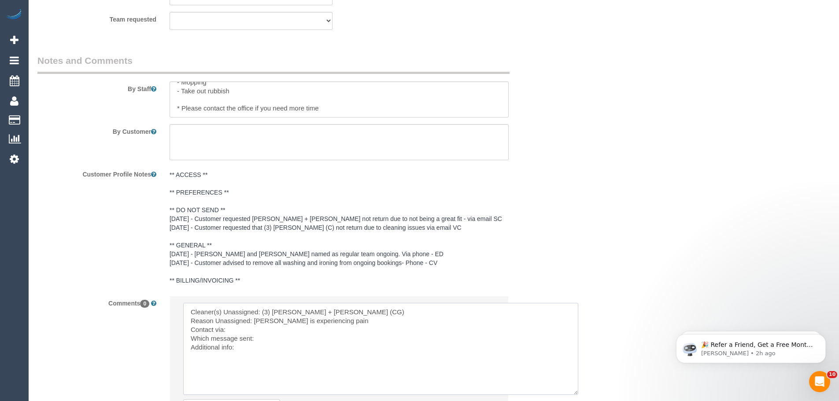
click at [252, 326] on textarea at bounding box center [380, 349] width 395 height 92
click at [358, 322] on textarea at bounding box center [380, 349] width 395 height 92
click at [252, 331] on textarea at bounding box center [380, 349] width 395 height 92
click at [258, 330] on textarea at bounding box center [380, 349] width 395 height 92
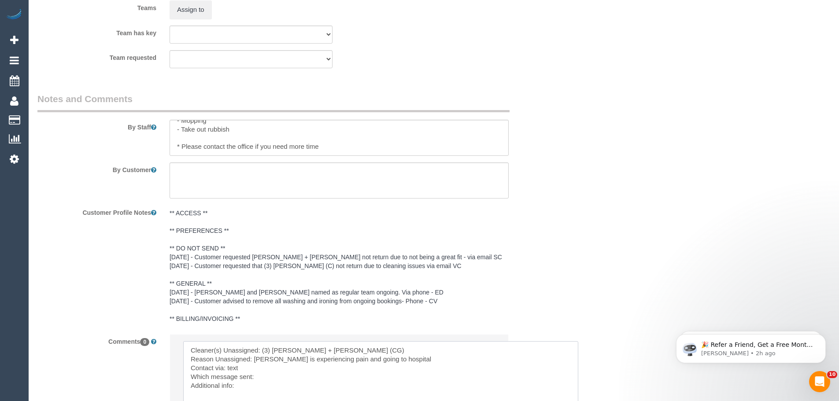
scroll to position [1497, 0]
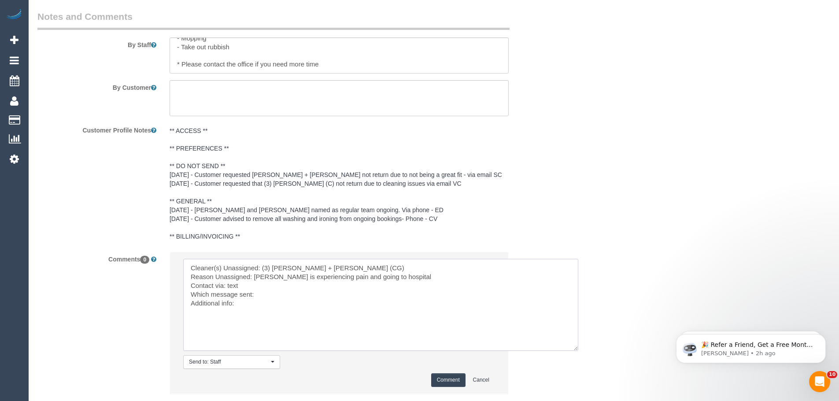
click at [276, 296] on textarea at bounding box center [380, 305] width 395 height 92
type textarea "Cleaner(s) Unassigned: (3) [PERSON_NAME] + [PERSON_NAME] (CG) Reason Unassigned…"
click at [447, 377] on button "Comment" at bounding box center [448, 381] width 34 height 14
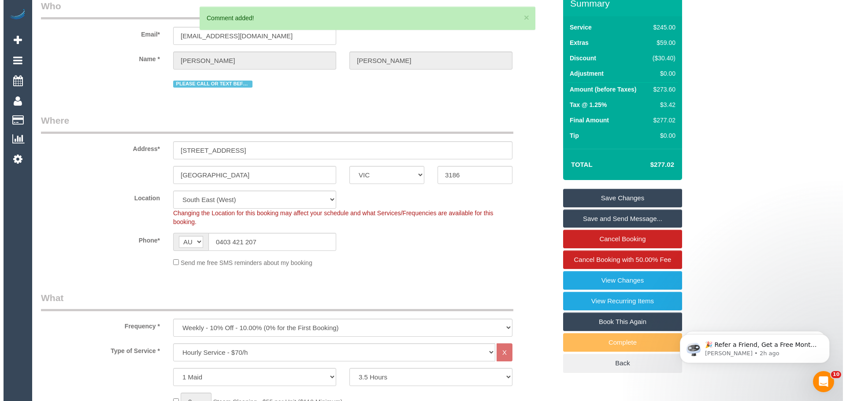
scroll to position [0, 0]
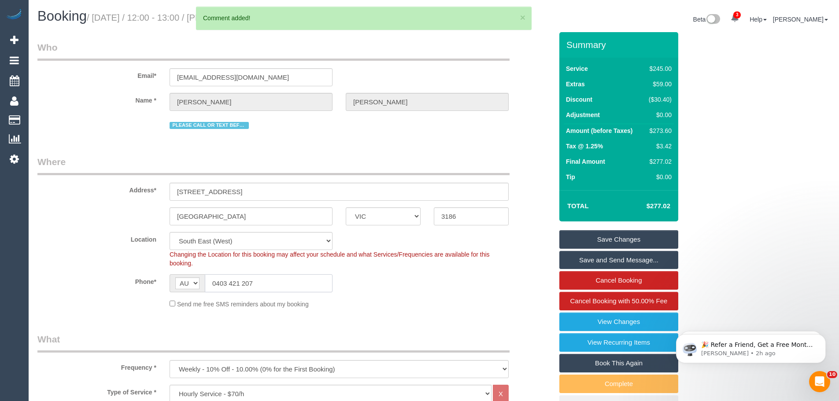
drag, startPoint x: 259, startPoint y: 290, endPoint x: 116, endPoint y: 273, distance: 143.8
click at [124, 274] on div "Phone* AF AL DZ AD AO AI AQ AG AR AM AW AU AT AZ BS BH BD BB BY BE BZ BJ BM BT …" at bounding box center [295, 283] width 529 height 18
click at [634, 235] on link "Save Changes" at bounding box center [619, 239] width 119 height 19
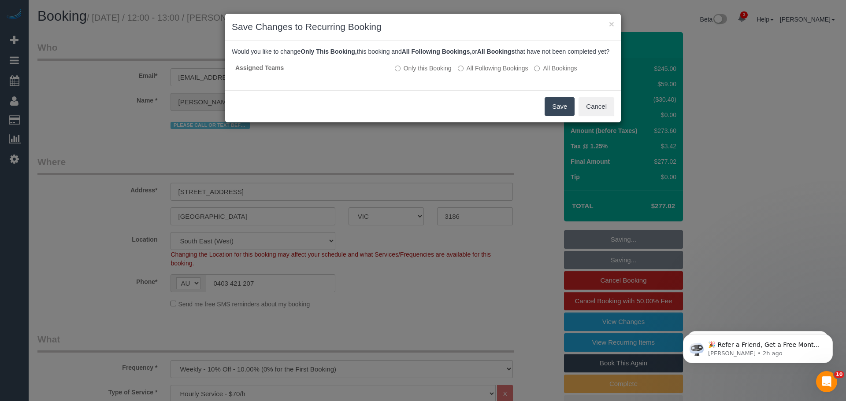
click at [566, 115] on button "Save" at bounding box center [560, 106] width 30 height 19
